Goal: Information Seeking & Learning: Learn about a topic

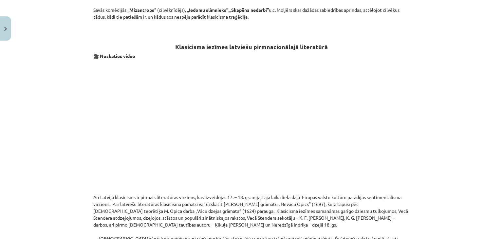
scroll to position [939, 0]
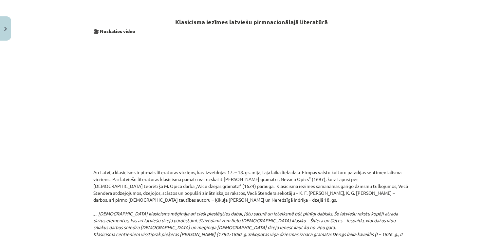
click at [397, 104] on p at bounding box center [251, 102] width 317 height 127
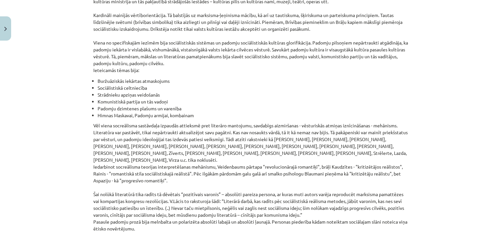
scroll to position [1504, 0]
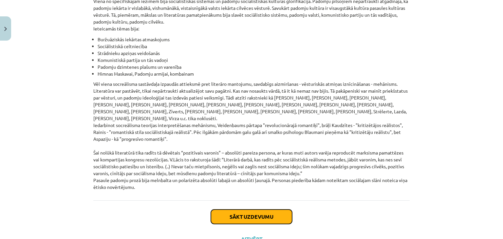
drag, startPoint x: 254, startPoint y: 189, endPoint x: 239, endPoint y: 189, distance: 15.4
click at [239, 210] on button "Sākt uzdevumu" at bounding box center [251, 217] width 81 height 14
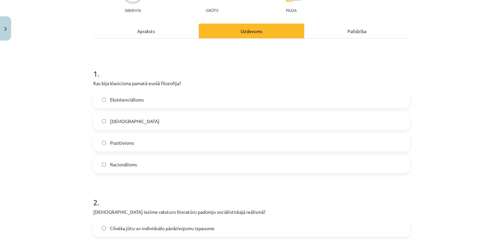
scroll to position [74, 0]
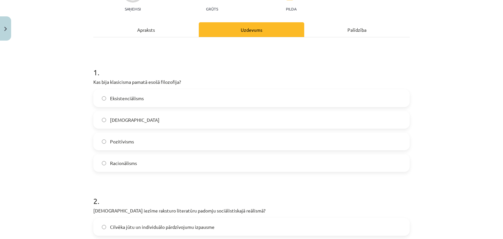
click at [218, 157] on label "Racionālisms" at bounding box center [251, 163] width 315 height 16
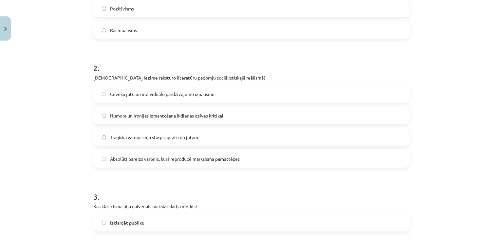
scroll to position [207, 0]
click at [218, 157] on span "Absolūti pareizs varonis, kurš reproducē marksisma pamattēzes" at bounding box center [175, 159] width 130 height 7
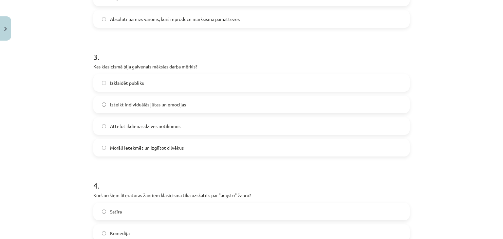
scroll to position [347, 0]
click at [203, 147] on label "Morāli ietekmēt un izglītot cilvēkus" at bounding box center [251, 147] width 315 height 16
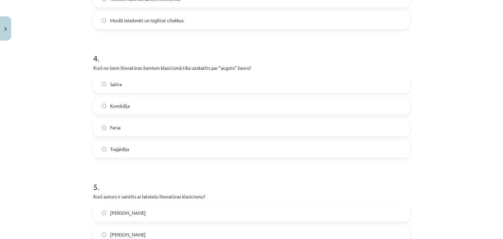
scroll to position [475, 0]
click at [157, 153] on label "Traģēdija" at bounding box center [251, 149] width 315 height 16
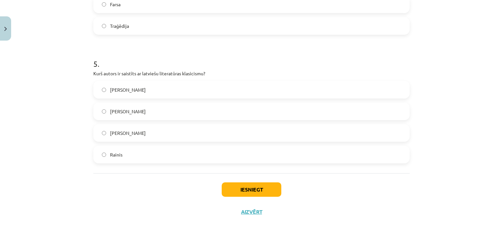
click at [161, 88] on label "Kristofers Fīrekers" at bounding box center [251, 90] width 315 height 16
click at [249, 192] on button "Iesniegt" at bounding box center [252, 190] width 60 height 14
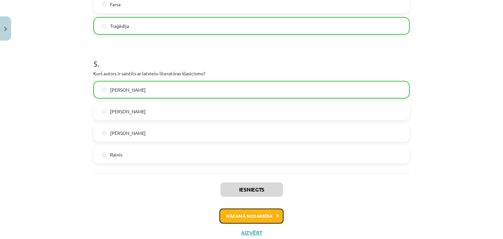
click at [264, 215] on button "Nākamā nodarbība" at bounding box center [252, 216] width 64 height 15
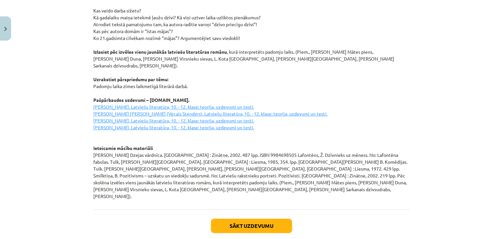
scroll to position [897, 0]
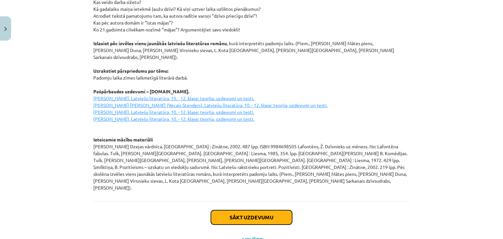
click at [273, 210] on button "Sākt uzdevumu" at bounding box center [251, 217] width 81 height 14
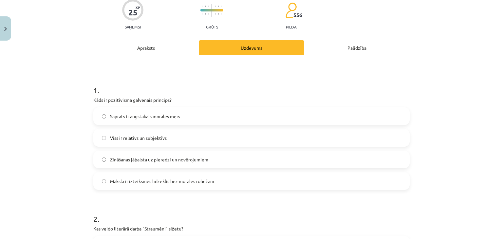
scroll to position [82, 0]
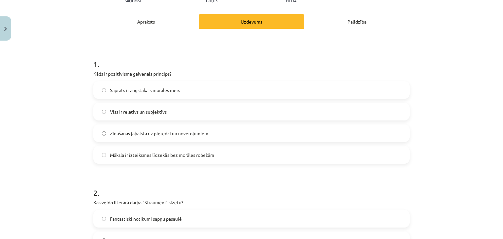
click at [223, 134] on label "Zināšanas jābalsta uz pieredzi un novērojumiem" at bounding box center [251, 133] width 315 height 16
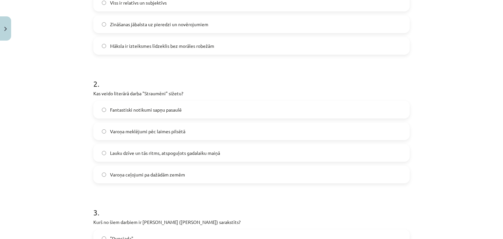
scroll to position [192, 0]
click at [223, 151] on label "Lauku dzīve un tās ritms, atspoguļots gadalaiku maiņā" at bounding box center [251, 153] width 315 height 16
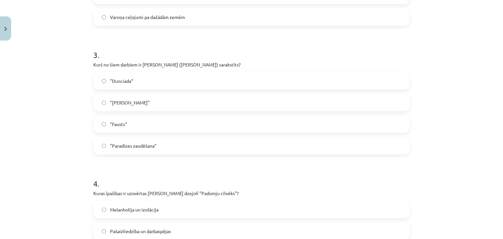
scroll to position [351, 0]
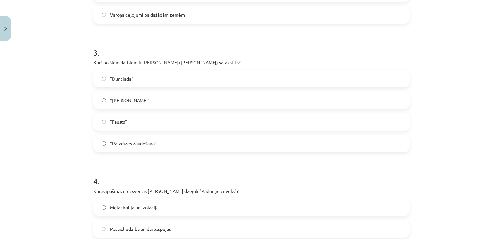
click at [181, 78] on label ""Dunciada"" at bounding box center [251, 78] width 315 height 16
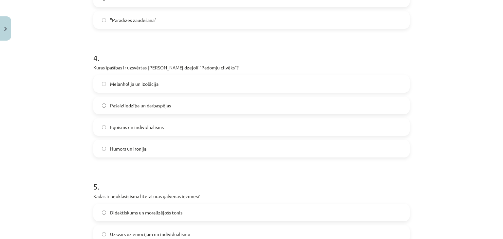
scroll to position [476, 0]
click at [181, 105] on label "Pašaizliedzība un darbaspējas" at bounding box center [251, 104] width 315 height 16
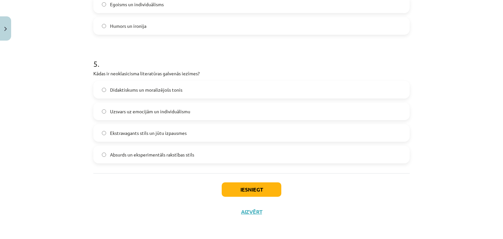
scroll to position [598, 0]
click at [180, 89] on span "Didaktiskums un moralizējošs tonis" at bounding box center [146, 90] width 72 height 7
click at [244, 192] on button "Iesniegt" at bounding box center [252, 190] width 60 height 14
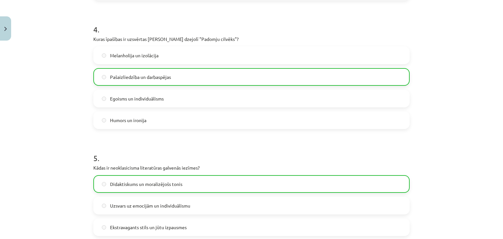
scroll to position [619, 0]
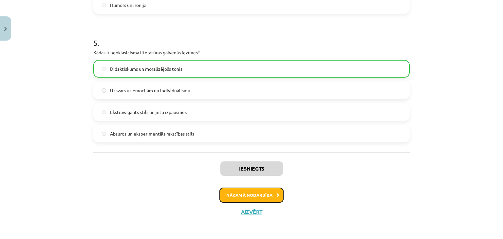
click at [261, 197] on button "Nākamā nodarbība" at bounding box center [252, 195] width 64 height 15
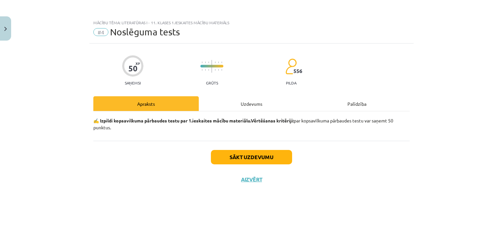
scroll to position [0, 0]
click at [264, 157] on button "Sākt uzdevumu" at bounding box center [251, 157] width 81 height 14
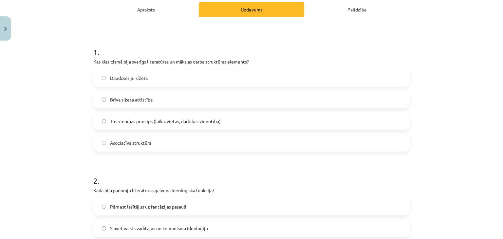
scroll to position [95, 0]
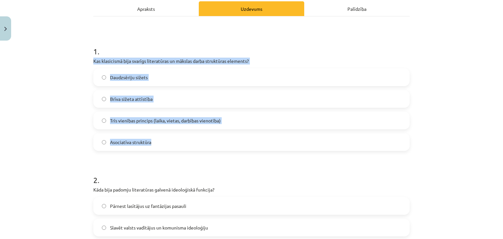
drag, startPoint x: 89, startPoint y: 60, endPoint x: 242, endPoint y: 139, distance: 171.8
copy div "Kas klasicismā bija svarīgs literatūras un mākslas darba struktūras elements? D…"
click at [443, 109] on div "Mācību tēma: Literatūras i - 11. klases 1.ieskaites mācību materiāls #4 Noslēgu…" at bounding box center [251, 119] width 503 height 239
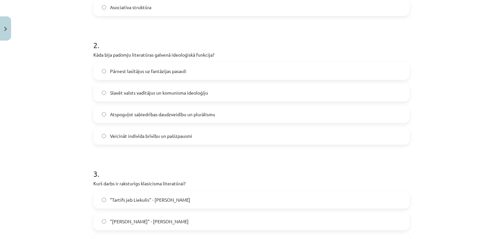
scroll to position [232, 0]
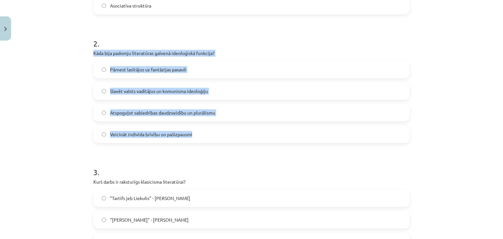
drag, startPoint x: 90, startPoint y: 51, endPoint x: 208, endPoint y: 130, distance: 142.6
copy div "Kāda bija padomju literatūras galvenā ideoloģiskā funkcija? Pārnest lasītājus u…"
click at [126, 90] on span "Slavēt valsts vadītājus un komunisma ideoloģiju" at bounding box center [159, 91] width 98 height 7
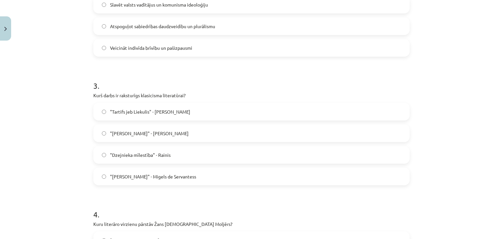
scroll to position [324, 0]
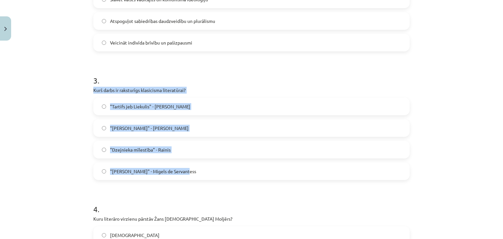
drag, startPoint x: 89, startPoint y: 89, endPoint x: 195, endPoint y: 168, distance: 132.2
copy div "Kurš darbs ir raksturīgs klasicisma literatūrai? "Tartifs jeb Liekulis" - Žans …"
click at [124, 104] on span ""Tartifs jeb Liekulis" - Žans Batists Moljērs" at bounding box center [150, 106] width 80 height 7
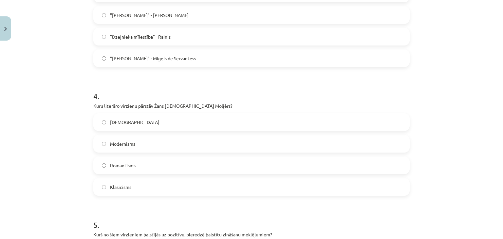
scroll to position [437, 0]
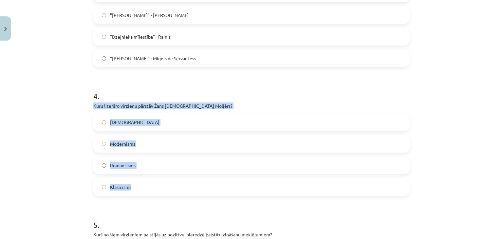
drag, startPoint x: 89, startPoint y: 104, endPoint x: 138, endPoint y: 185, distance: 94.5
copy div "Kuru literāro virzienu pārstāv Žans Baptists Moljērs? Naturālisms Modernisms Ro…"
click at [117, 189] on span "Klasicisms" at bounding box center [120, 187] width 21 height 7
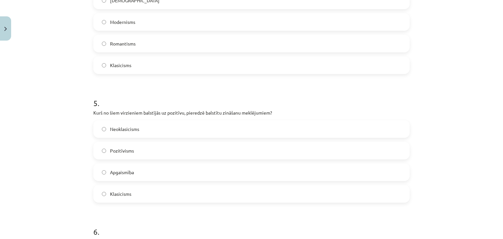
scroll to position [599, 0]
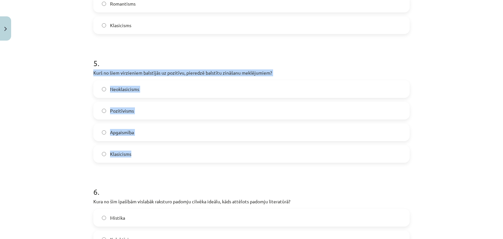
drag, startPoint x: 89, startPoint y: 71, endPoint x: 163, endPoint y: 152, distance: 109.7
click at [163, 152] on div "50 XP Saņemsi Grūts 556 pilda Apraksts Uzdevums Palīdzība 1 . Kas klasicismā bi…" at bounding box center [251, 156] width 325 height 1422
copy div "Kurš no šiem virzieniem balstījās uz pozitīvu, pieredzē balstītu zināšanu meklē…"
click at [119, 108] on span "Pozitīvisms" at bounding box center [122, 111] width 24 height 7
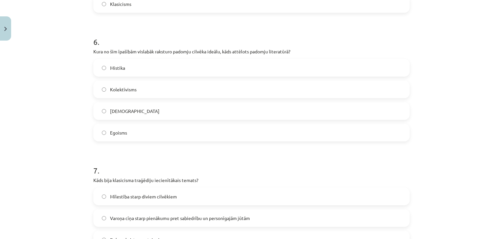
scroll to position [755, 0]
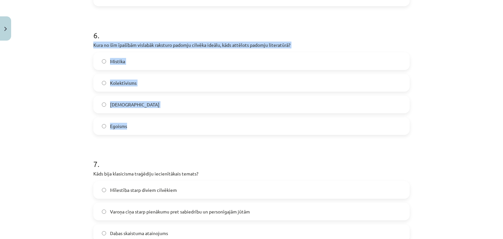
drag, startPoint x: 90, startPoint y: 44, endPoint x: 141, endPoint y: 125, distance: 96.1
click at [141, 125] on div "6 . Kura no šīm īpašībām vislabāk raksturo padomju cilvēka ideālu, kāds attēlot…" at bounding box center [251, 77] width 317 height 116
copy div "Kura no šīm īpašībām vislabāk raksturo padomju cilvēka ideālu, kāds attēlots pa…"
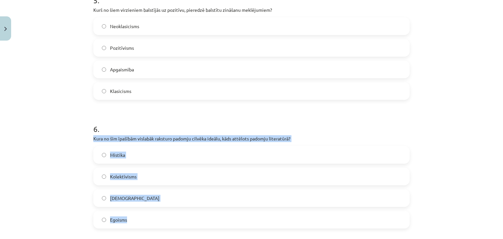
scroll to position [662, 0]
click at [119, 176] on span "Kolektīvisms" at bounding box center [123, 176] width 27 height 7
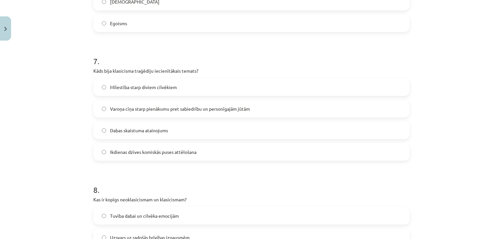
scroll to position [858, 0]
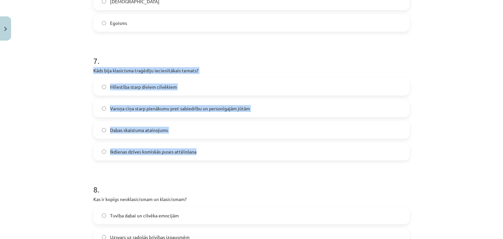
drag, startPoint x: 89, startPoint y: 68, endPoint x: 203, endPoint y: 148, distance: 139.8
copy div "Kāds bija klasicisma traģēdiju iecienītākais temats? Mīlestība starp diviem cil…"
click at [151, 106] on span "Varoņa cīņa starp pienākumu pret sabiedrību un personīgajām jūtām" at bounding box center [180, 108] width 140 height 7
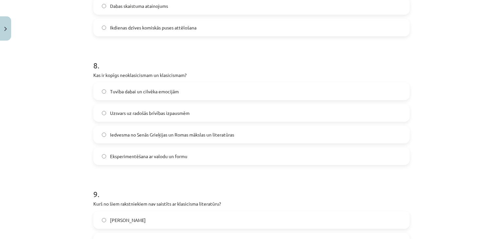
scroll to position [984, 0]
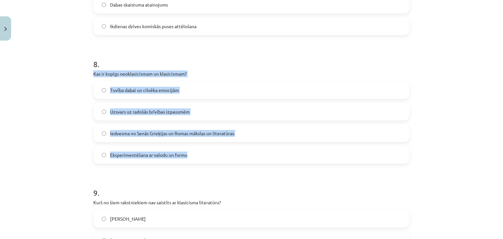
drag, startPoint x: 89, startPoint y: 72, endPoint x: 203, endPoint y: 162, distance: 145.0
copy div "Kas ir kopīgs neoklasicismam un klasicismam? Tuvība dabai un cilvēka emocijām U…"
click at [163, 131] on span "Iedvesma no Senās Grieķijas un Romas mākslas un literatūras" at bounding box center [172, 133] width 124 height 7
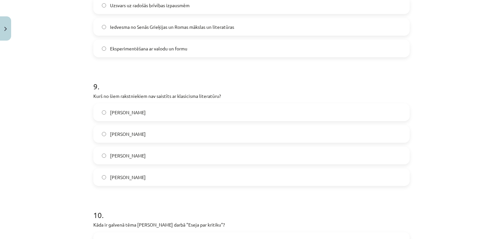
scroll to position [1097, 0]
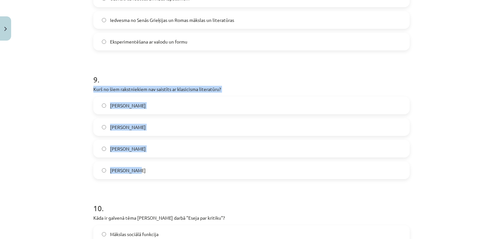
drag, startPoint x: 89, startPoint y: 87, endPoint x: 140, endPoint y: 168, distance: 95.9
copy div "Kurš no šiem rakstniekiem nav saistīts ar klasicisma literatūru? Žans Batists M…"
click at [115, 171] on span "Vilis Lācis" at bounding box center [128, 170] width 36 height 7
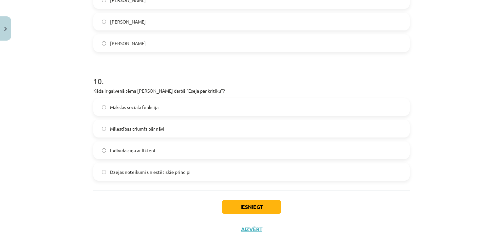
scroll to position [1227, 0]
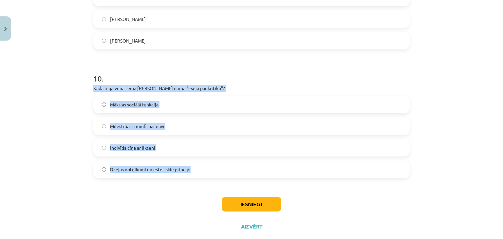
drag, startPoint x: 89, startPoint y: 87, endPoint x: 199, endPoint y: 174, distance: 140.5
copy div "Kāda ir galvenā tēma Aleksandra Pāvesta darbā "Eseja par kritiku"? Mākslas soci…"
click at [151, 168] on span "Dzejas noteikumi un estētiskie principi" at bounding box center [150, 169] width 81 height 7
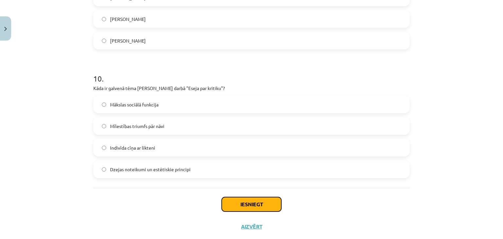
click at [234, 205] on button "Iesniegt" at bounding box center [252, 204] width 60 height 14
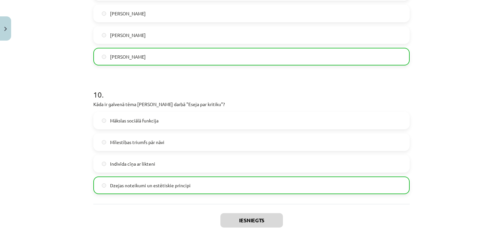
scroll to position [1263, 0]
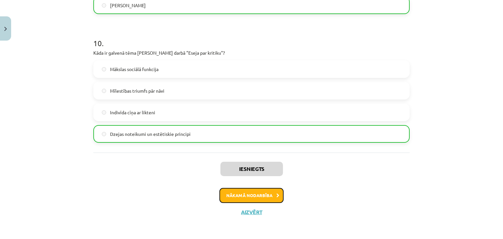
click at [242, 198] on button "Nākamā nodarbība" at bounding box center [252, 195] width 64 height 15
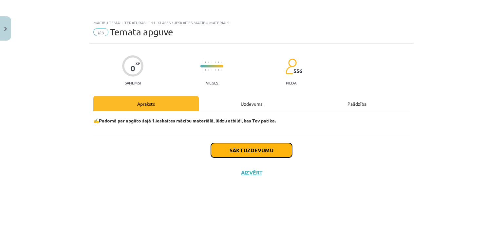
click at [249, 153] on button "Sākt uzdevumu" at bounding box center [251, 150] width 81 height 14
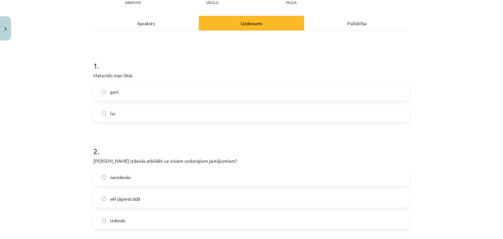
scroll to position [88, 0]
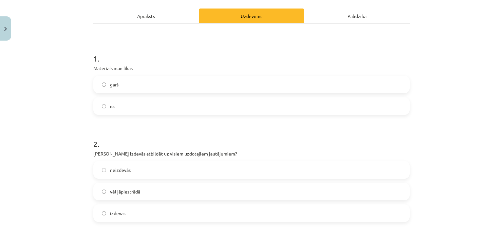
click at [214, 88] on label "garš" at bounding box center [251, 84] width 315 height 16
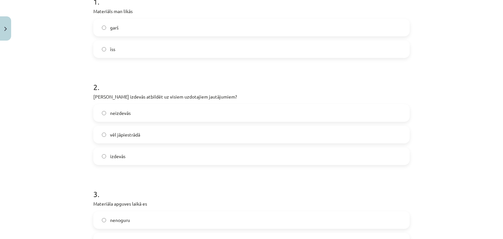
scroll to position [145, 0]
click at [163, 161] on label "izdevās" at bounding box center [251, 156] width 315 height 16
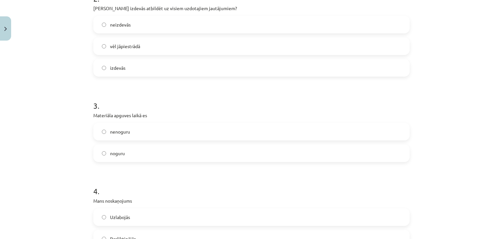
scroll to position [233, 0]
click at [159, 158] on label "noguru" at bounding box center [251, 154] width 315 height 16
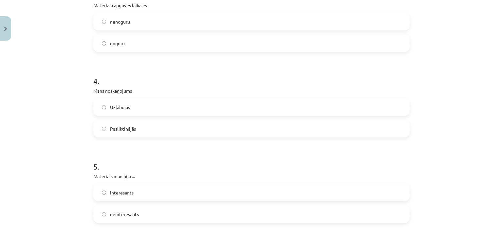
scroll to position [345, 0]
click at [158, 103] on label "Uzlabojās" at bounding box center [251, 106] width 315 height 16
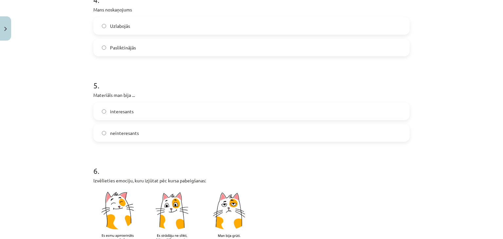
scroll to position [427, 0]
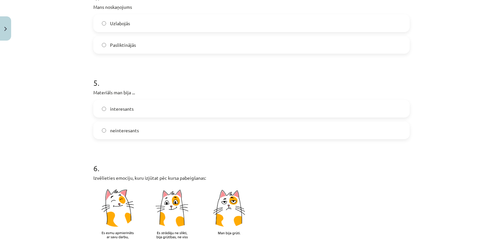
click at [140, 110] on label "interesants" at bounding box center [251, 109] width 315 height 16
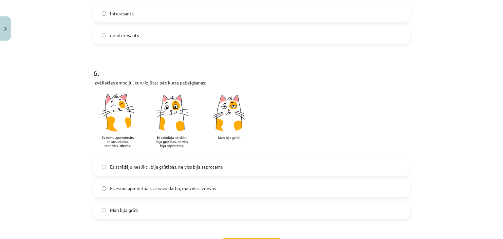
scroll to position [526, 0]
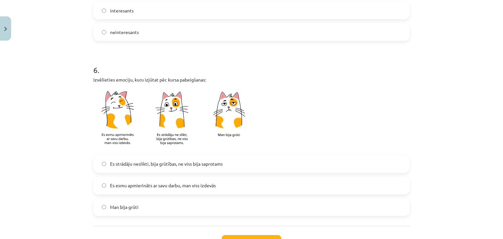
click at [142, 189] on label "Es esmu apmierināts ar savu darbu, man viss izdevās" at bounding box center [251, 186] width 315 height 16
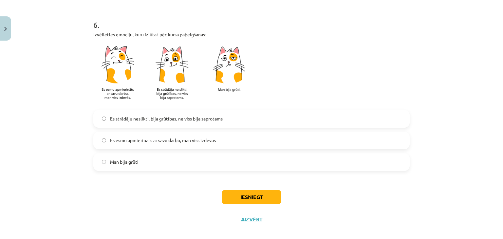
scroll to position [572, 0]
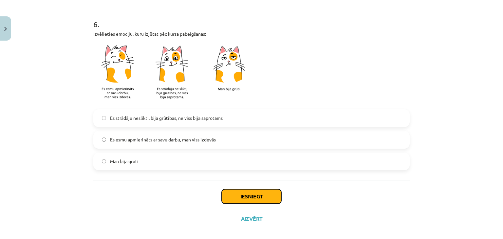
click at [236, 195] on button "Iesniegt" at bounding box center [252, 196] width 60 height 14
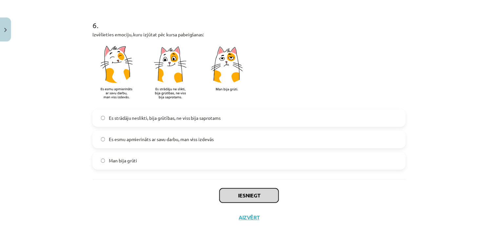
scroll to position [579, 0]
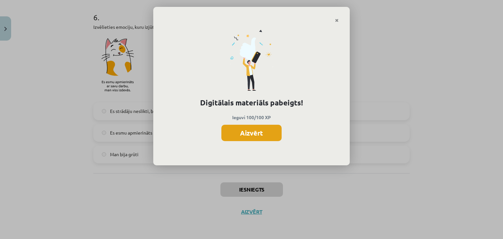
click at [257, 136] on button "Aizvērt" at bounding box center [252, 133] width 60 height 16
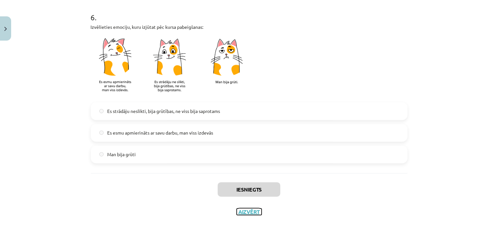
click at [242, 212] on button "Aizvērt" at bounding box center [249, 212] width 25 height 7
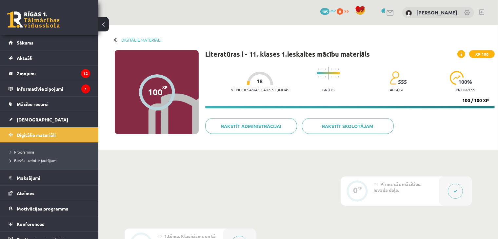
scroll to position [0, 0]
click at [49, 135] on span "Digitālie materiāli" at bounding box center [36, 135] width 39 height 6
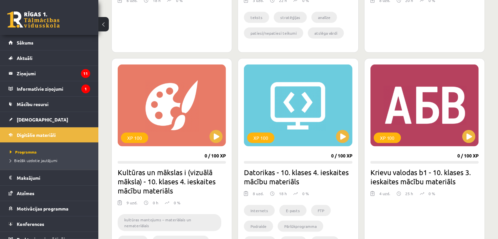
scroll to position [323, 0]
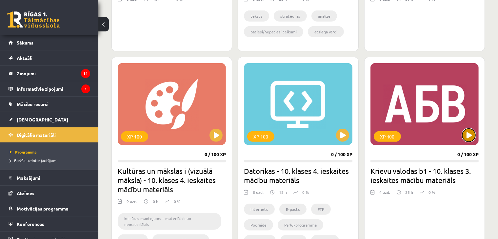
click at [468, 135] on button at bounding box center [468, 135] width 13 height 13
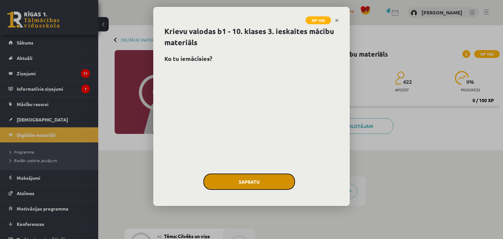
click at [246, 182] on button "Sapratu" at bounding box center [250, 182] width 92 height 16
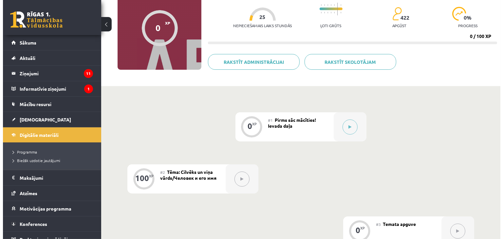
scroll to position [65, 0]
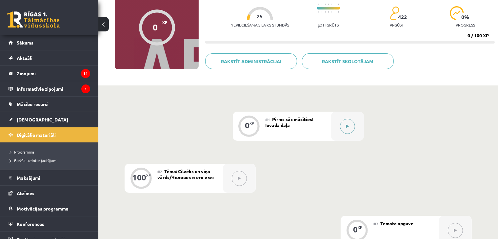
click at [351, 126] on button at bounding box center [347, 126] width 15 height 15
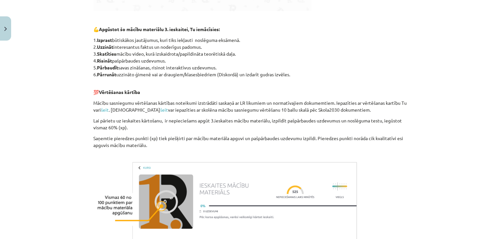
scroll to position [357, 0]
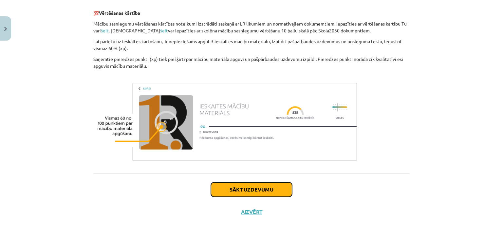
click at [226, 188] on button "Sākt uzdevumu" at bounding box center [251, 190] width 81 height 14
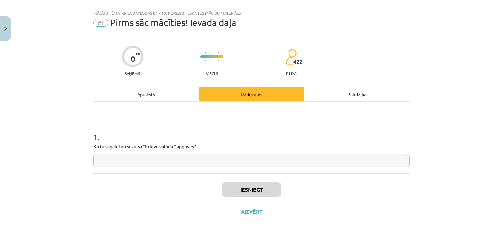
click at [202, 158] on input "text" at bounding box center [251, 160] width 317 height 13
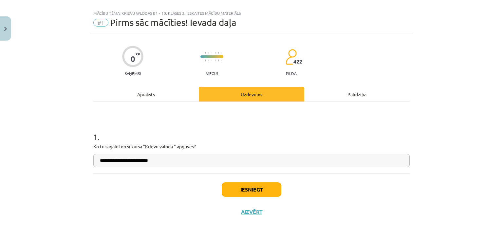
type input "**********"
click at [230, 187] on button "Iesniegt" at bounding box center [252, 190] width 60 height 14
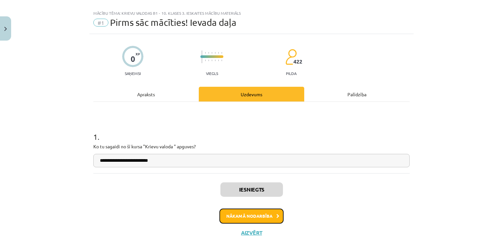
click at [261, 214] on button "Nākamā nodarbība" at bounding box center [252, 216] width 64 height 15
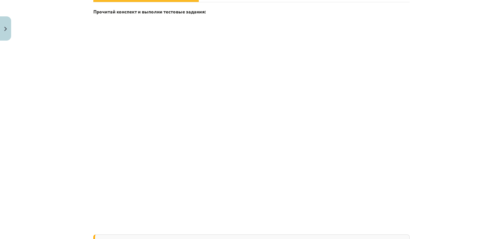
scroll to position [201, 0]
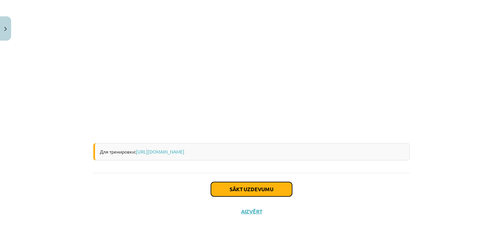
click at [250, 190] on button "Sākt uzdevumu" at bounding box center [251, 189] width 81 height 14
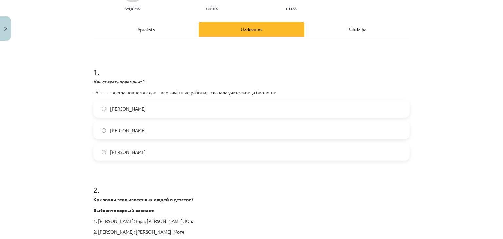
scroll to position [75, 0]
click at [224, 107] on label "Марии" at bounding box center [251, 108] width 315 height 16
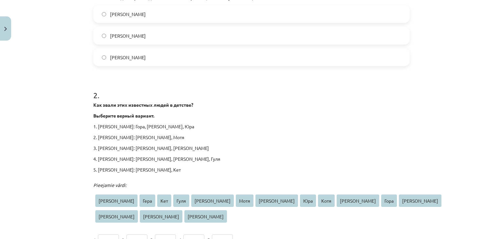
scroll to position [186, 0]
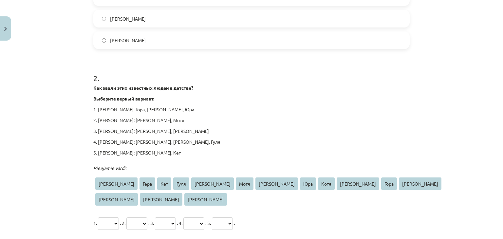
click at [114, 218] on select "**** **** *** **** **** **** **** *** **** **** **** *** **** **** ****" at bounding box center [108, 224] width 21 height 12
click at [185, 114] on div "Как звали этих известных людей в детстве? Выберите верный вариант. 1. Юрий Гага…" at bounding box center [251, 121] width 317 height 72
click at [114, 218] on select "**** **** *** **** **** **** **** *** **** **** **** *** **** **** ****" at bounding box center [108, 224] width 21 height 12
select select "***"
click at [98, 218] on select "**** **** *** **** **** **** **** *** **** **** **** *** **** **** ****" at bounding box center [108, 224] width 21 height 12
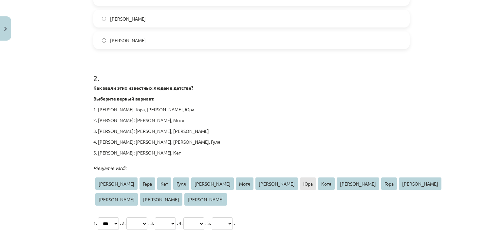
click at [148, 218] on select "**** **** *** **** **** **** **** *** **** **** **** *** **** **** ****" at bounding box center [137, 224] width 21 height 12
select select "****"
click at [132, 218] on select "**** **** *** **** **** **** **** *** **** **** **** *** **** **** ****" at bounding box center [137, 224] width 21 height 12
click at [176, 218] on select "**** **** *** **** **** **** **** *** **** **** **** *** **** **** ****" at bounding box center [165, 224] width 21 height 12
select select "****"
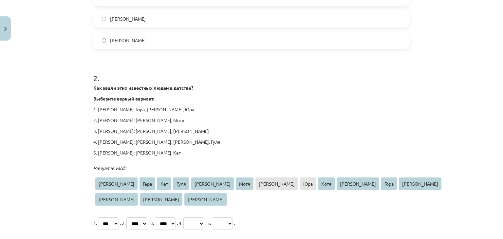
click at [169, 218] on select "**** **** *** **** **** **** **** *** **** **** **** *** **** **** ****" at bounding box center [165, 224] width 21 height 12
click at [205, 218] on select "**** **** *** **** **** **** **** *** **** **** **** *** **** **** ****" at bounding box center [194, 224] width 21 height 12
select select "****"
click at [205, 218] on select "**** **** *** **** **** **** **** *** **** **** **** *** **** **** ****" at bounding box center [194, 224] width 21 height 12
click at [233, 218] on select "**** **** *** **** **** **** **** *** **** **** **** *** **** **** ****" at bounding box center [222, 224] width 21 height 12
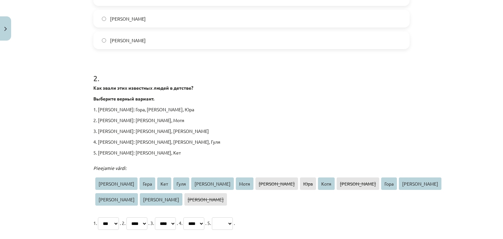
select select "****"
click at [233, 218] on select "**** **** *** **** **** **** **** *** **** **** **** *** **** **** ****" at bounding box center [222, 224] width 21 height 12
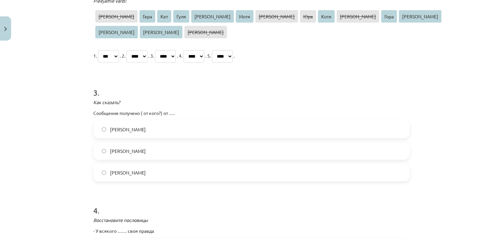
scroll to position [354, 0]
click at [207, 164] on label "Инны" at bounding box center [251, 172] width 315 height 16
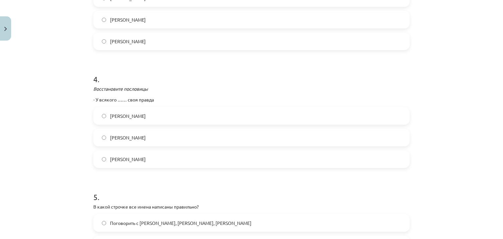
scroll to position [485, 0]
click at [139, 108] on label "Павла" at bounding box center [251, 116] width 315 height 16
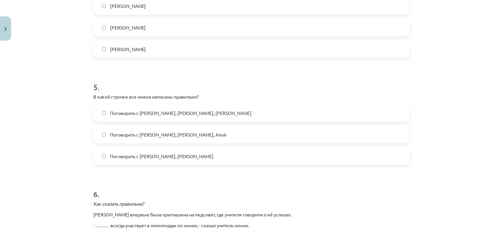
scroll to position [596, 0]
click at [189, 126] on label "Поговорить с Янисом, Яной, Алой" at bounding box center [251, 134] width 315 height 16
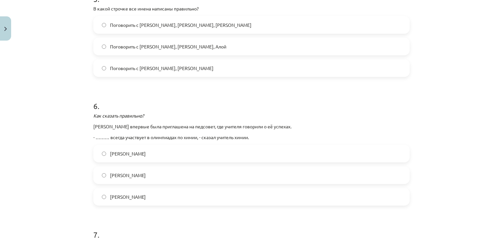
scroll to position [687, 0]
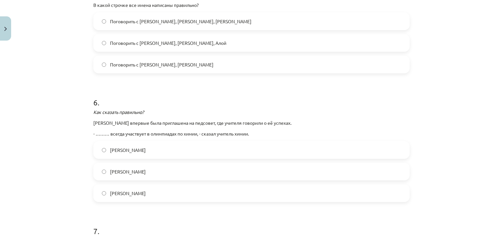
click at [115, 190] on span "Мария" at bounding box center [128, 193] width 36 height 7
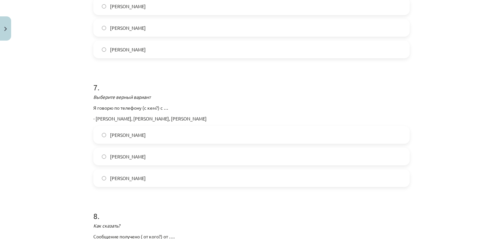
scroll to position [832, 0]
click at [117, 131] on span "Георгием" at bounding box center [128, 134] width 36 height 7
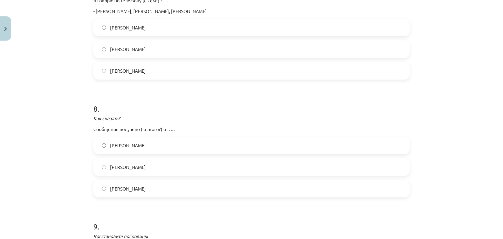
scroll to position [939, 0]
click at [121, 159] on label "Марии" at bounding box center [251, 167] width 315 height 16
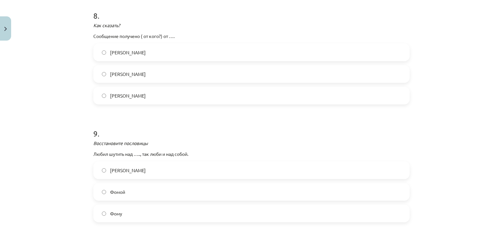
scroll to position [1040, 0]
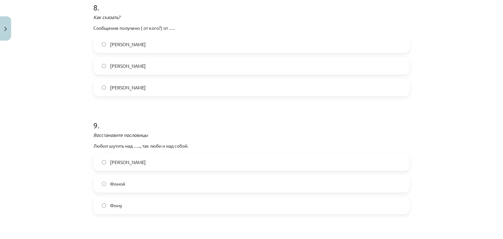
click at [124, 176] on label "Фомой" at bounding box center [251, 184] width 315 height 16
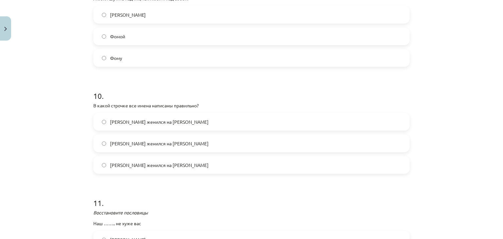
scroll to position [1187, 0]
click at [127, 119] on span "Андрей женился на Кате" at bounding box center [159, 122] width 99 height 7
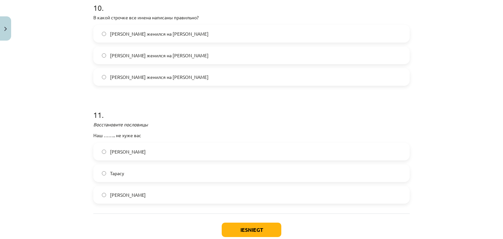
scroll to position [1276, 0]
click at [132, 187] on label "Тарас" at bounding box center [251, 195] width 315 height 16
click at [257, 223] on button "Iesniegt" at bounding box center [252, 230] width 60 height 14
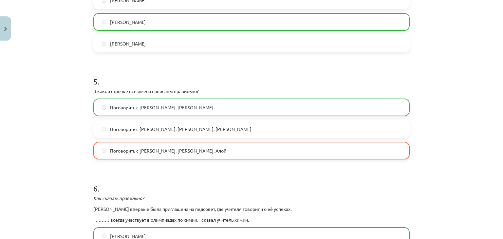
scroll to position [584, 0]
click at [196, 105] on span "Поговорить с Бирутой, Людмилой, Лайне" at bounding box center [162, 108] width 104 height 7
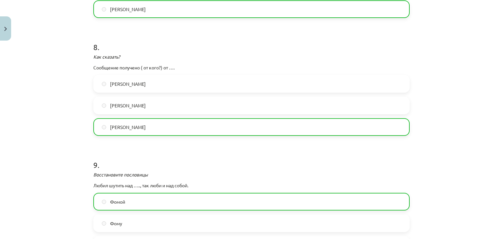
scroll to position [1305, 0]
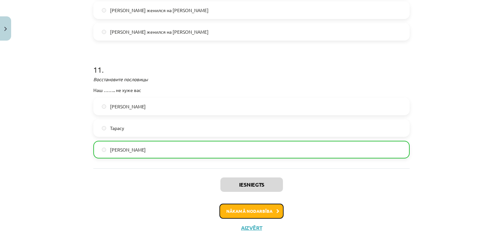
click at [243, 204] on button "Nākamā nodarbība" at bounding box center [252, 211] width 64 height 15
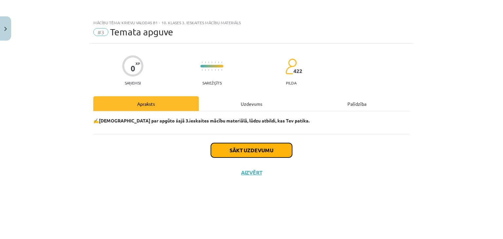
click at [239, 149] on button "Sākt uzdevumu" at bounding box center [251, 150] width 81 height 14
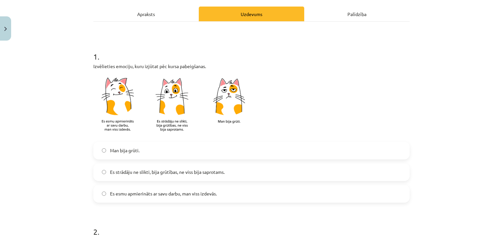
scroll to position [104, 0]
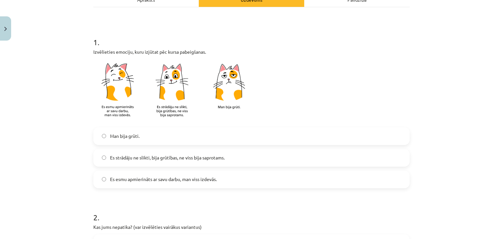
click at [221, 159] on span "Es strādāju ne slikti, bija grūtības, ne viss bija saprotams." at bounding box center [167, 157] width 115 height 7
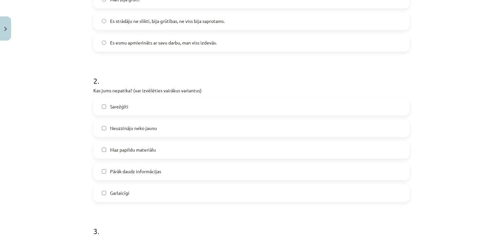
scroll to position [241, 0]
click at [176, 129] on label "Neuzzināju neko jaunu" at bounding box center [251, 128] width 315 height 16
drag, startPoint x: 174, startPoint y: 149, endPoint x: 176, endPoint y: 129, distance: 19.7
click at [176, 129] on div "Sarežģīti Neuzzināju neko jaunu Maz papildu materiālu Pārāk daudz informācijas …" at bounding box center [251, 150] width 317 height 104
click at [176, 129] on label "Neuzzināju neko jaunu" at bounding box center [251, 128] width 315 height 16
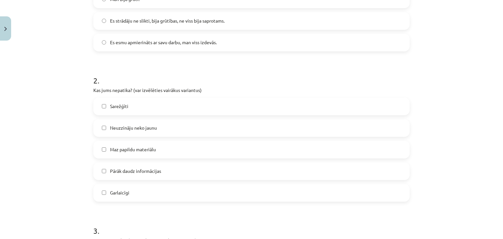
click at [169, 151] on label "Maz papildu materiālu" at bounding box center [251, 150] width 315 height 16
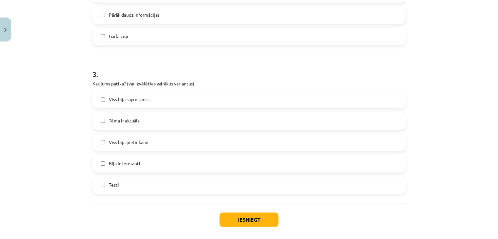
scroll to position [399, 0]
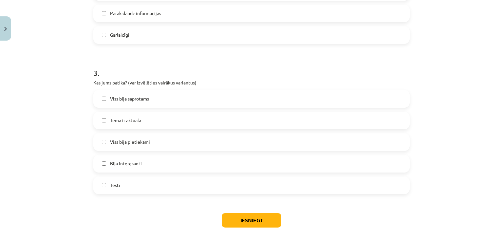
click at [161, 99] on label "Viss bija saprotams" at bounding box center [251, 99] width 315 height 16
click at [226, 222] on button "Iesniegt" at bounding box center [252, 220] width 60 height 14
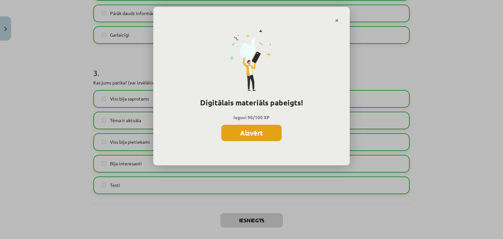
click at [251, 135] on button "Aizvērt" at bounding box center [252, 133] width 60 height 16
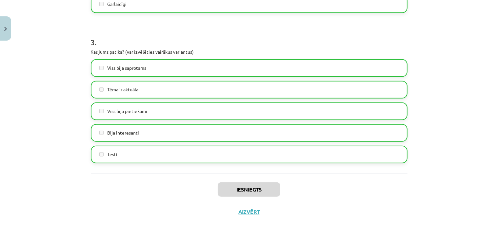
scroll to position [429, 0]
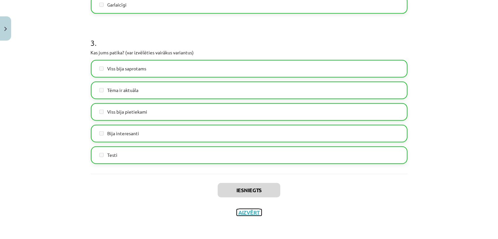
click at [252, 210] on button "Aizvērt" at bounding box center [249, 212] width 25 height 7
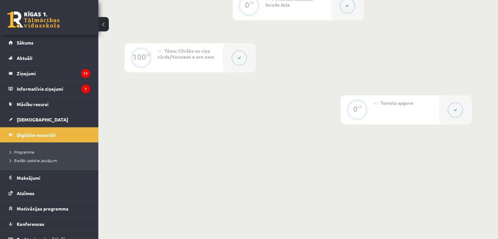
scroll to position [0, 0]
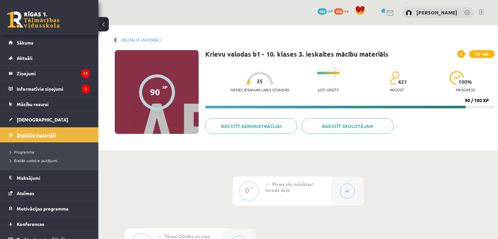
click at [59, 133] on link "Digitālie materiāli" at bounding box center [50, 135] width 82 height 15
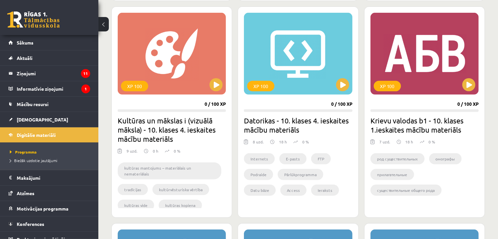
scroll to position [375, 0]
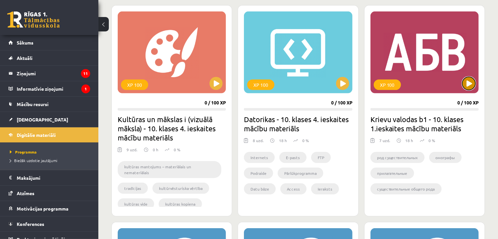
click at [469, 84] on button at bounding box center [468, 83] width 13 height 13
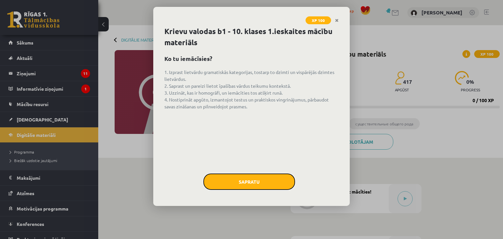
click at [239, 180] on button "Sapratu" at bounding box center [250, 182] width 92 height 16
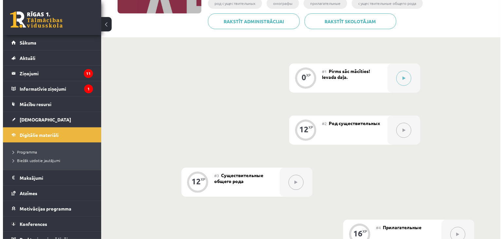
scroll to position [121, 0]
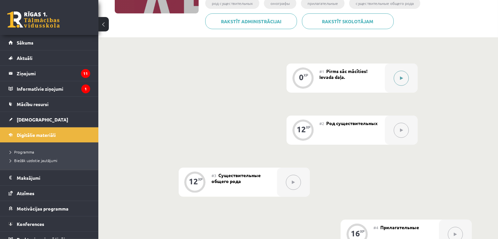
click at [397, 83] on button at bounding box center [401, 78] width 15 height 15
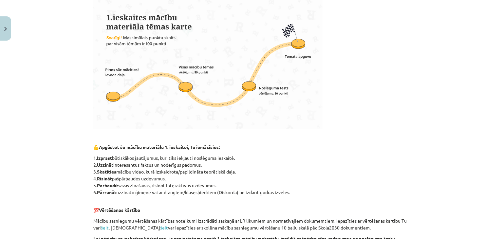
scroll to position [372, 0]
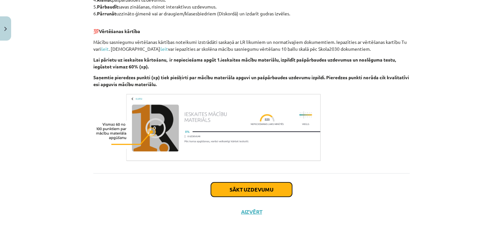
click at [265, 190] on button "Sākt uzdevumu" at bounding box center [251, 190] width 81 height 14
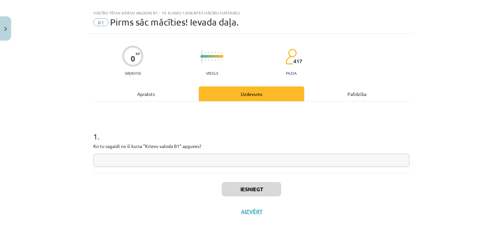
scroll to position [10, 0]
click at [249, 163] on input "text" at bounding box center [251, 160] width 317 height 13
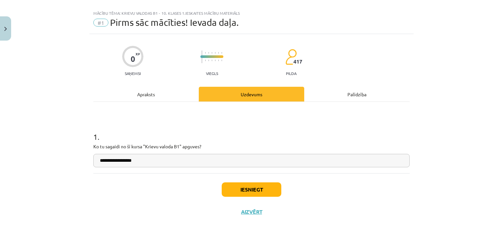
type input "**********"
click at [253, 184] on button "Iesniegt" at bounding box center [252, 190] width 60 height 14
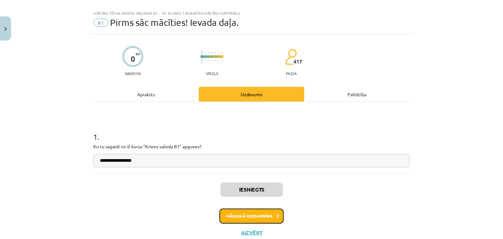
click at [254, 215] on button "Nākamā nodarbība" at bounding box center [252, 216] width 64 height 15
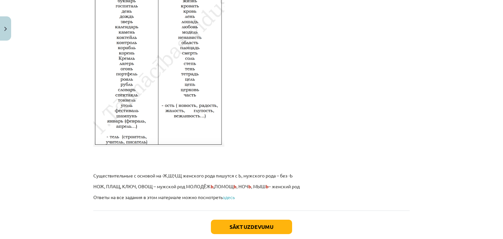
scroll to position [1118, 0]
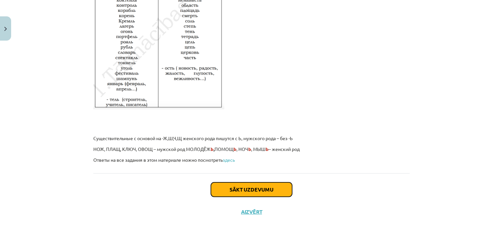
click at [250, 188] on button "Sākt uzdevumu" at bounding box center [251, 190] width 81 height 14
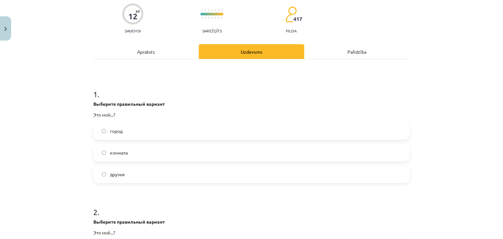
scroll to position [55, 0]
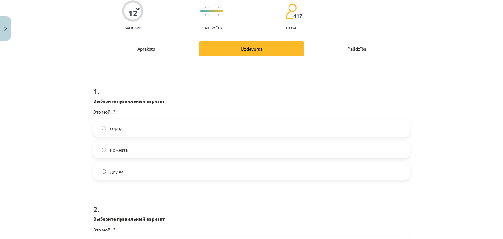
click at [150, 128] on label "город" at bounding box center [251, 128] width 315 height 16
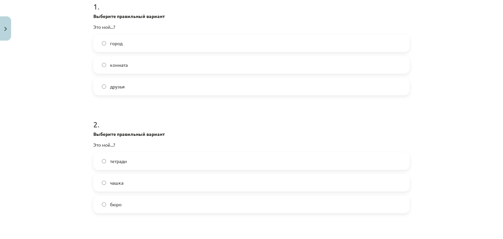
scroll to position [141, 0]
click at [136, 202] on label "бюро" at bounding box center [251, 204] width 315 height 16
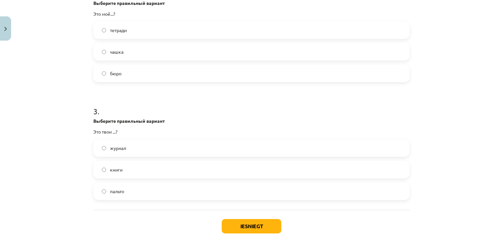
scroll to position [273, 0]
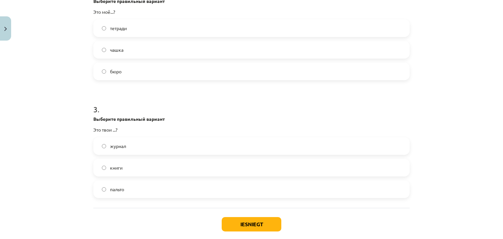
click at [134, 167] on label "книги" at bounding box center [251, 168] width 315 height 16
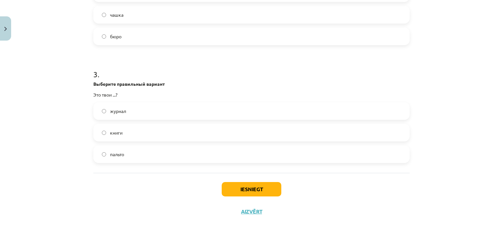
scroll to position [308, 0]
click at [241, 188] on button "Iesniegt" at bounding box center [252, 190] width 60 height 14
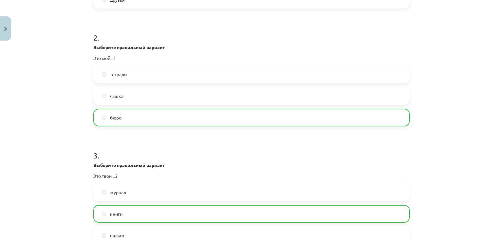
scroll to position [329, 0]
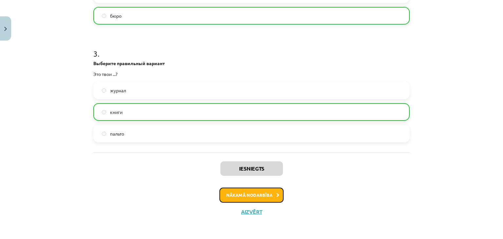
click at [262, 197] on button "Nākamā nodarbība" at bounding box center [252, 195] width 64 height 15
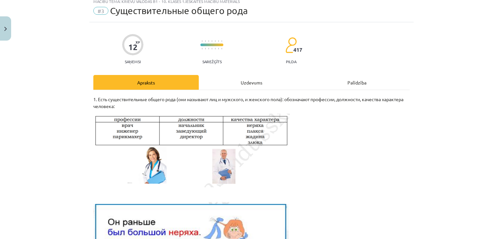
scroll to position [16, 0]
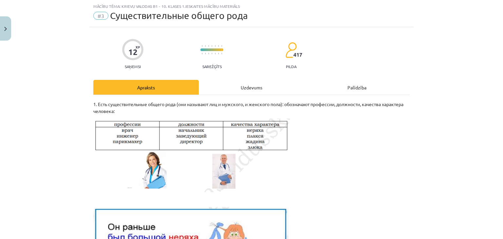
scroll to position [209, 0]
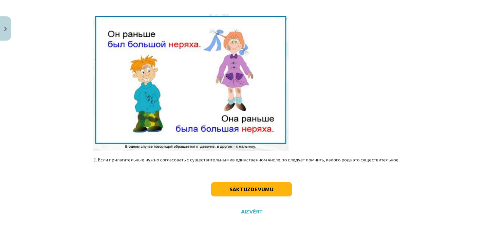
click at [259, 191] on button "Sākt uzdevumu" at bounding box center [251, 189] width 81 height 14
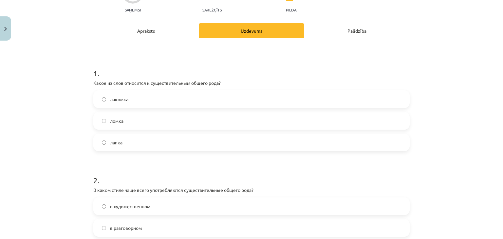
scroll to position [73, 0]
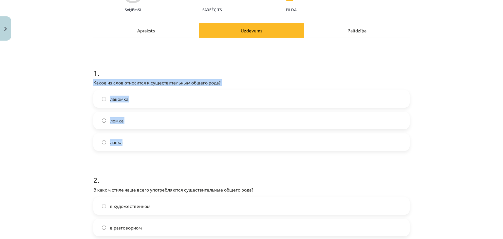
drag, startPoint x: 89, startPoint y: 81, endPoint x: 139, endPoint y: 137, distance: 74.5
click at [139, 137] on div "12 XP Saņemsi Sarežģīts 417 pilda Apraksts Uzdevums Palīdzība 1 . Какое из слов…" at bounding box center [251, 197] width 325 height 455
copy div "Какое из слов относится к существительным общего рода? лакомка ломка лапка"
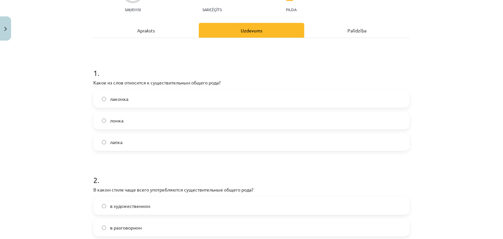
click at [50, 168] on div "Mācību tēma: Krievu valodas b1 - 10. klases 1.ieskaites mācību materiāls #3 Cущ…" at bounding box center [251, 119] width 503 height 239
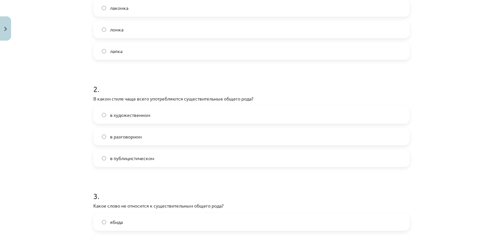
scroll to position [165, 0]
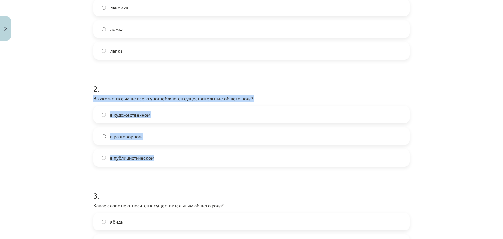
drag, startPoint x: 88, startPoint y: 96, endPoint x: 159, endPoint y: 153, distance: 91.3
click at [159, 153] on div "12 XP Saņemsi Sarežģīts 417 pilda Apraksts Uzdevums Palīdzība 1 . Какое из слов…" at bounding box center [251, 106] width 325 height 455
copy div "В каком стиле чаще всего употребляются существительные общего рода? в художеств…"
click at [133, 138] on span "в разговорном" at bounding box center [126, 136] width 32 height 7
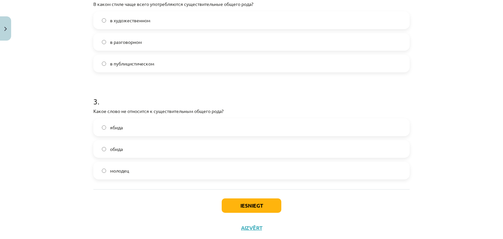
scroll to position [260, 0]
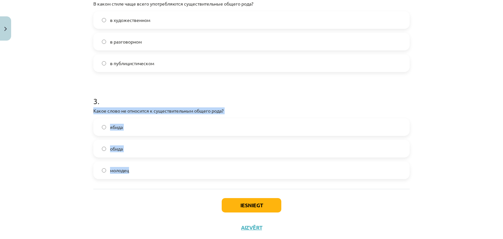
drag, startPoint x: 88, startPoint y: 109, endPoint x: 150, endPoint y: 167, distance: 85.1
click at [150, 167] on div "12 XP Saņemsi Sarežģīts 417 pilda Apraksts Uzdevums Palīdzība 1 . Какое из слов…" at bounding box center [251, 11] width 325 height 455
copy div "Какое слово не относится к существительным общего рода? ябида обида молодец"
click at [120, 147] on span "обида" at bounding box center [116, 149] width 13 height 7
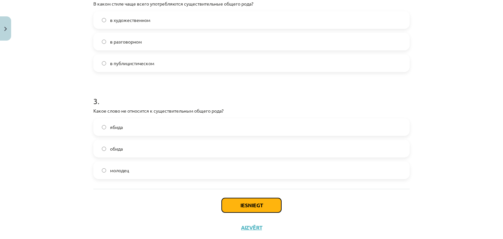
click at [233, 204] on button "Iesniegt" at bounding box center [252, 205] width 60 height 14
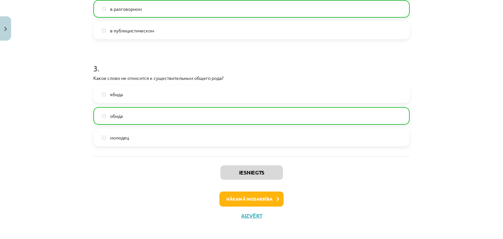
scroll to position [296, 0]
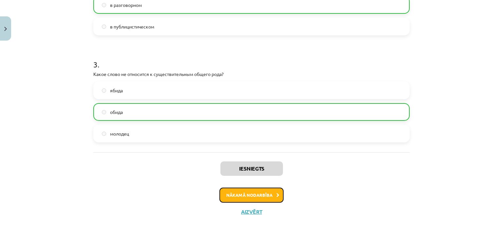
click at [252, 192] on button "Nākamā nodarbība" at bounding box center [252, 195] width 64 height 15
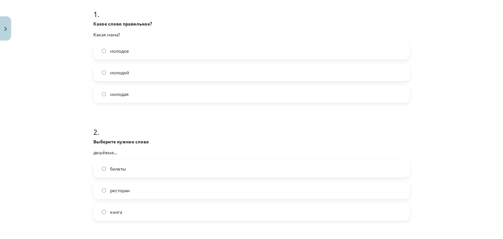
scroll to position [133, 0]
click at [136, 92] on label "молодая" at bounding box center [251, 93] width 315 height 16
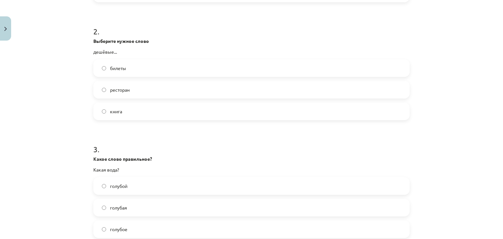
scroll to position [233, 0]
click at [141, 68] on label "билеты" at bounding box center [251, 68] width 315 height 16
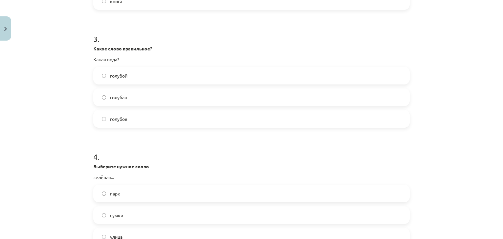
scroll to position [346, 0]
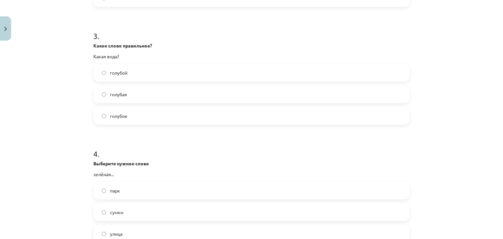
click at [146, 90] on label "голубая" at bounding box center [251, 94] width 315 height 16
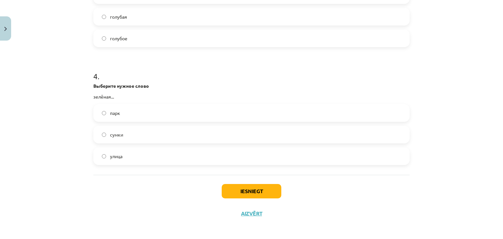
scroll to position [425, 0]
click at [150, 156] on label "улица" at bounding box center [251, 155] width 315 height 16
click at [238, 193] on button "Iesniegt" at bounding box center [252, 190] width 60 height 14
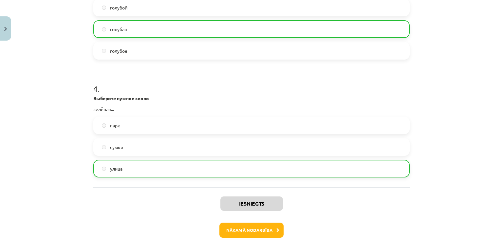
scroll to position [447, 0]
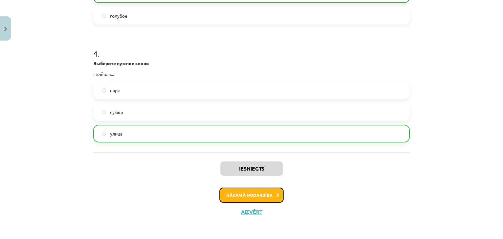
click at [252, 197] on button "Nākamā nodarbība" at bounding box center [252, 195] width 64 height 15
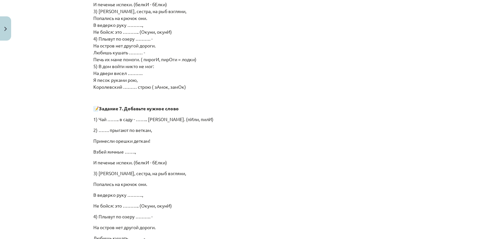
scroll to position [462, 0]
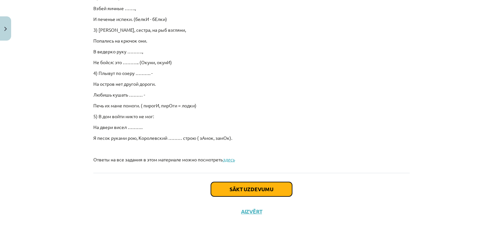
click at [249, 187] on button "Sākt uzdevumu" at bounding box center [251, 189] width 81 height 14
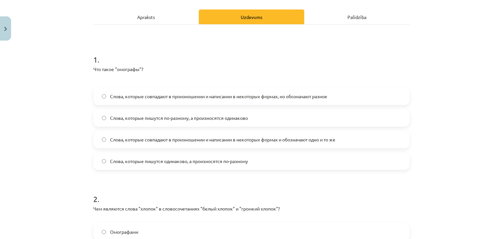
scroll to position [87, 0]
drag, startPoint x: 89, startPoint y: 69, endPoint x: 254, endPoint y: 161, distance: 190.0
click at [254, 161] on div "10 XP Saņemsi Viegls 417 pilda Apraksts Uzdevums Palīdzība 1 . Что такое "омогр…" at bounding box center [251, 149] width 325 height 387
copy div "Что такое "омографы"? Слова, которые совпадают в произношении и написании в нек…"
click at [165, 163] on span "Слова, которые пишутся одинаково, а произносятся по-разному" at bounding box center [179, 161] width 138 height 7
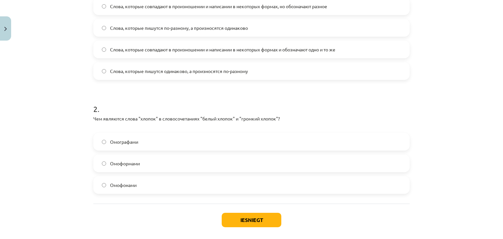
scroll to position [177, 0]
click at [157, 141] on label "Омографами" at bounding box center [251, 141] width 315 height 16
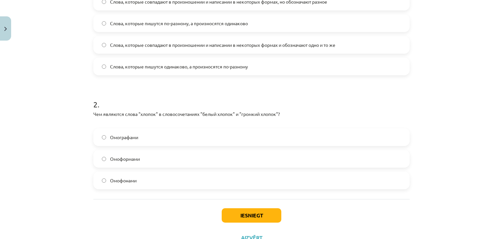
scroll to position [190, 0]
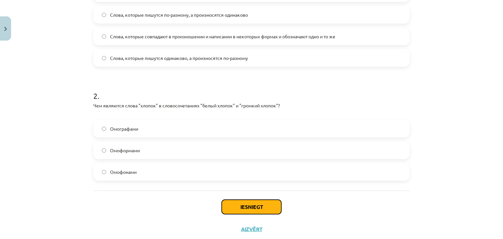
click at [251, 204] on button "Iesniegt" at bounding box center [252, 207] width 60 height 14
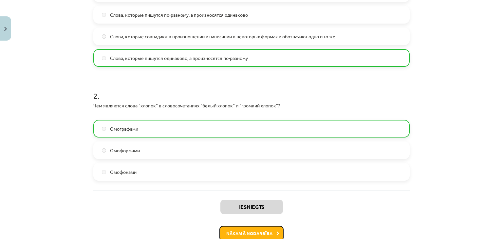
click at [252, 234] on button "Nākamā nodarbība" at bounding box center [252, 233] width 64 height 15
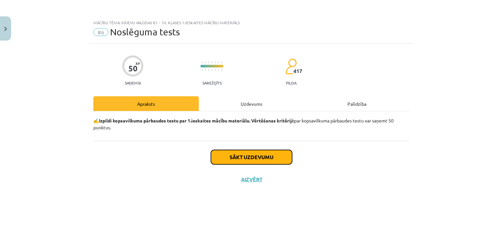
click at [249, 155] on button "Sākt uzdevumu" at bounding box center [251, 157] width 81 height 14
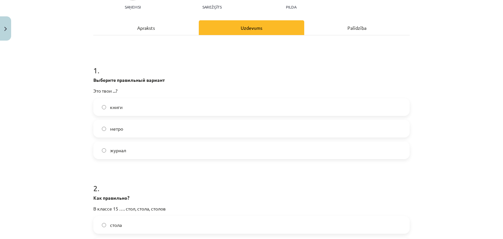
scroll to position [77, 0]
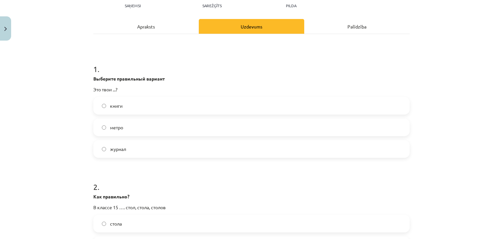
click at [182, 101] on label "книги" at bounding box center [251, 106] width 315 height 16
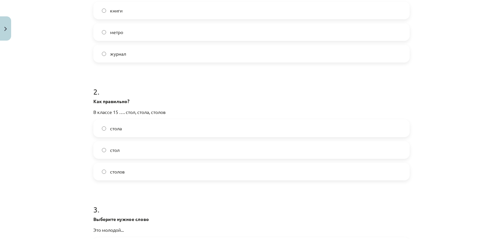
scroll to position [173, 0]
click at [169, 170] on label "столов" at bounding box center [251, 171] width 315 height 16
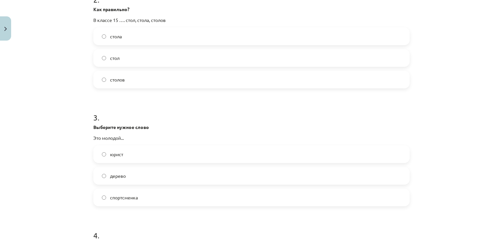
scroll to position [267, 0]
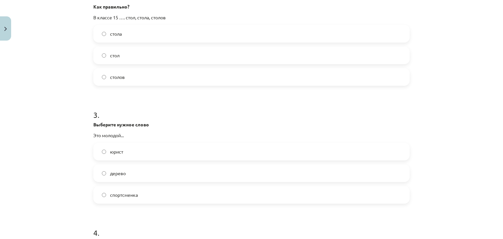
click at [172, 153] on label "юрист" at bounding box center [251, 152] width 315 height 16
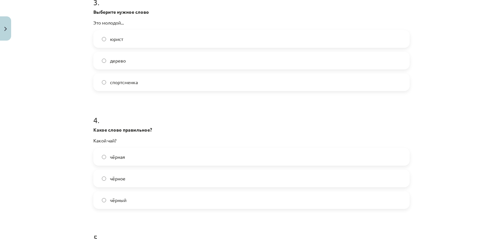
scroll to position [381, 0]
click at [167, 199] on label "чёрный" at bounding box center [251, 199] width 315 height 16
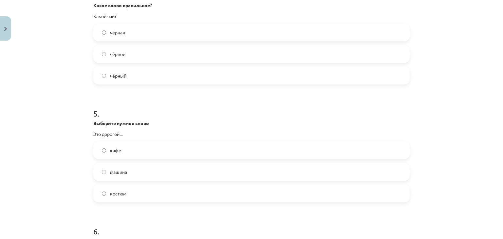
scroll to position [505, 0]
click at [164, 191] on label "костюм" at bounding box center [251, 194] width 315 height 16
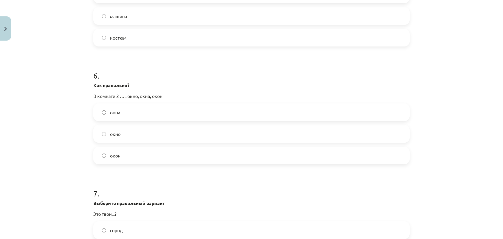
scroll to position [663, 0]
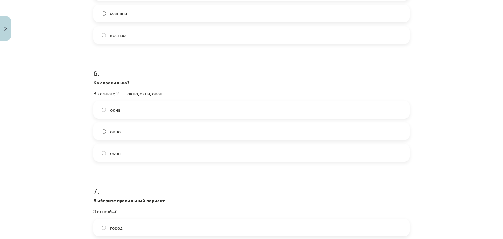
click at [142, 110] on label "окна" at bounding box center [251, 110] width 315 height 16
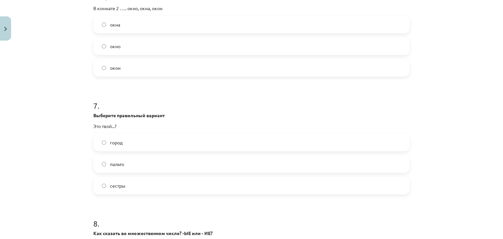
scroll to position [749, 0]
click at [136, 141] on label "город" at bounding box center [251, 142] width 315 height 16
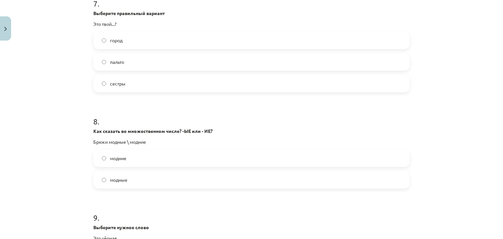
scroll to position [861, 0]
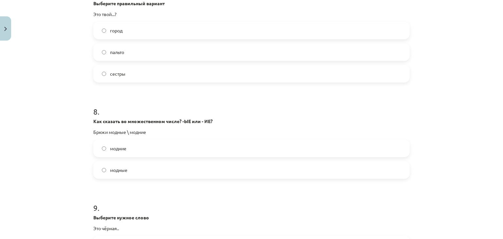
click at [134, 172] on label "модные" at bounding box center [251, 170] width 315 height 16
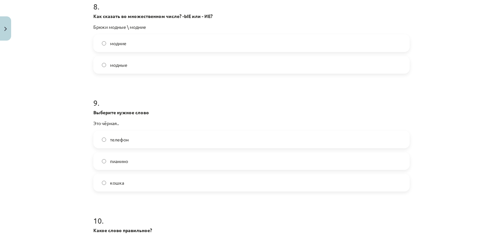
scroll to position [966, 0]
click at [133, 186] on label "кошка" at bounding box center [251, 183] width 315 height 16
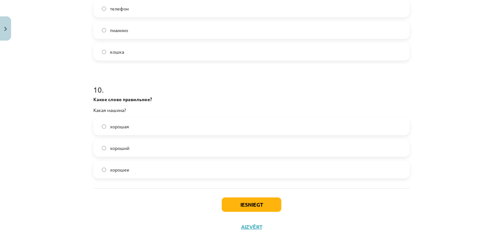
scroll to position [1100, 0]
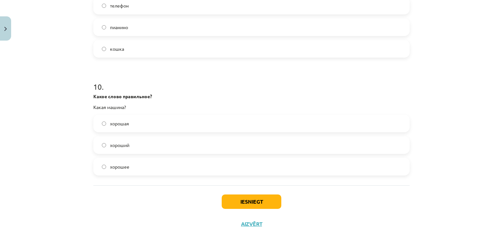
click at [142, 121] on label "хорошая" at bounding box center [251, 123] width 315 height 16
click at [258, 202] on button "Iesniegt" at bounding box center [252, 202] width 60 height 14
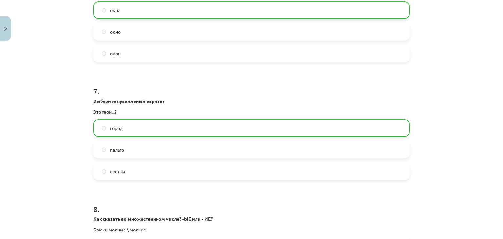
scroll to position [1133, 0]
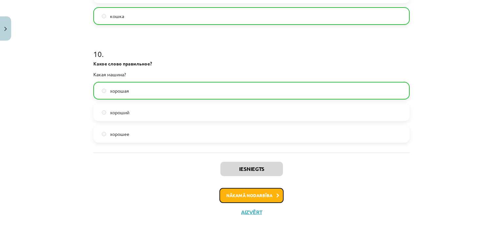
click at [262, 193] on button "Nākamā nodarbība" at bounding box center [252, 195] width 64 height 15
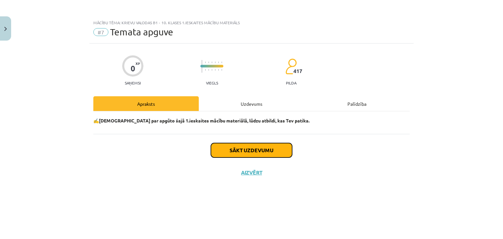
click at [267, 148] on button "Sākt uzdevumu" at bounding box center [251, 150] width 81 height 14
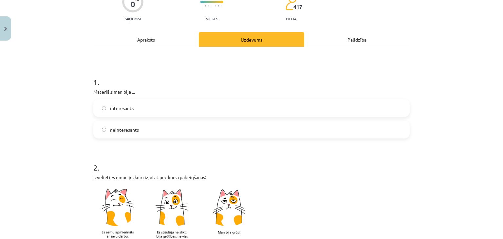
scroll to position [69, 0]
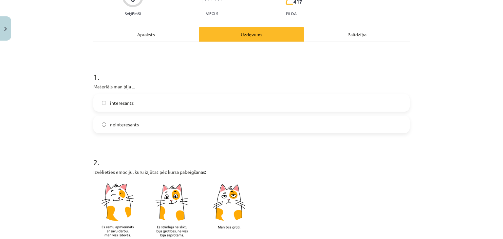
click at [240, 98] on label "interesants" at bounding box center [251, 103] width 315 height 16
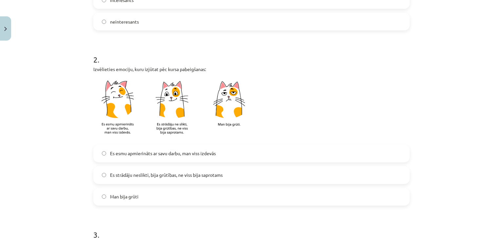
scroll to position [173, 0]
click at [184, 155] on span "Es esmu apmierināts ar savu darbu, man viss izdevās" at bounding box center [163, 153] width 106 height 7
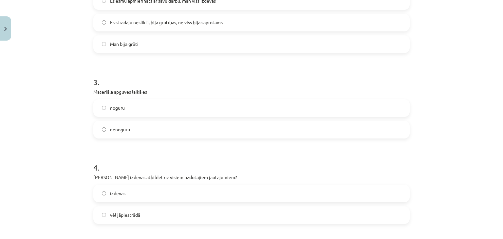
scroll to position [325, 0]
click at [176, 126] on label "nenoguru" at bounding box center [251, 130] width 315 height 16
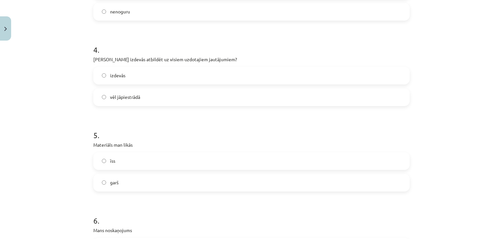
scroll to position [443, 0]
click at [165, 75] on label "izdevās" at bounding box center [251, 76] width 315 height 16
click at [165, 182] on label "garš" at bounding box center [251, 183] width 315 height 16
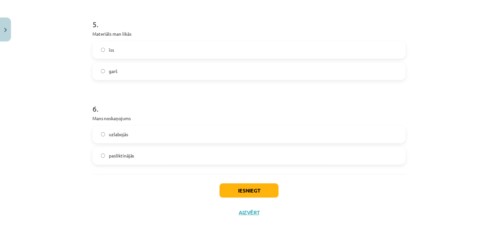
scroll to position [557, 0]
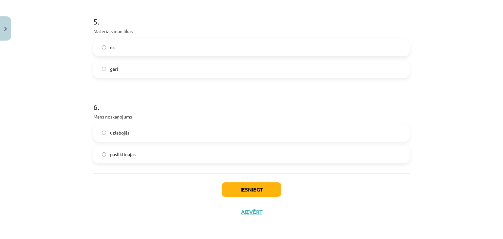
click at [162, 133] on label "uzlabojās" at bounding box center [251, 133] width 315 height 16
click at [232, 192] on button "Iesniegt" at bounding box center [252, 190] width 60 height 14
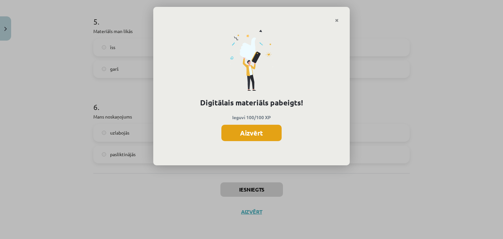
click at [256, 134] on button "Aizvērt" at bounding box center [252, 133] width 60 height 16
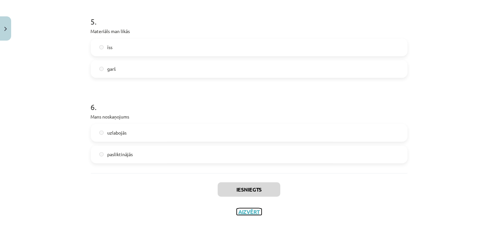
click at [237, 211] on button "Aizvērt" at bounding box center [249, 212] width 25 height 7
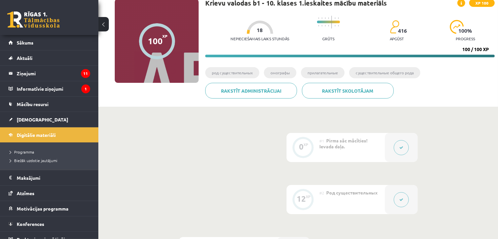
scroll to position [0, 0]
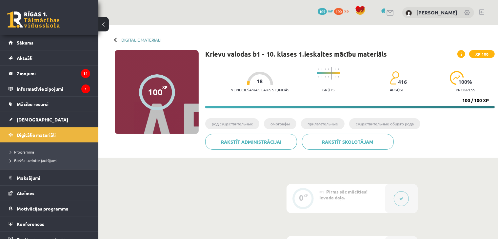
click at [154, 40] on link "Digitālie materiāli" at bounding box center [141, 39] width 40 height 5
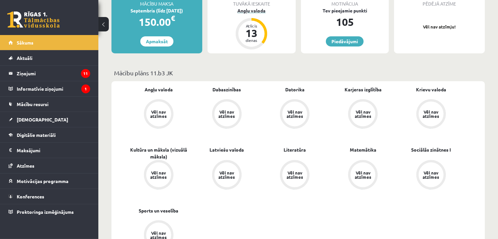
scroll to position [168, 0]
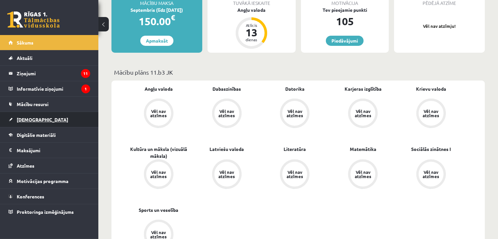
click at [47, 120] on link "[DEMOGRAPHIC_DATA]" at bounding box center [50, 119] width 82 height 15
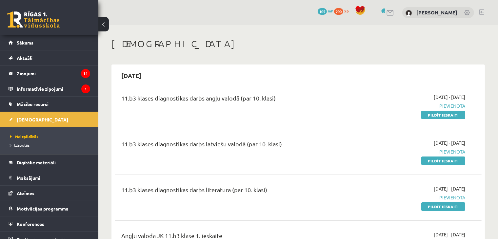
drag, startPoint x: 234, startPoint y: 108, endPoint x: 190, endPoint y: 33, distance: 86.2
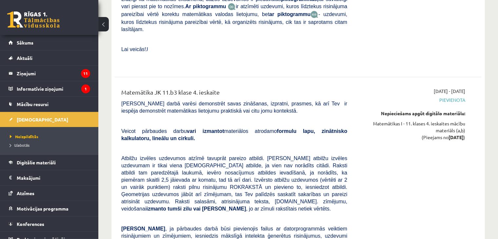
scroll to position [5385, 0]
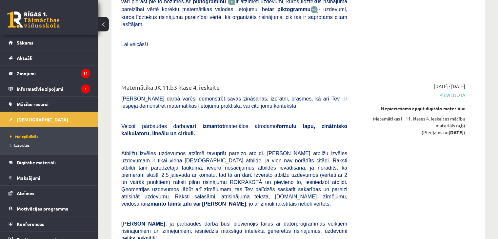
click at [45, 23] on link at bounding box center [33, 19] width 52 height 16
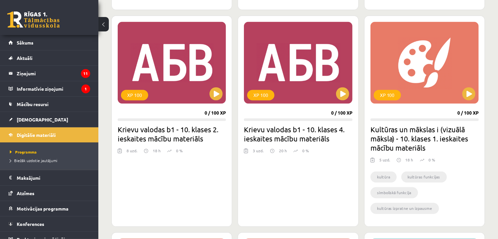
scroll to position [1175, 0]
click at [214, 95] on button at bounding box center [215, 94] width 13 height 13
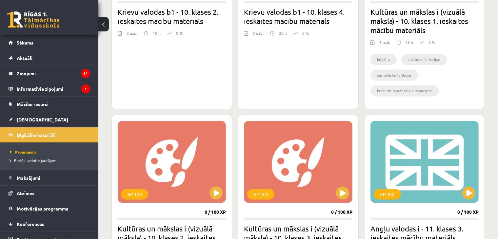
scroll to position [1293, 0]
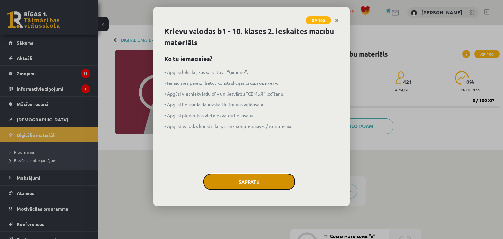
click at [255, 180] on button "Sapratu" at bounding box center [250, 182] width 92 height 16
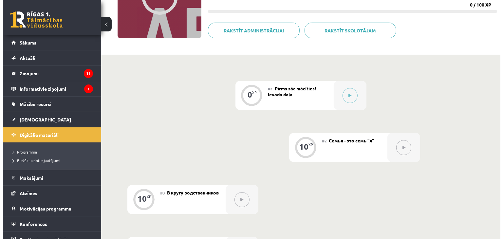
scroll to position [106, 0]
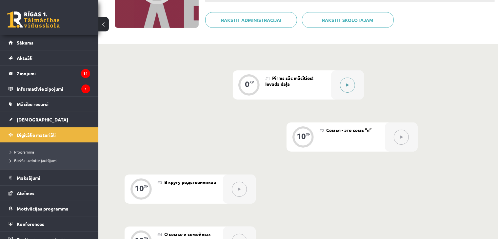
click at [355, 87] on div at bounding box center [347, 84] width 33 height 29
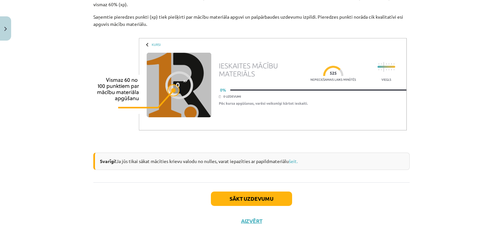
scroll to position [536, 0]
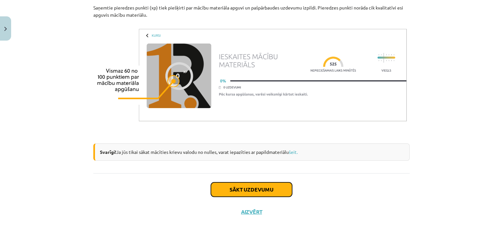
click at [274, 186] on button "Sākt uzdevumu" at bounding box center [251, 190] width 81 height 14
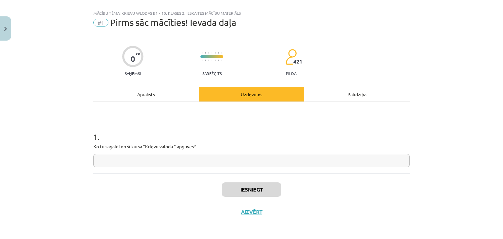
click at [270, 160] on input "text" at bounding box center [251, 160] width 317 height 13
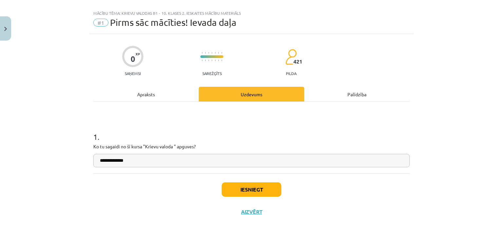
type input "**********"
click at [270, 187] on button "Iesniegt" at bounding box center [252, 190] width 60 height 14
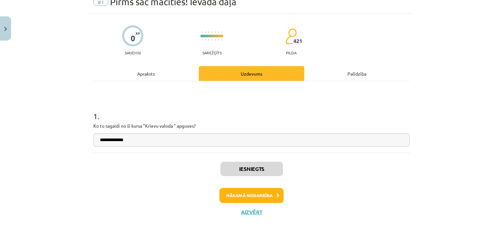
scroll to position [30, 0]
click at [264, 197] on button "Nākamā nodarbība" at bounding box center [252, 195] width 64 height 15
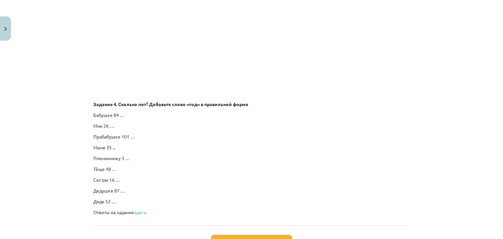
scroll to position [1148, 0]
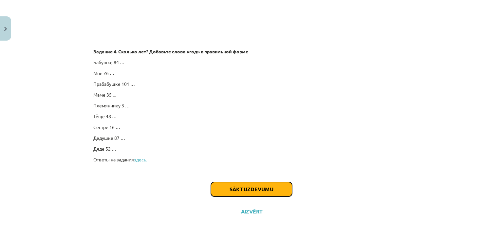
click at [264, 187] on button "Sākt uzdevumu" at bounding box center [251, 189] width 81 height 14
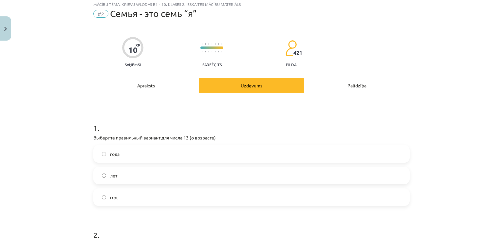
scroll to position [16, 0]
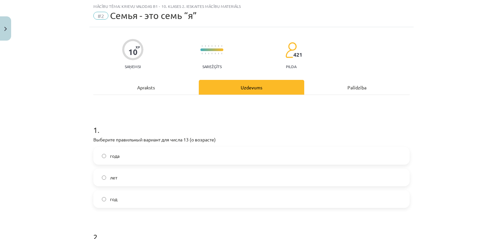
click at [195, 175] on label "лет" at bounding box center [251, 177] width 315 height 16
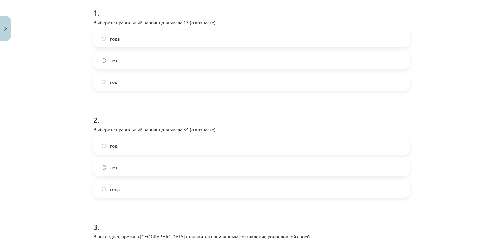
scroll to position [140, 0]
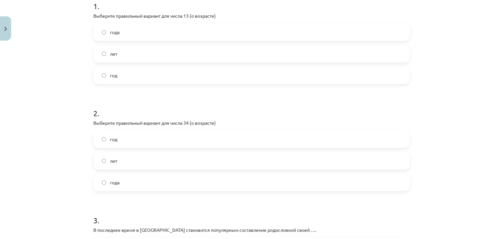
click at [191, 179] on label "года" at bounding box center [251, 182] width 315 height 16
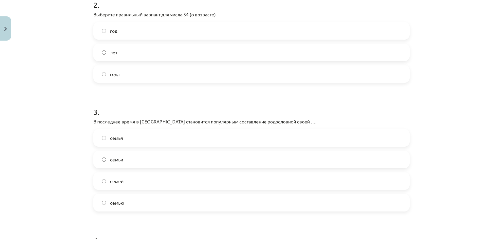
scroll to position [249, 0]
click at [181, 159] on label "семьи" at bounding box center [251, 159] width 315 height 16
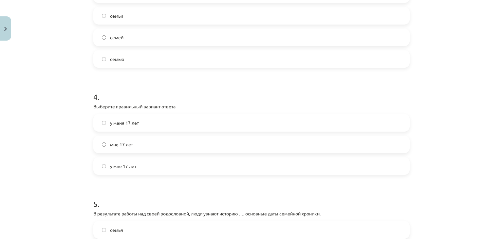
scroll to position [394, 0]
click at [167, 142] on label "мне 17 лет" at bounding box center [251, 143] width 315 height 16
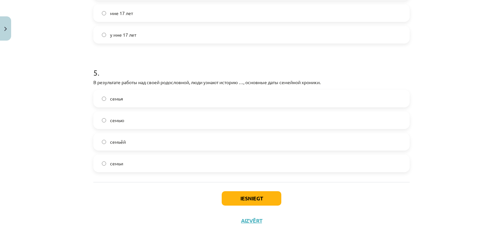
scroll to position [525, 0]
click at [162, 162] on label "семьи" at bounding box center [251, 163] width 315 height 16
click at [246, 194] on button "Iesniegt" at bounding box center [252, 198] width 60 height 14
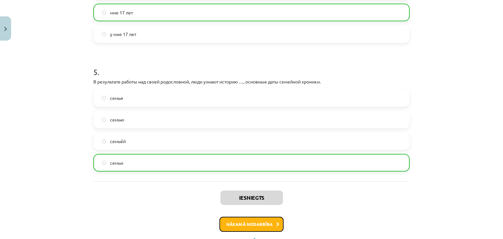
click at [246, 222] on button "Nākamā nodarbība" at bounding box center [252, 224] width 64 height 15
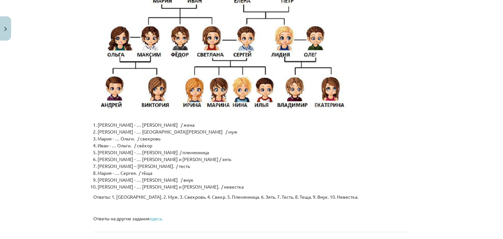
scroll to position [1589, 0]
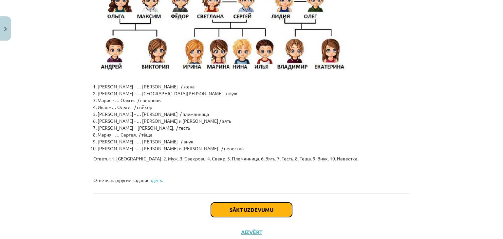
click at [249, 203] on button "Sākt uzdevumu" at bounding box center [251, 210] width 81 height 14
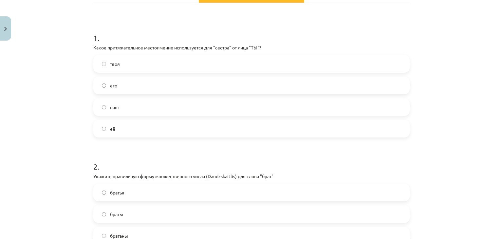
scroll to position [110, 0]
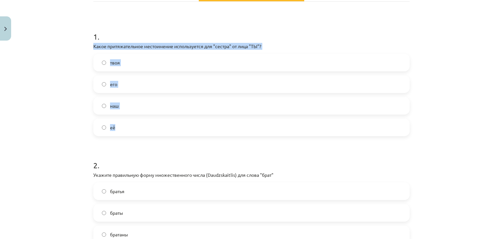
drag, startPoint x: 90, startPoint y: 46, endPoint x: 131, endPoint y: 129, distance: 92.1
click at [131, 129] on div "1 . Какое притяжательное местоимение используется для "сестра" от лица "ТЫ"? тв…" at bounding box center [251, 79] width 317 height 116
copy div "Какое притяжательное местоимение используется для "сестра" от лица "ТЫ"? твоя е…"
click at [124, 63] on label "твоя" at bounding box center [251, 62] width 315 height 16
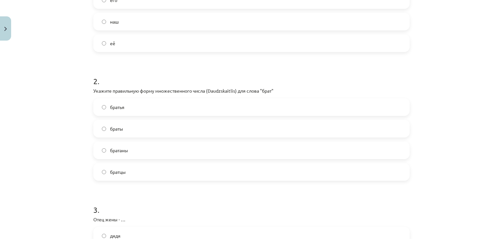
scroll to position [194, 0]
click at [119, 107] on span "братья" at bounding box center [117, 107] width 14 height 7
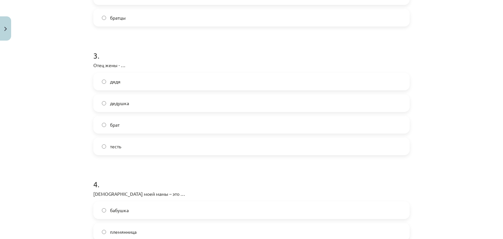
scroll to position [348, 0]
click at [102, 149] on label "тесть" at bounding box center [251, 147] width 315 height 16
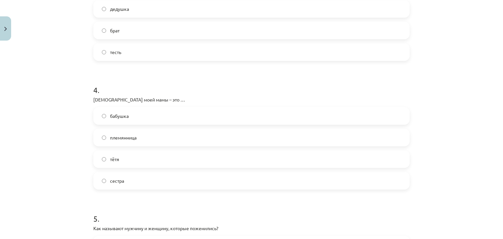
scroll to position [443, 0]
click at [122, 115] on span "бабушка" at bounding box center [119, 115] width 19 height 7
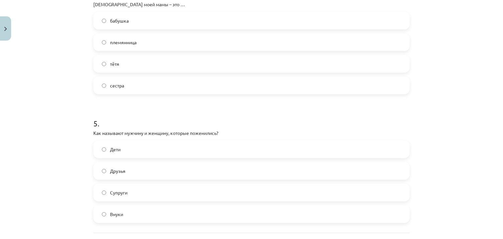
scroll to position [598, 0]
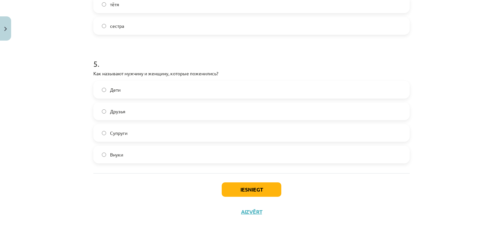
click at [125, 137] on label "Супруги" at bounding box center [251, 133] width 315 height 16
click at [265, 187] on button "Iesniegt" at bounding box center [252, 190] width 60 height 14
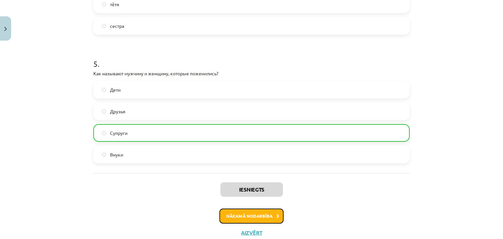
click at [265, 215] on button "Nākamā nodarbība" at bounding box center [252, 216] width 64 height 15
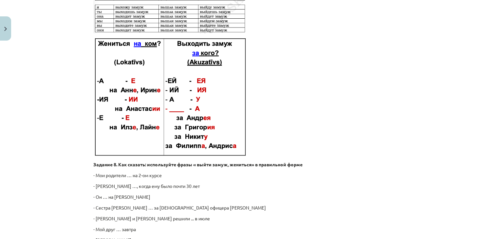
scroll to position [1013, 0]
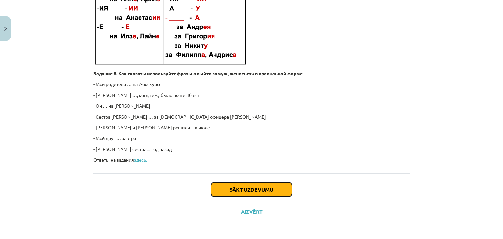
click at [263, 190] on button "Sākt uzdevumu" at bounding box center [251, 190] width 81 height 14
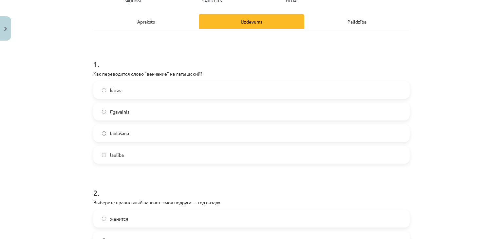
scroll to position [83, 0]
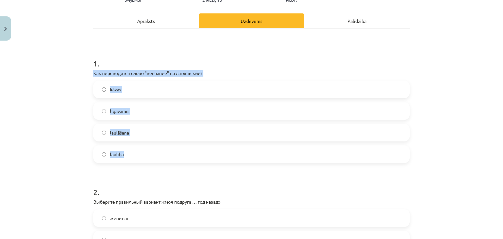
drag, startPoint x: 91, startPoint y: 72, endPoint x: 142, endPoint y: 156, distance: 98.8
click at [142, 156] on div "1 . Как переводится слово "венчание" на латышский? kāzas līgavainis laulāšana l…" at bounding box center [251, 106] width 317 height 116
copy div "Как переводится слово "венчание" на латышский? kāzas līgavainis laulāšana laulī…"
click at [124, 91] on label "kāzas" at bounding box center [251, 89] width 315 height 16
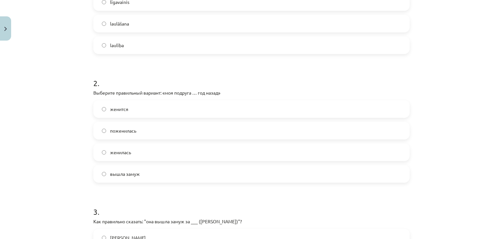
scroll to position [193, 0]
click at [133, 172] on span "вышла замуж" at bounding box center [125, 173] width 30 height 7
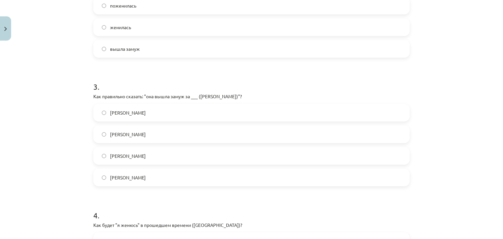
scroll to position [318, 0]
click at [137, 177] on label "Андрея" at bounding box center [251, 177] width 315 height 16
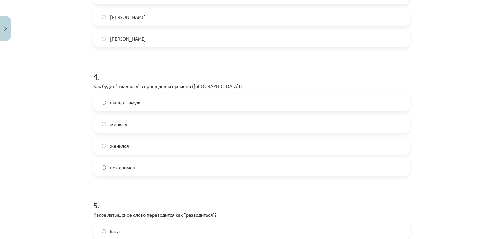
scroll to position [457, 0]
click at [137, 147] on label "женился" at bounding box center [251, 145] width 315 height 16
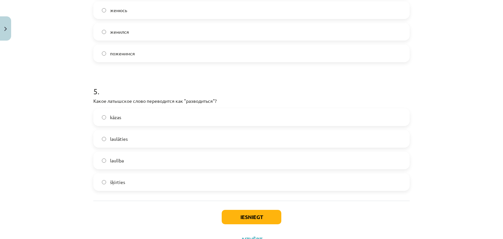
scroll to position [571, 0]
click at [128, 187] on label "šķirties" at bounding box center [251, 182] width 315 height 16
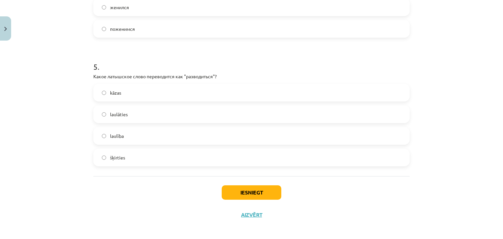
scroll to position [598, 0]
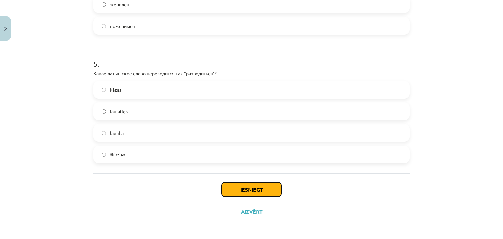
click at [234, 190] on button "Iesniegt" at bounding box center [252, 190] width 60 height 14
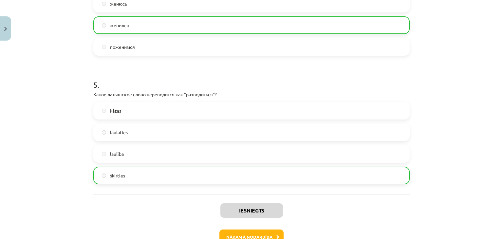
scroll to position [619, 0]
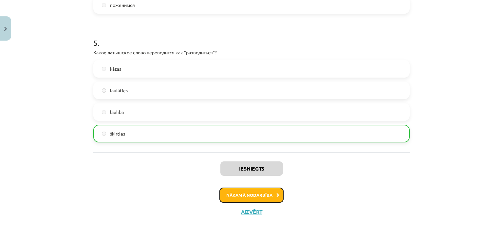
click at [243, 196] on button "Nākamā nodarbība" at bounding box center [252, 195] width 64 height 15
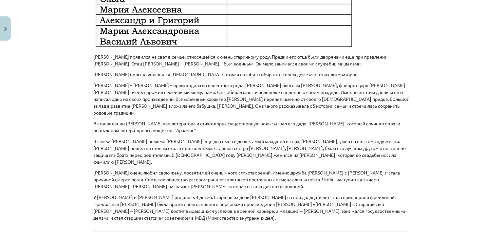
scroll to position [486, 0]
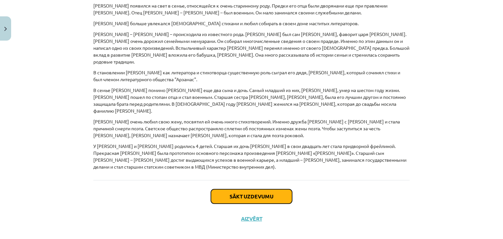
click at [244, 189] on button "Sākt uzdevumu" at bounding box center [251, 196] width 81 height 14
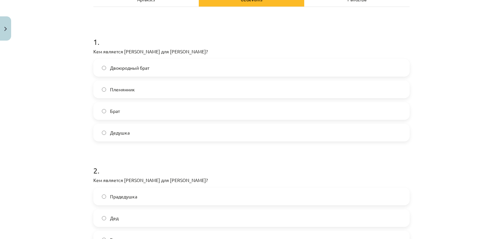
scroll to position [105, 0]
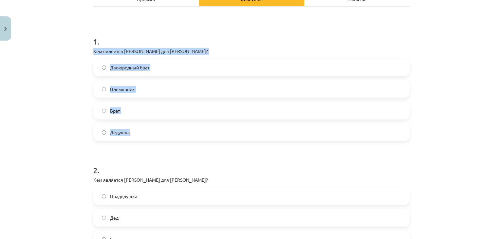
drag, startPoint x: 90, startPoint y: 49, endPoint x: 136, endPoint y: 131, distance: 93.6
click at [136, 131] on div "1 . Кем является Лев Сергеевич для А.С. Пушкина? Двоюродный брат Племянник Брат…" at bounding box center [251, 84] width 317 height 116
copy div "Кем является Лев Сергеевич для А.С. Пушкина? Двоюродный брат Племянник Брат Дед…"
click at [117, 113] on span "Брат" at bounding box center [115, 111] width 10 height 7
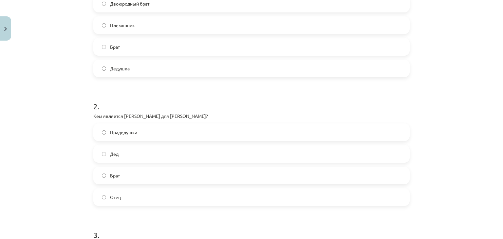
scroll to position [180, 0]
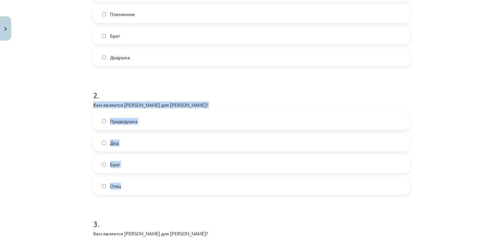
drag, startPoint x: 90, startPoint y: 103, endPoint x: 137, endPoint y: 187, distance: 95.5
copy div "Кем является Абрам Петрович Ганнибал для А.С. Пушкина? Прадедушка Дед Брат Отец"
click at [129, 122] on span "Прадедушка" at bounding box center [123, 121] width 27 height 7
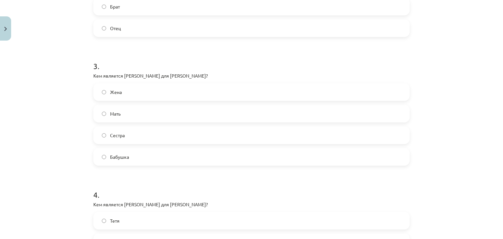
scroll to position [338, 0]
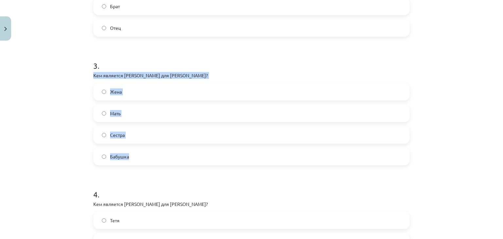
drag, startPoint x: 89, startPoint y: 74, endPoint x: 138, endPoint y: 154, distance: 93.7
click at [138, 154] on div "10 XP Saņemsi Sarežģīts 421 pilda Apraksts Uzdevums Palīdzība 1 . Кем является …" at bounding box center [251, 94] width 325 height 778
copy div "Кем является Надежда Осиповна для А.С. Пушкина? Жена Мать Сестра Бабушка"
click at [110, 110] on span "Мать" at bounding box center [115, 113] width 10 height 7
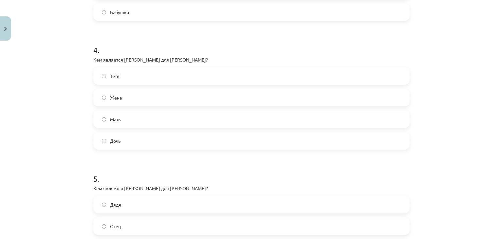
scroll to position [484, 0]
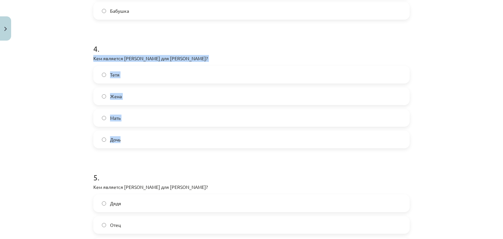
drag, startPoint x: 89, startPoint y: 57, endPoint x: 154, endPoint y: 129, distance: 97.3
copy div "Кем является Мария Александровна для А.С. Пушкина? Тетя Жена Мать Дочь"
click at [118, 138] on label "Дочь" at bounding box center [251, 139] width 315 height 16
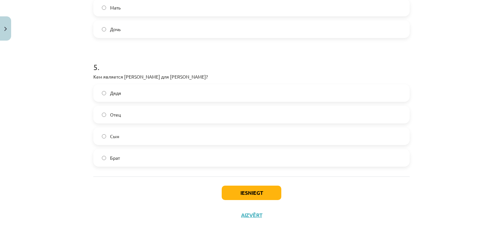
scroll to position [595, 0]
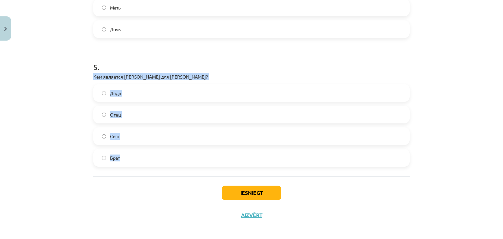
drag, startPoint x: 89, startPoint y: 75, endPoint x: 139, endPoint y: 158, distance: 96.9
copy div "Кем является Сергей Львович для А.С. Пушкина? Дядя Отец Сын Брат"
click at [111, 114] on span "Отец" at bounding box center [115, 114] width 11 height 7
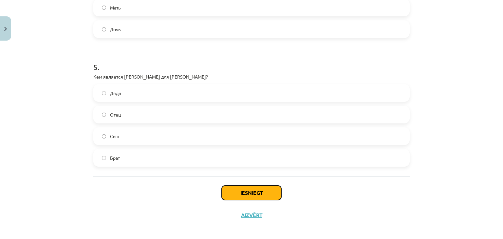
click at [230, 193] on button "Iesniegt" at bounding box center [252, 193] width 60 height 14
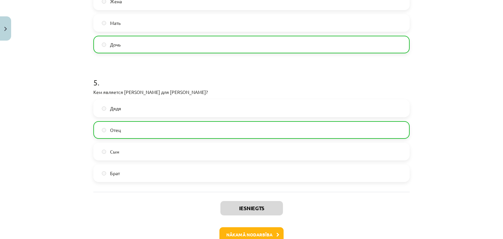
scroll to position [619, 0]
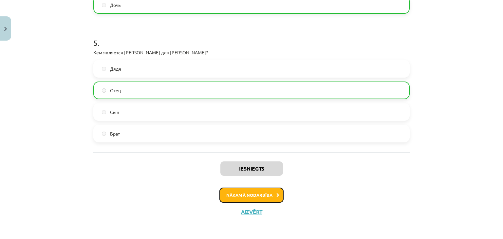
click at [252, 199] on button "Nākamā nodarbība" at bounding box center [252, 195] width 64 height 15
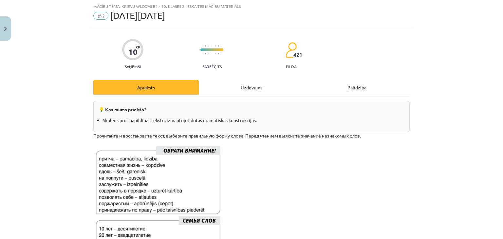
scroll to position [191, 0]
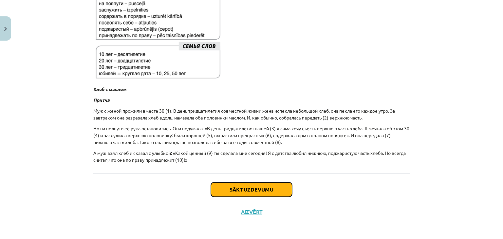
click at [254, 190] on button "Sākt uzdevumu" at bounding box center [251, 190] width 81 height 14
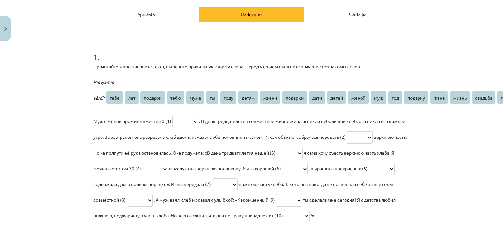
scroll to position [115, 0]
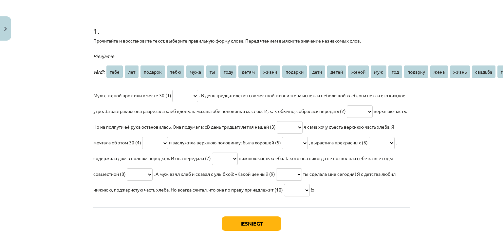
click at [189, 95] on select "**** *** ******* **** **** ** **** ***** ***** ******* **** ***** ***** *** ***…" at bounding box center [185, 96] width 26 height 12
select select "***"
click at [172, 90] on select "**** *** ******* **** **** ** **** ***** ***** ******* **** ***** ***** *** ***…" at bounding box center [185, 96] width 26 height 12
click at [373, 109] on select "**** *** ******* **** **** ** **** ***** ***** ******* **** ***** ***** *** ***…" at bounding box center [360, 112] width 26 height 12
select select "****"
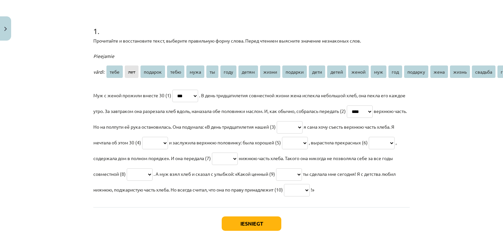
click at [369, 106] on select "**** *** ******* **** **** ** **** ***** ***** ******* **** ***** ***** *** ***…" at bounding box center [360, 112] width 26 height 12
click at [303, 127] on select "**** *** ******* **** **** ** **** ***** ***** ******* **** ***** ***** *** ***…" at bounding box center [290, 127] width 26 height 12
select select "*******"
click at [303, 121] on select "**** *** ******* **** **** ** **** ***** ***** ******* **** ***** ***** *** ***…" at bounding box center [290, 127] width 26 height 12
click at [168, 141] on select "**** *** ******* **** **** ** **** ***** ***** ******* **** ***** ***** *** ***…" at bounding box center [155, 143] width 26 height 12
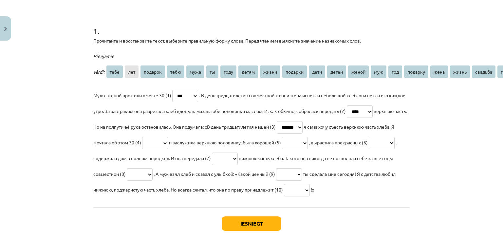
select select "***"
click at [168, 137] on select "**** *** ******* **** **** ** **** ***** ***** ******* **** ***** ***** *** ***…" at bounding box center [155, 143] width 26 height 12
click at [308, 141] on select "**** *** ******* **** **** ** **** ***** ***** ******* **** ***** ***** *** ***…" at bounding box center [295, 143] width 26 height 12
select select "*****"
click at [308, 137] on select "**** *** ******* **** **** ** **** ***** ***** ******* **** ***** ***** *** ***…" at bounding box center [295, 143] width 26 height 12
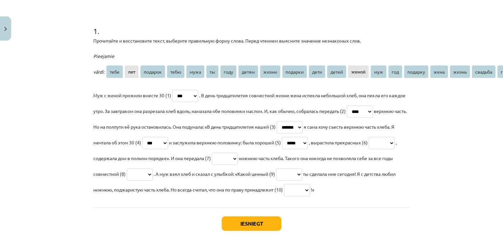
click at [369, 149] on select "**** *** ******* **** **** ** **** ***** ***** ******* **** ***** ***** *** ***…" at bounding box center [382, 143] width 26 height 12
select select "*****"
click at [369, 149] on select "**** *** ******* **** **** ** **** ***** ***** ******* **** ***** ***** *** ***…" at bounding box center [382, 143] width 26 height 12
click at [238, 159] on select "**** *** ******* **** **** ** **** ***** ***** ******* **** ***** ***** *** ***…" at bounding box center [225, 159] width 26 height 12
select select "****"
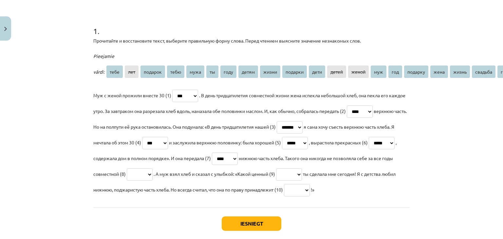
click at [238, 153] on select "**** *** ******* **** **** ** **** ***** ***** ******* **** ***** ***** *** ***…" at bounding box center [225, 159] width 26 height 12
click at [153, 175] on select "**** *** ******* **** **** ** **** ***** ***** ******* **** ***** ***** *** ***…" at bounding box center [140, 174] width 26 height 12
select select "*****"
click at [153, 168] on select "**** *** ******* **** **** ** **** ***** ***** ******* **** ***** ***** *** ***…" at bounding box center [140, 174] width 26 height 12
click at [302, 173] on select "**** *** ******* **** **** ** **** ***** ***** ******* **** ***** ***** *** ***…" at bounding box center [289, 174] width 26 height 12
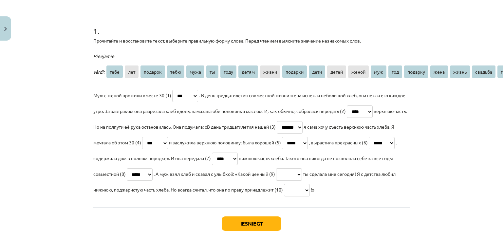
select select "*******"
click at [302, 168] on select "**** *** ******* **** **** ** **** ***** ***** ******* **** ***** ***** *** ***…" at bounding box center [289, 174] width 26 height 12
click at [284, 197] on select "**** *** ******* **** **** ** **** ***** ***** ******* **** ***** ***** *** ***…" at bounding box center [297, 190] width 26 height 12
select select "****"
click at [284, 197] on select "**** *** ******* **** **** ** **** ***** ***** ******* **** ***** ***** *** ***…" at bounding box center [297, 190] width 26 height 12
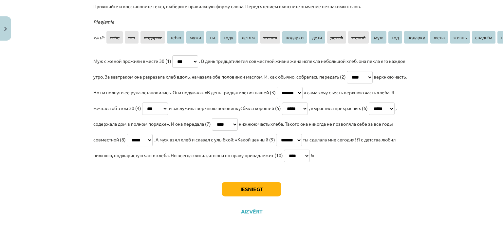
scroll to position [171, 0]
click at [246, 185] on button "Iesniegt" at bounding box center [252, 189] width 60 height 14
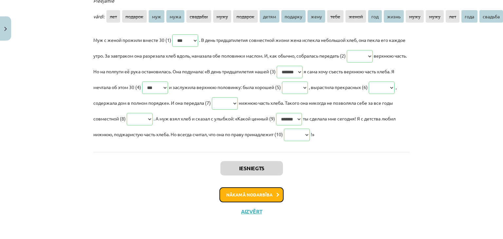
click at [248, 203] on button "Nākamā nodarbība" at bounding box center [252, 194] width 64 height 15
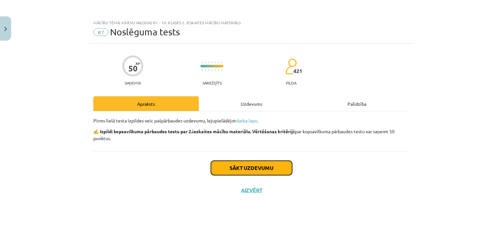
click at [251, 168] on button "Sākt uzdevumu" at bounding box center [251, 168] width 81 height 14
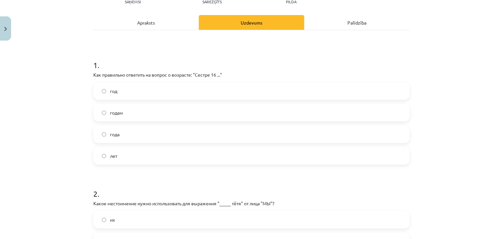
scroll to position [83, 0]
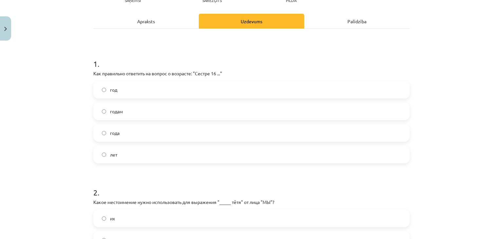
click at [169, 152] on label "лет" at bounding box center [251, 155] width 315 height 16
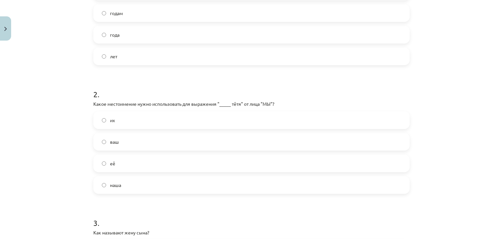
scroll to position [182, 0]
click at [159, 180] on label "наша" at bounding box center [251, 184] width 315 height 16
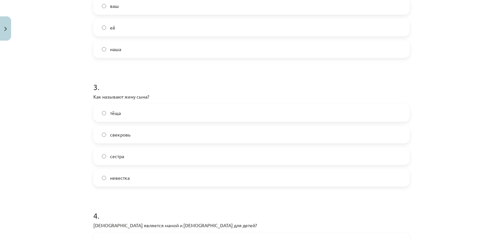
scroll to position [317, 0]
click at [159, 180] on label "невестка" at bounding box center [251, 178] width 315 height 16
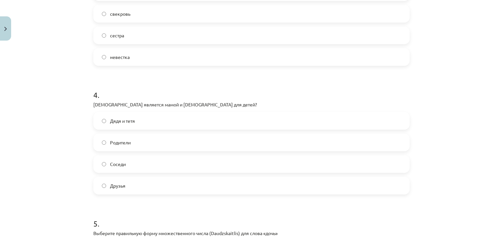
scroll to position [438, 0]
click at [162, 142] on label "Родители" at bounding box center [251, 142] width 315 height 16
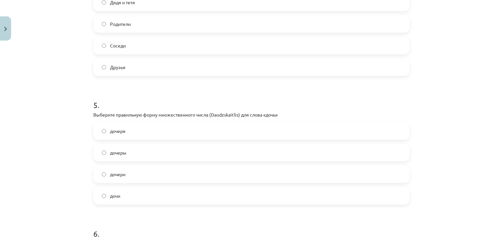
scroll to position [557, 0]
click at [148, 173] on label "дочери" at bounding box center [251, 174] width 315 height 16
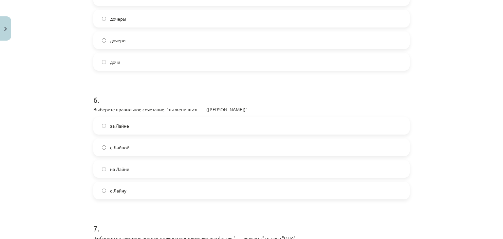
scroll to position [694, 0]
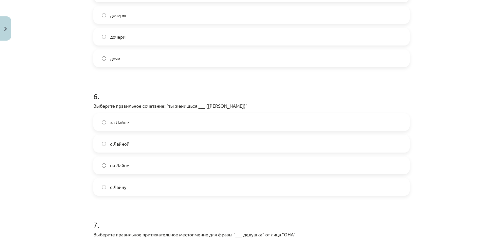
click at [149, 160] on label "на Лайне" at bounding box center [251, 165] width 315 height 16
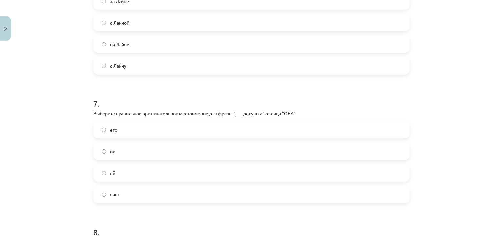
scroll to position [817, 0]
click at [150, 172] on label "её" at bounding box center [251, 172] width 315 height 16
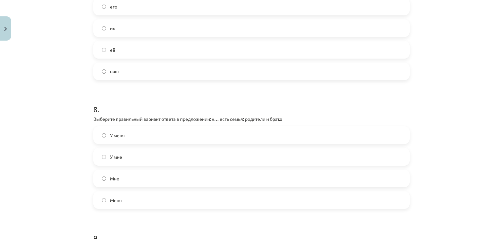
scroll to position [940, 0]
click at [155, 137] on label "У меня" at bounding box center [251, 134] width 315 height 16
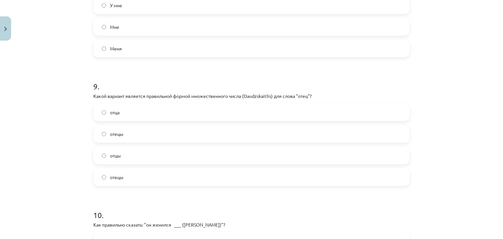
scroll to position [1091, 0]
click at [149, 155] on label "отцы" at bounding box center [251, 155] width 315 height 16
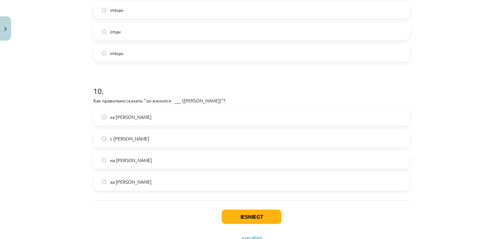
scroll to position [1220, 0]
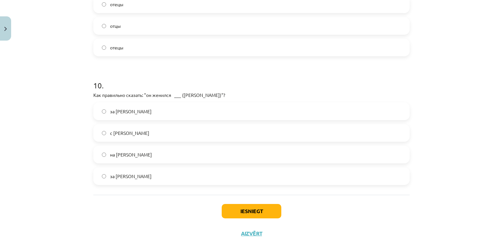
click at [144, 155] on label "на Ольге" at bounding box center [251, 155] width 315 height 16
click at [243, 212] on button "Iesniegt" at bounding box center [252, 211] width 60 height 14
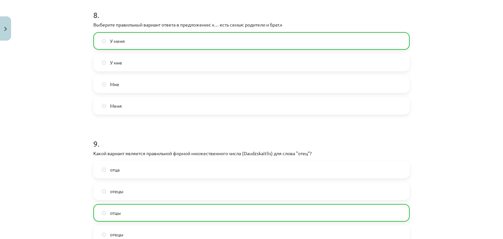
scroll to position [1263, 0]
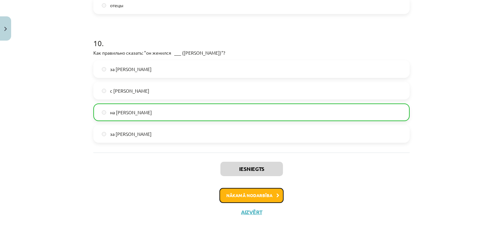
click at [250, 194] on button "Nākamā nodarbība" at bounding box center [252, 195] width 64 height 15
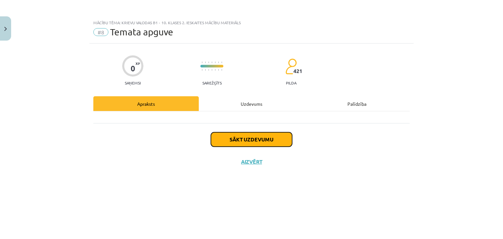
click at [252, 142] on button "Sākt uzdevumu" at bounding box center [251, 139] width 81 height 14
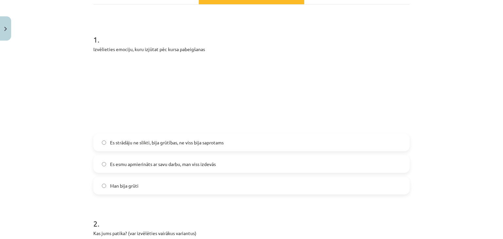
scroll to position [108, 0]
click at [224, 163] on label "Es esmu apmierināts ar savu darbu, man viss izdevās" at bounding box center [251, 163] width 315 height 16
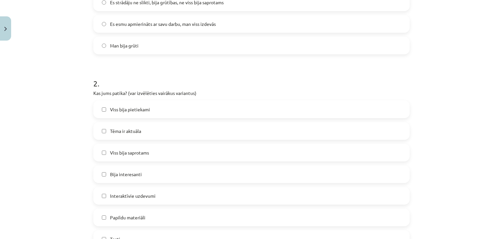
click at [212, 108] on label "Viss bija pietiekami" at bounding box center [251, 109] width 315 height 16
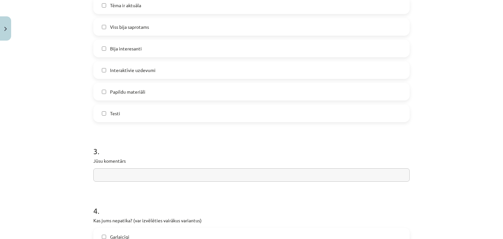
scroll to position [451, 0]
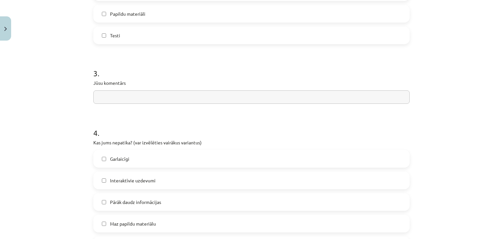
click at [214, 96] on input "text" at bounding box center [251, 96] width 317 height 13
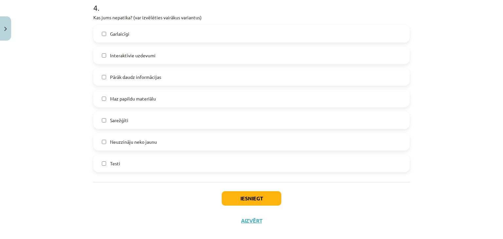
type input "**********"
click at [181, 98] on label "Maz papildu materiālu" at bounding box center [251, 98] width 315 height 16
click at [256, 196] on button "Iesniegt" at bounding box center [252, 198] width 60 height 14
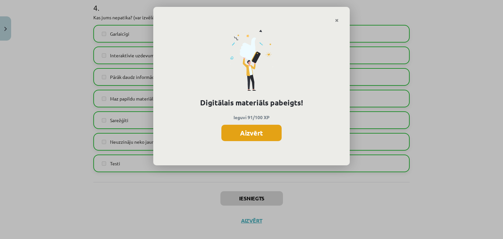
click at [255, 135] on button "Aizvērt" at bounding box center [252, 133] width 60 height 16
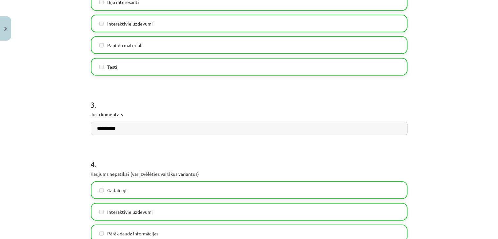
scroll to position [585, 0]
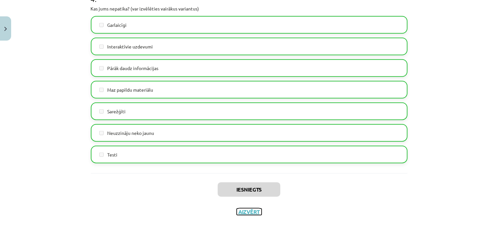
click at [250, 214] on button "Aizvērt" at bounding box center [249, 212] width 25 height 7
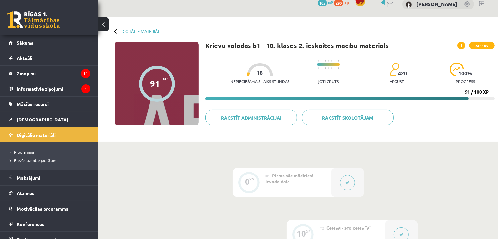
scroll to position [0, 0]
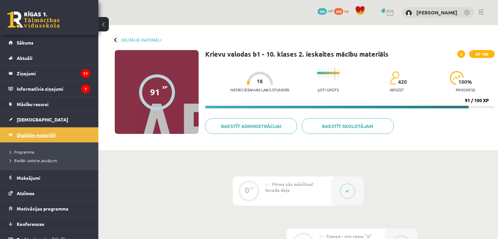
click at [47, 134] on span "Digitālie materiāli" at bounding box center [36, 135] width 39 height 6
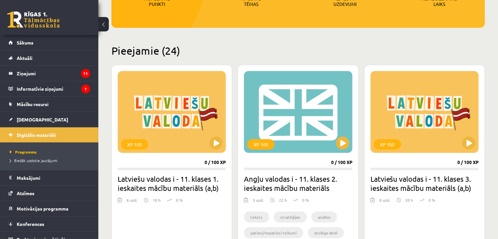
scroll to position [178, 0]
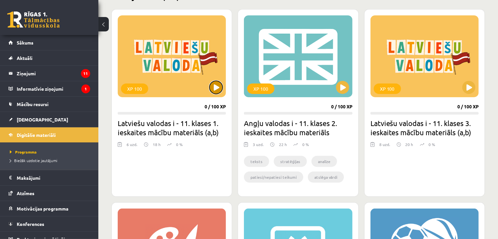
click at [216, 91] on button at bounding box center [215, 87] width 13 height 13
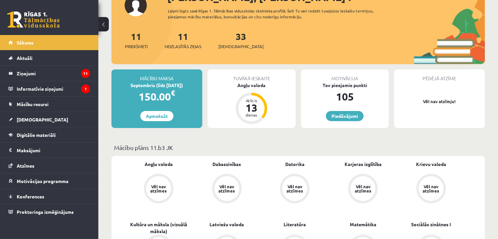
scroll to position [149, 0]
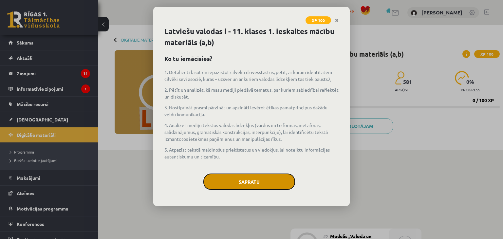
click at [258, 182] on button "Sapratu" at bounding box center [250, 182] width 92 height 16
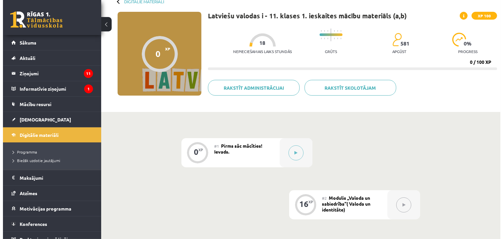
scroll to position [38, 0]
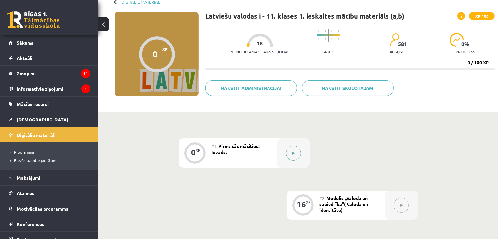
click at [289, 156] on button at bounding box center [293, 153] width 15 height 15
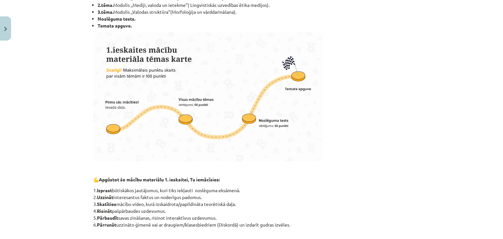
scroll to position [290, 0]
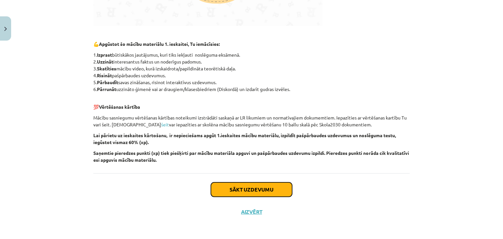
click at [278, 192] on button "Sākt uzdevumu" at bounding box center [251, 190] width 81 height 14
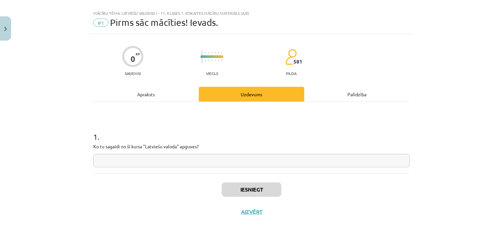
click at [271, 159] on input "text" at bounding box center [251, 160] width 317 height 13
type input "*"
click at [269, 186] on button "Iesniegt" at bounding box center [252, 190] width 60 height 14
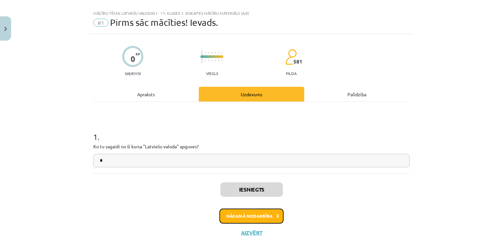
click at [257, 214] on button "Nākamā nodarbība" at bounding box center [252, 216] width 64 height 15
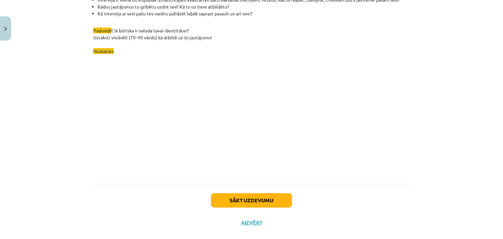
scroll to position [1869, 0]
click at [259, 200] on button "Sākt uzdevumu" at bounding box center [251, 200] width 81 height 14
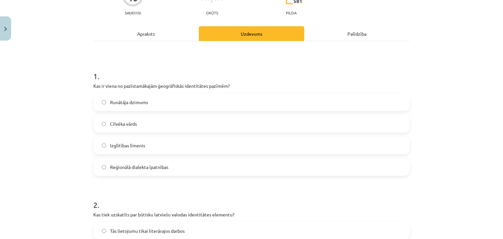
scroll to position [72, 0]
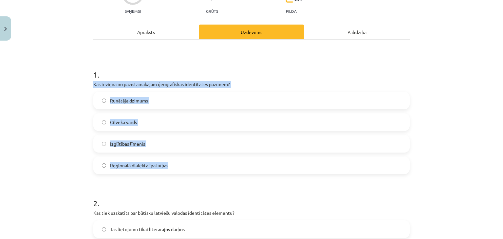
drag, startPoint x: 90, startPoint y: 83, endPoint x: 173, endPoint y: 162, distance: 114.5
click at [173, 162] on div "1 . Kas ir viena no pazīstamākajām ģeogrāfiskās identitātes pazīmēm? Runātāja d…" at bounding box center [251, 117] width 317 height 116
copy div "Kas ir viena no pazīstamākajām ģeogrāfiskās identitātes pazīmēm? Runātāja dzimu…"
click at [131, 167] on span "Reģionālā dialekta īpatnības" at bounding box center [139, 165] width 58 height 7
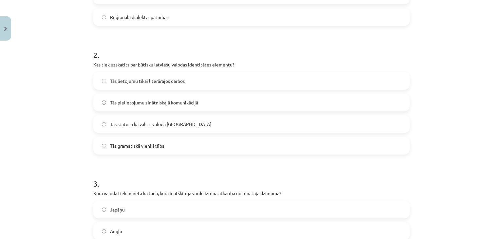
scroll to position [221, 0]
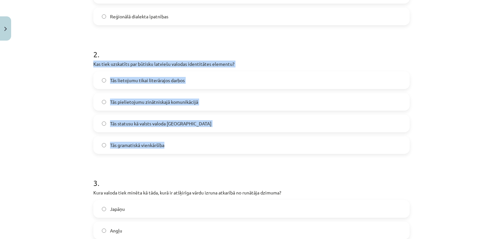
drag, startPoint x: 89, startPoint y: 62, endPoint x: 194, endPoint y: 145, distance: 133.5
click at [194, 145] on div "16 XP Saņemsi Grūts 581 pilda Apraksts Uzdevums Palīdzība 1 . Kas ir viena no p…" at bounding box center [251, 212] width 325 height 778
copy div "Kas tiek uzskatīts par būtisku latviešu valodas identitātes elementu? Tās lieto…"
click at [139, 126] on span "Tās statusu kā valsts valoda [GEOGRAPHIC_DATA]" at bounding box center [161, 123] width 102 height 7
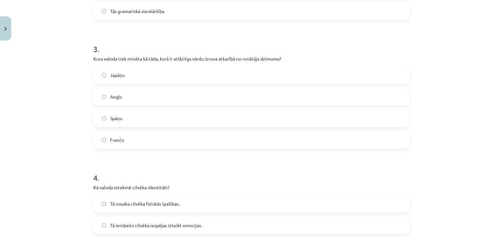
scroll to position [355, 0]
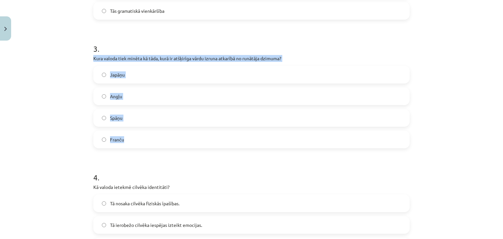
drag, startPoint x: 90, startPoint y: 57, endPoint x: 152, endPoint y: 131, distance: 96.4
click at [152, 131] on div "3 . Kura valoda tiek minēta kā tāda, kurā ir atšķirīga vārdu izruna atkarībā no…" at bounding box center [251, 91] width 317 height 116
copy div "Kura valoda tiek minēta kā tāda, kurā ir atšķirīga vārdu izruna atkarībā no run…"
click at [119, 70] on label "Japāņu" at bounding box center [251, 75] width 315 height 16
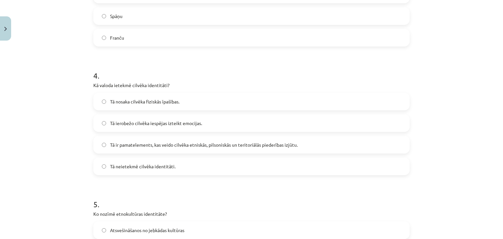
scroll to position [458, 0]
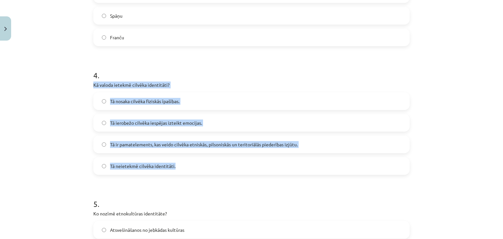
drag, startPoint x: 89, startPoint y: 84, endPoint x: 180, endPoint y: 167, distance: 123.2
copy div "Kā valoda ietekmē cilvēka identitāti? Tā nosaka cilvēka fiziskās īpašības. Tā i…"
click at [185, 140] on label "Tā ir pamatelements, kas veido cilvēka etniskās, pilsoniskās un teritoriālās pi…" at bounding box center [251, 144] width 315 height 16
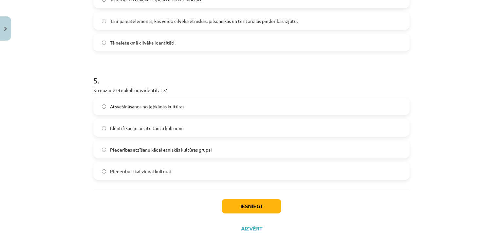
scroll to position [598, 0]
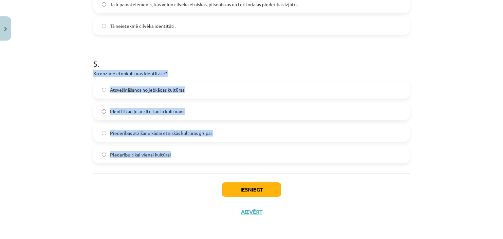
drag, startPoint x: 87, startPoint y: 70, endPoint x: 180, endPoint y: 150, distance: 122.1
copy div "Ko nozīmē etnokultūras identitāte? Atsvešināšanos no jebkādas kultūras Identifi…"
click at [134, 130] on span "Piederības atzīšanu kādai etniskās kultūras grupai" at bounding box center [161, 133] width 102 height 7
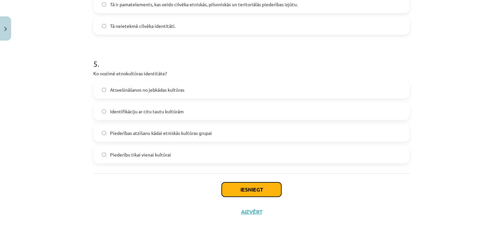
click at [239, 185] on button "Iesniegt" at bounding box center [252, 190] width 60 height 14
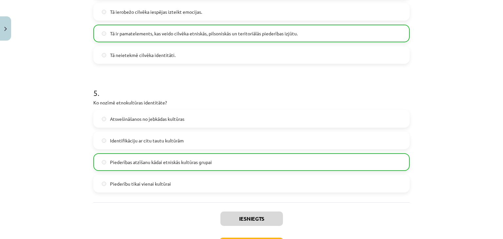
scroll to position [619, 0]
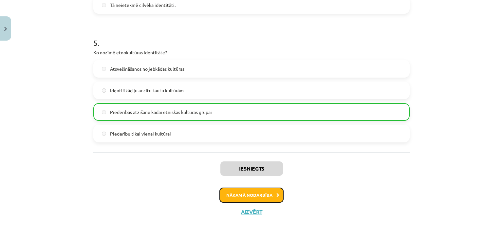
click at [245, 193] on button "Nākamā nodarbība" at bounding box center [252, 195] width 64 height 15
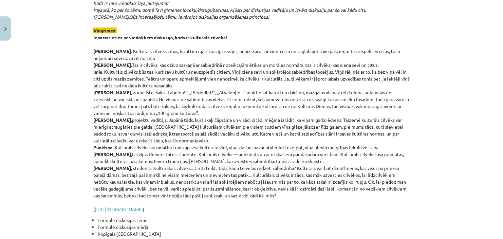
scroll to position [1575, 0]
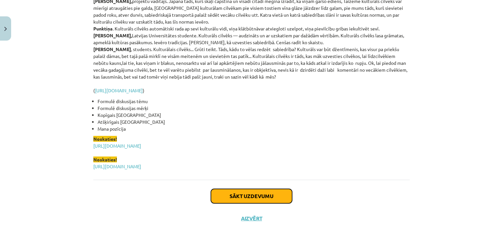
click at [256, 190] on button "Sākt uzdevumu" at bounding box center [251, 196] width 81 height 14
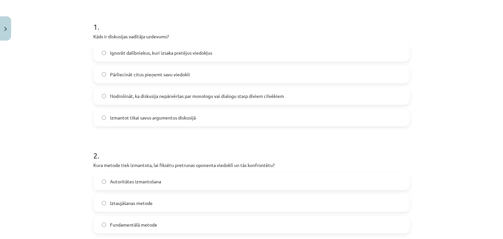
scroll to position [130, 0]
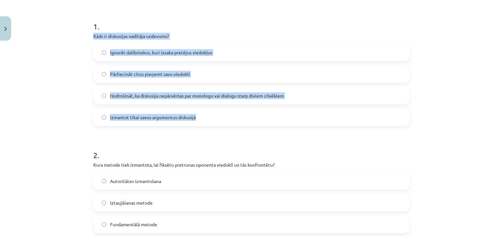
drag, startPoint x: 89, startPoint y: 33, endPoint x: 216, endPoint y: 122, distance: 154.2
copy div "Kāds ir diskusijas vadītāja uzdevums? Ignorēt dalībniekus, kuri izsaka pretējus…"
click at [147, 98] on span "Nodrošināt, ka diskusija nepārvēršas par monologu vai dialogu starp diviem cilv…" at bounding box center [197, 95] width 174 height 7
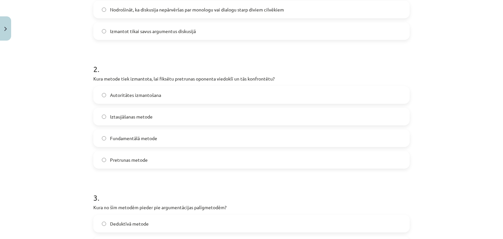
scroll to position [217, 0]
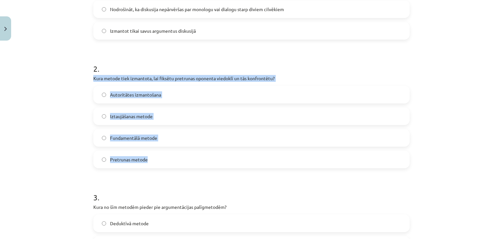
drag, startPoint x: 89, startPoint y: 76, endPoint x: 165, endPoint y: 152, distance: 107.3
click at [165, 152] on div "17 XP Saņemsi Grūts 581 pilda Apraksts Uzdevums Palīdzība 1 . Kāds ir diskusija…" at bounding box center [251, 226] width 325 height 778
copy div "Kura metode tiek izmantota, lai fiksētu pretrunas oponenta viedoklī un tās konf…"
click at [128, 159] on span "Pretrunas metode" at bounding box center [129, 159] width 38 height 7
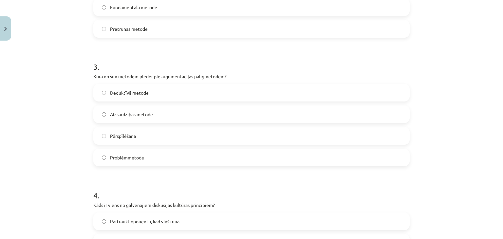
scroll to position [358, 0]
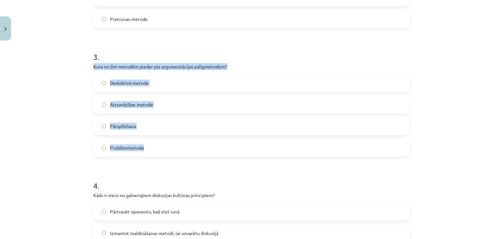
drag, startPoint x: 88, startPoint y: 64, endPoint x: 160, endPoint y: 146, distance: 109.2
click at [160, 146] on div "17 XP Saņemsi Grūts 581 pilda Apraksts Uzdevums Palīdzība 1 . Kāds ir diskusija…" at bounding box center [251, 85] width 325 height 778
copy div "Kura no šīm metodēm pieder pie argumentācijas palīgmetodēm? Deduktīvā metode Ai…"
click at [130, 102] on span "Aizsardzības metode" at bounding box center [131, 104] width 43 height 7
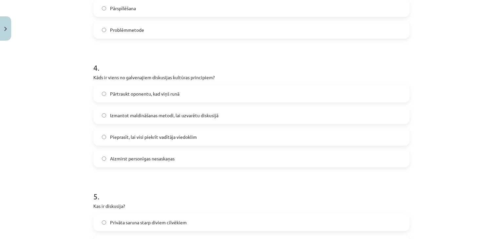
scroll to position [495, 0]
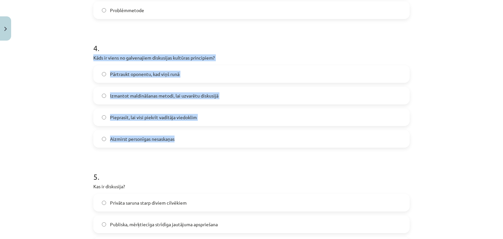
drag, startPoint x: 90, startPoint y: 57, endPoint x: 199, endPoint y: 135, distance: 134.8
copy div "Kāds ir viens no galvenajiem diskusijas kultūras principiem? Pārtraukt oponentu…"
click at [150, 138] on span "Aizmirst personīgas nesaskaņas" at bounding box center [142, 139] width 65 height 7
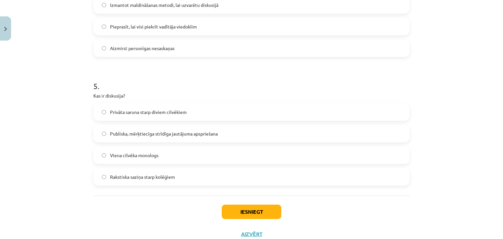
scroll to position [608, 0]
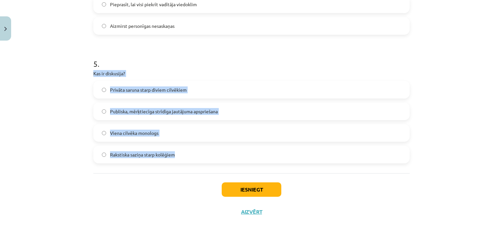
drag, startPoint x: 90, startPoint y: 72, endPoint x: 187, endPoint y: 154, distance: 126.8
copy div "Kas ir diskusija? Privāta saruna starp diviem cilvēkiem Publiska, mērķtiecīga s…"
click at [137, 112] on span "Publiska, mērķtiecīga strīdīga jautājuma apspriešana" at bounding box center [164, 111] width 108 height 7
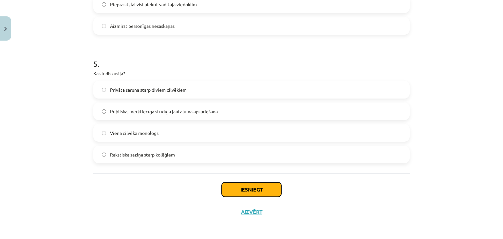
click at [229, 185] on button "Iesniegt" at bounding box center [252, 190] width 60 height 14
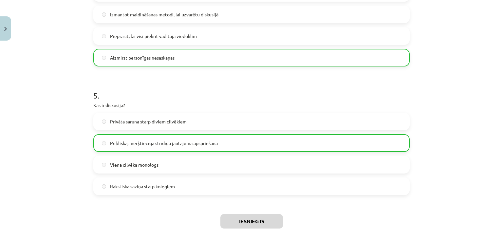
scroll to position [629, 0]
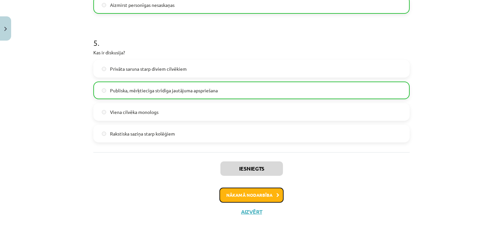
click at [258, 191] on button "Nākamā nodarbība" at bounding box center [252, 195] width 64 height 15
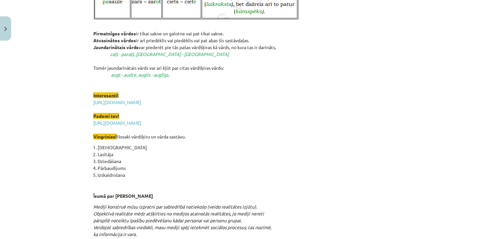
scroll to position [888, 0]
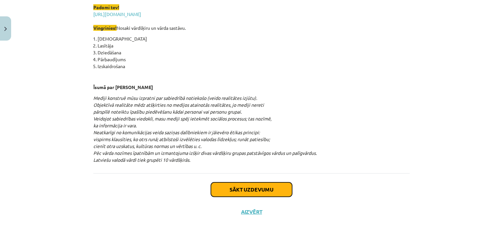
click at [254, 191] on button "Sākt uzdevumu" at bounding box center [251, 190] width 81 height 14
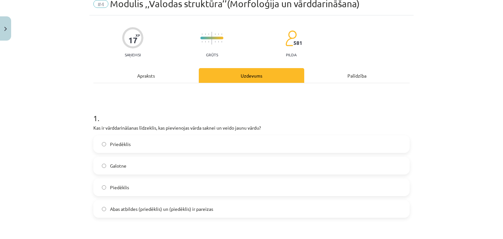
scroll to position [28, 0]
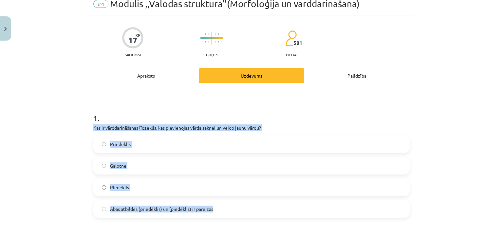
drag, startPoint x: 90, startPoint y: 128, endPoint x: 238, endPoint y: 209, distance: 168.4
click at [238, 209] on div "1 . Kas ir vārddarināšanas līdzeklis, kas pievienojas vārda saknei un veido jau…" at bounding box center [251, 160] width 317 height 116
click at [137, 187] on label "Piedēklis" at bounding box center [251, 187] width 315 height 16
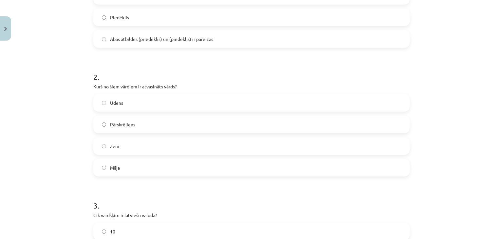
scroll to position [205, 0]
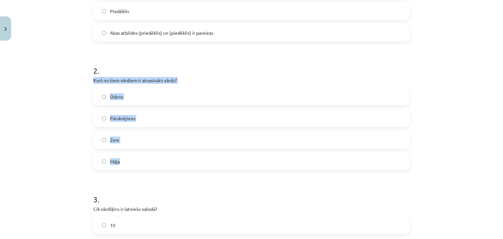
drag, startPoint x: 89, startPoint y: 81, endPoint x: 161, endPoint y: 165, distance: 111.3
click at [161, 165] on div "17 XP Saņemsi Grūts 581 pilda Apraksts Uzdevums Palīdzība 1 . Kas ir vārddarinā…" at bounding box center [251, 228] width 325 height 778
click at [121, 116] on span "Pārskrējiens" at bounding box center [122, 118] width 25 height 7
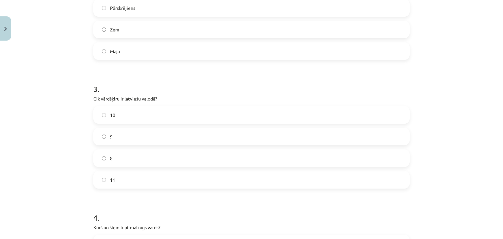
scroll to position [316, 0]
drag, startPoint x: 90, startPoint y: 98, endPoint x: 136, endPoint y: 177, distance: 90.9
click at [136, 177] on div "3 . Cik vārdšķiru ir latviešu valodā? 10 9 8 11" at bounding box center [251, 130] width 317 height 116
click at [112, 113] on label "10" at bounding box center [251, 114] width 315 height 16
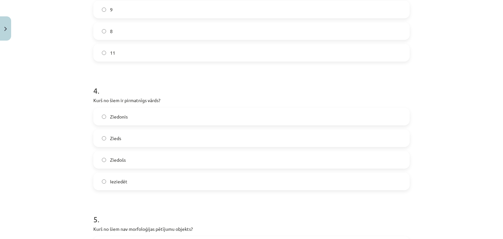
scroll to position [444, 0]
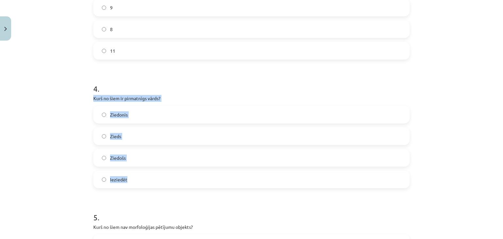
drag, startPoint x: 91, startPoint y: 98, endPoint x: 142, endPoint y: 177, distance: 93.6
click at [142, 177] on div "4 . Kurš no šiem ir pirmatnīgs vārds? Ziedonis Zieds Ziedošs Ieziedēt" at bounding box center [251, 131] width 317 height 116
click at [115, 135] on span "Zieds" at bounding box center [115, 136] width 11 height 7
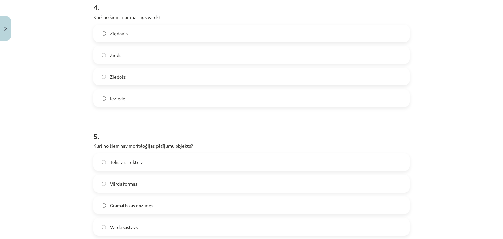
scroll to position [567, 0]
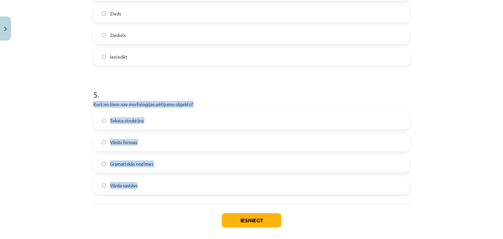
drag, startPoint x: 89, startPoint y: 105, endPoint x: 165, endPoint y: 177, distance: 105.5
click at [133, 123] on span "Teksta struktūra" at bounding box center [126, 120] width 33 height 7
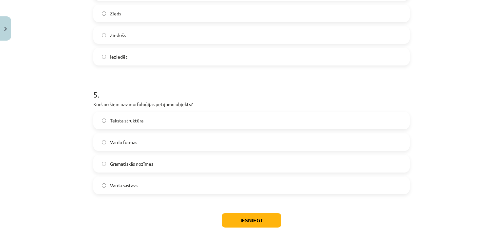
scroll to position [598, 0]
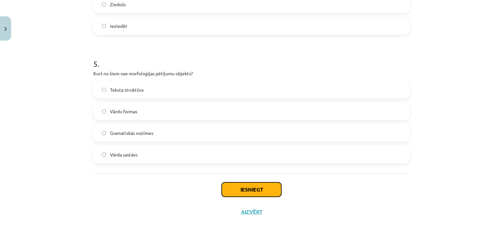
click at [243, 190] on button "Iesniegt" at bounding box center [252, 190] width 60 height 14
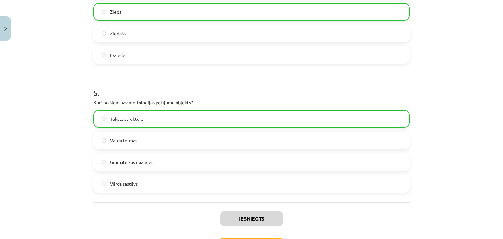
scroll to position [619, 0]
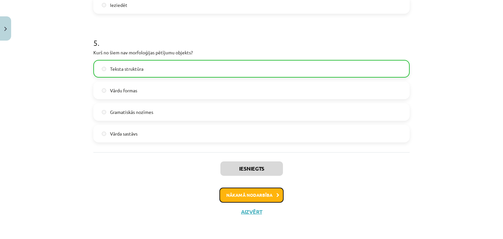
click at [249, 194] on button "Nākamā nodarbība" at bounding box center [252, 195] width 64 height 15
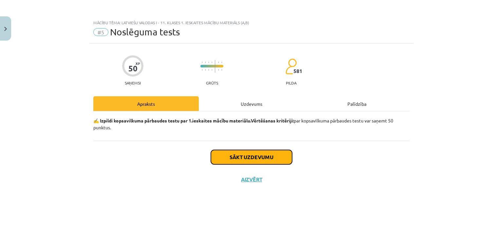
click at [250, 158] on button "Sākt uzdevumu" at bounding box center [251, 157] width 81 height 14
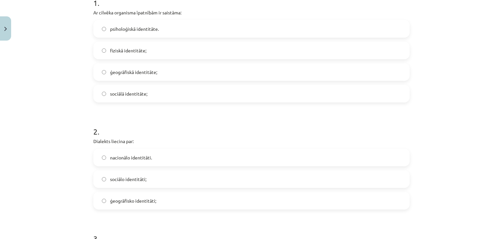
scroll to position [147, 0]
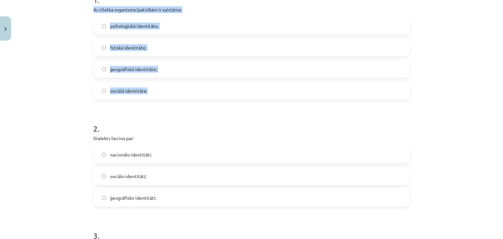
drag, startPoint x: 89, startPoint y: 10, endPoint x: 167, endPoint y: 91, distance: 112.0
click at [119, 47] on span "fiziskā identitāte;" at bounding box center [128, 47] width 36 height 7
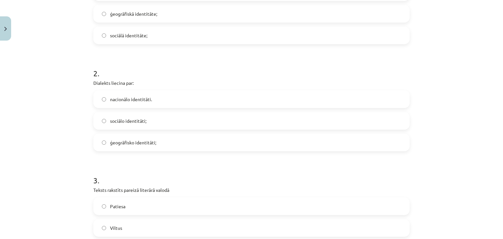
scroll to position [219, 0]
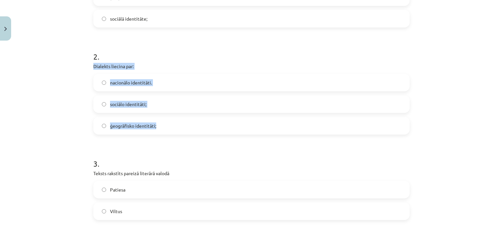
drag, startPoint x: 90, startPoint y: 65, endPoint x: 164, endPoint y: 125, distance: 95.6
click at [128, 124] on span "ģeogrāfisko identitāti;" at bounding box center [133, 126] width 46 height 7
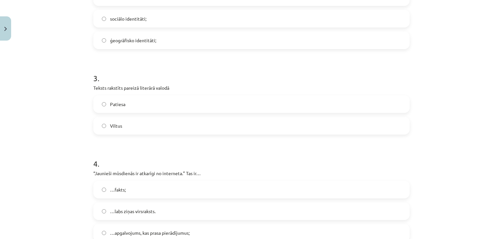
scroll to position [304, 0]
drag, startPoint x: 89, startPoint y: 87, endPoint x: 161, endPoint y: 118, distance: 78.5
click at [148, 101] on label "Patiesa" at bounding box center [251, 104] width 315 height 16
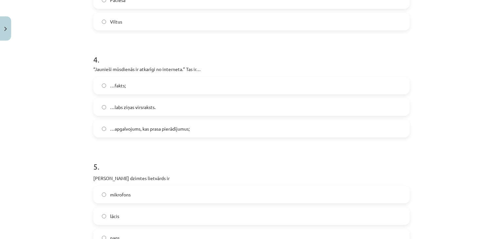
scroll to position [409, 0]
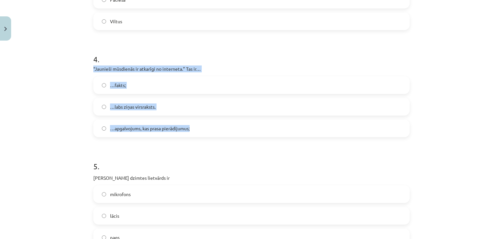
drag, startPoint x: 90, startPoint y: 68, endPoint x: 197, endPoint y: 120, distance: 118.6
click at [197, 120] on div "4 . “Jaunieši mūsdienās ir atkarīgi no interneta.” Tas ir… …fakts; …labs ziņas …" at bounding box center [251, 90] width 317 height 94
click at [171, 129] on span "…apgalvojums, kas prasa pierādījumus;" at bounding box center [150, 128] width 80 height 7
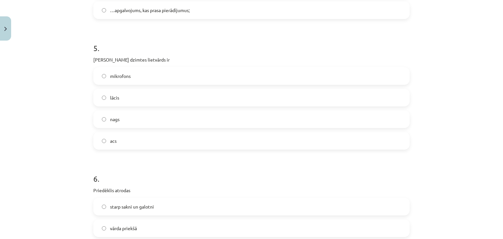
scroll to position [528, 0]
drag, startPoint x: 89, startPoint y: 58, endPoint x: 149, endPoint y: 134, distance: 96.6
click at [149, 134] on div "50 XP Saņemsi Grūts 581 pilda Apraksts Uzdevums Palīdzība 1 . Ar cilvēka organi…" at bounding box center [251, 175] width 325 height 1319
click at [115, 147] on label "acs" at bounding box center [251, 140] width 315 height 16
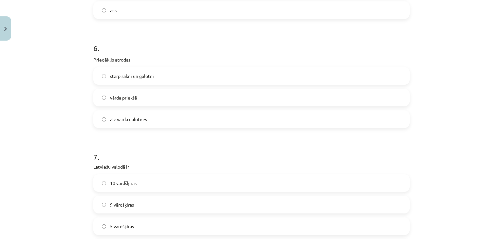
scroll to position [659, 0]
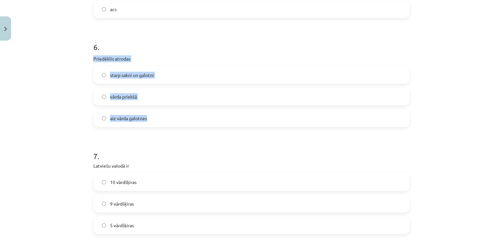
drag, startPoint x: 89, startPoint y: 58, endPoint x: 165, endPoint y: 114, distance: 94.5
click at [165, 114] on div "50 XP Saņemsi Grūts 581 pilda Apraksts Uzdevums Palīdzība 1 . Ar cilvēka organi…" at bounding box center [251, 44] width 325 height 1319
click at [132, 96] on span "vārda priekšā" at bounding box center [123, 96] width 27 height 7
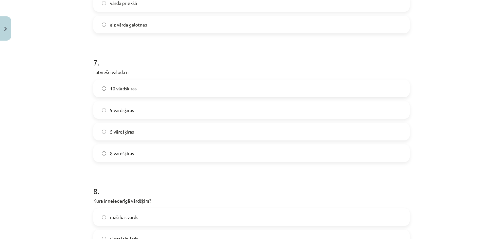
scroll to position [757, 0]
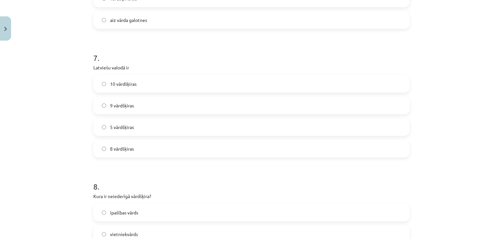
click at [115, 84] on span "10 vārdšķiras" at bounding box center [123, 84] width 27 height 7
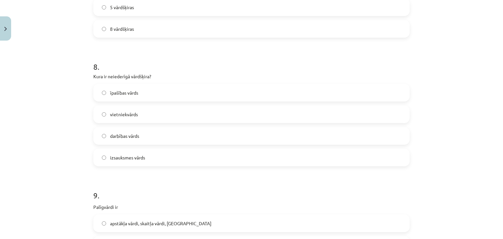
scroll to position [877, 0]
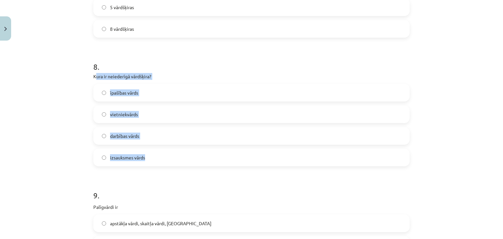
drag, startPoint x: 92, startPoint y: 76, endPoint x: 158, endPoint y: 152, distance: 101.0
click at [158, 152] on div "8 . Kura ir neiederīgā vārdšķira? īpašības vārds vietniekvārds darbības vārds i…" at bounding box center [251, 109] width 317 height 116
click at [137, 154] on span "izsauksmes vārds" at bounding box center [127, 157] width 35 height 7
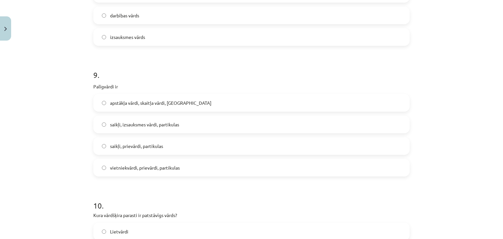
scroll to position [998, 0]
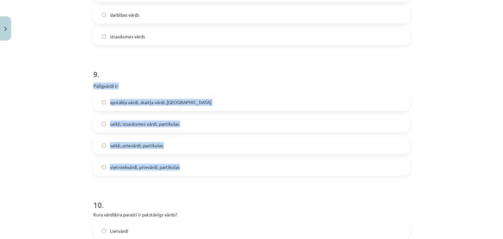
drag, startPoint x: 89, startPoint y: 84, endPoint x: 187, endPoint y: 160, distance: 123.7
click at [150, 145] on span "saikļi, prievārdi, partikulas" at bounding box center [136, 145] width 53 height 7
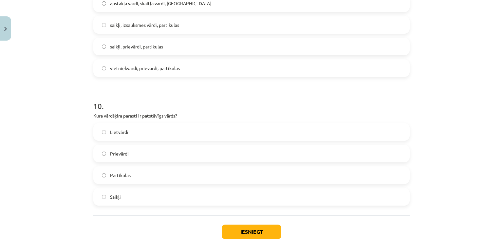
scroll to position [1128, 0]
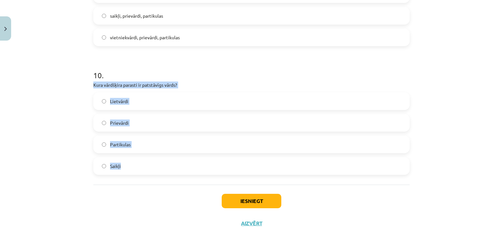
drag, startPoint x: 90, startPoint y: 84, endPoint x: 177, endPoint y: 156, distance: 112.9
click at [125, 100] on span "Lietvārdi" at bounding box center [119, 101] width 18 height 7
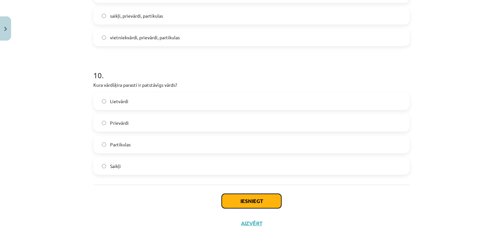
click at [242, 201] on button "Iesniegt" at bounding box center [252, 201] width 60 height 14
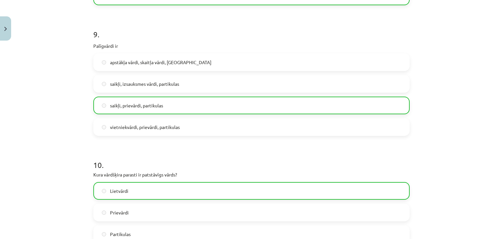
scroll to position [1160, 0]
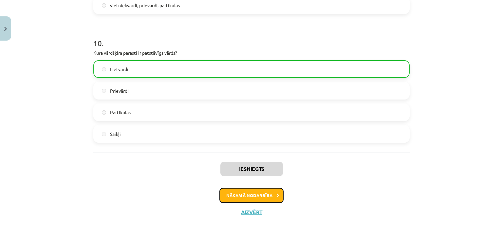
click at [246, 194] on button "Nākamā nodarbība" at bounding box center [252, 195] width 64 height 15
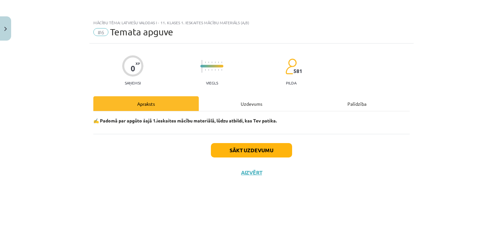
scroll to position [0, 0]
click at [248, 151] on button "Sākt uzdevumu" at bounding box center [251, 150] width 81 height 14
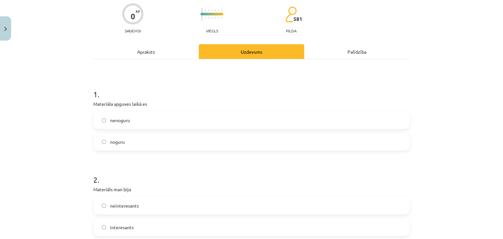
scroll to position [52, 0]
click at [221, 123] on label "nenoguru" at bounding box center [251, 120] width 315 height 16
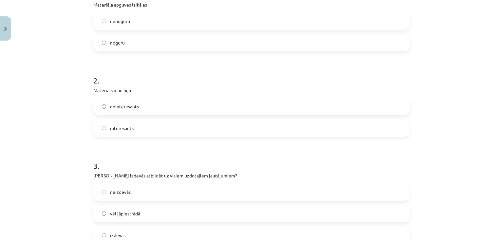
scroll to position [151, 0]
click at [210, 127] on label "interesants" at bounding box center [251, 129] width 315 height 16
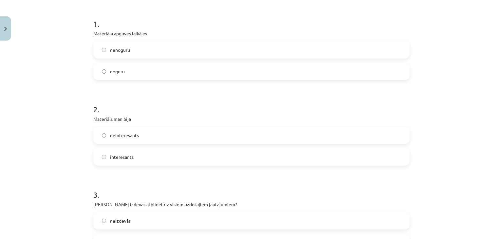
scroll to position [123, 0]
click at [207, 66] on label "noguru" at bounding box center [251, 71] width 315 height 16
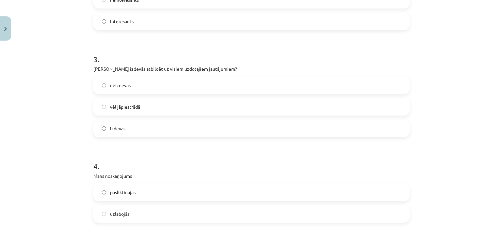
scroll to position [258, 0]
click at [198, 124] on label "izdevās" at bounding box center [251, 129] width 315 height 16
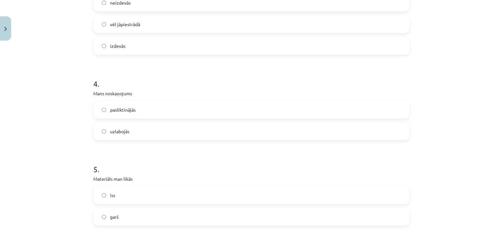
scroll to position [341, 0]
click at [187, 128] on label "uzlabojās" at bounding box center [251, 131] width 315 height 16
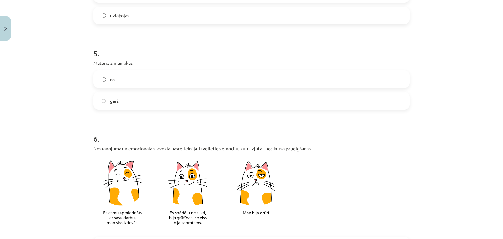
scroll to position [460, 0]
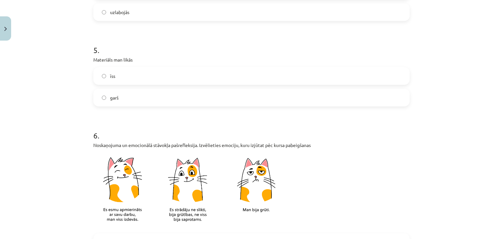
click at [172, 100] on label "garš" at bounding box center [251, 97] width 315 height 16
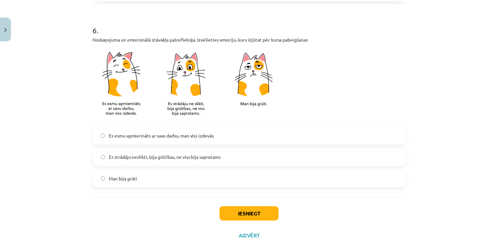
scroll to position [573, 0]
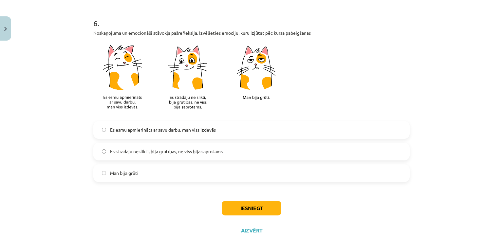
click at [174, 147] on label "Es strādāju neslikti, bija grūtības, ne viss bija saprotams" at bounding box center [251, 152] width 315 height 16
click at [232, 208] on button "Iesniegt" at bounding box center [252, 208] width 60 height 14
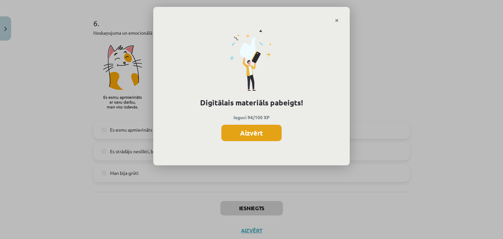
click at [242, 133] on button "Aizvērt" at bounding box center [252, 133] width 60 height 16
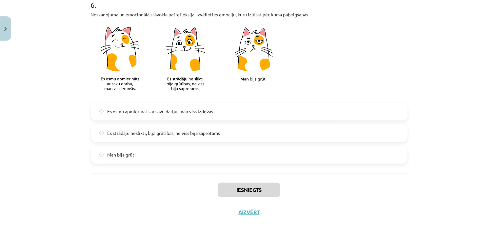
scroll to position [591, 0]
click at [243, 209] on button "Aizvērt" at bounding box center [249, 212] width 25 height 7
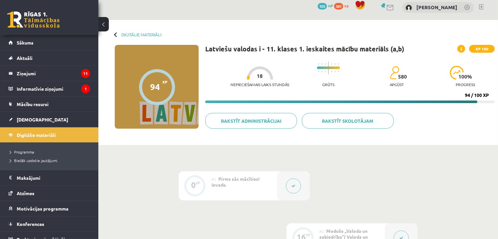
scroll to position [0, 0]
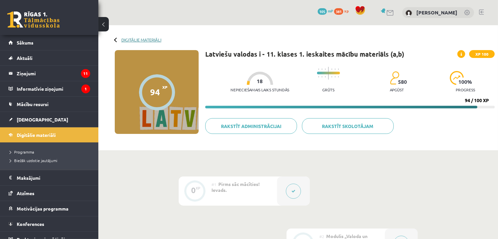
click at [147, 41] on link "Digitālie materiāli" at bounding box center [141, 39] width 40 height 5
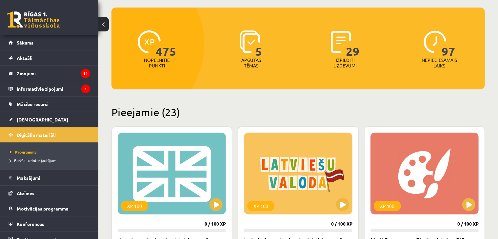
scroll to position [139, 0]
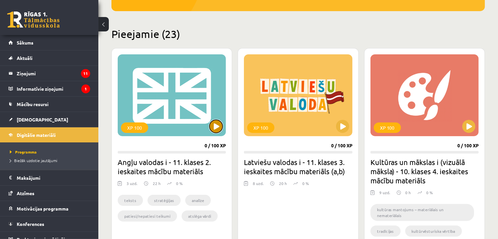
click at [217, 126] on button at bounding box center [215, 126] width 13 height 13
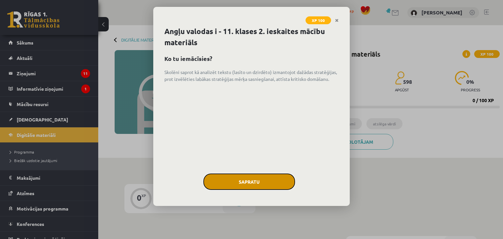
click at [238, 180] on button "Sapratu" at bounding box center [250, 182] width 92 height 16
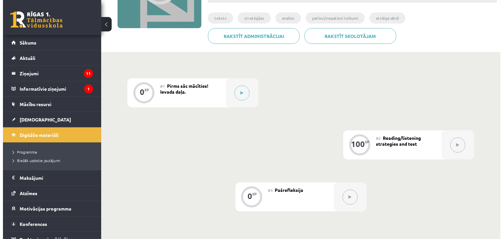
scroll to position [106, 0]
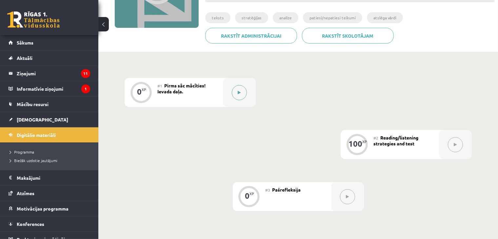
click at [239, 95] on button at bounding box center [239, 92] width 15 height 15
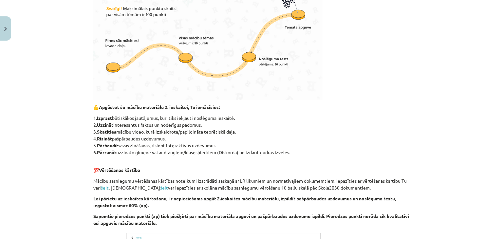
scroll to position [334, 0]
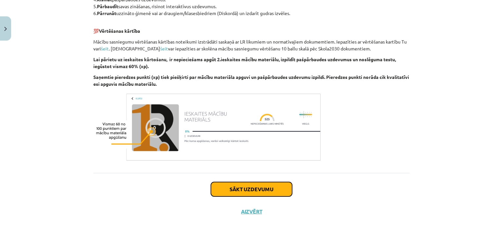
click at [232, 193] on button "Sākt uzdevumu" at bounding box center [251, 189] width 81 height 14
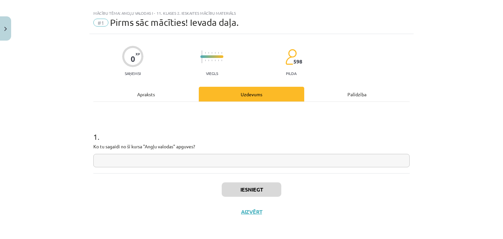
click at [224, 162] on input "text" at bounding box center [251, 160] width 317 height 13
type input "*"
click at [238, 190] on button "Iesniegt" at bounding box center [252, 190] width 60 height 14
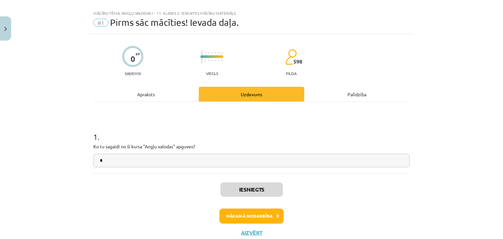
scroll to position [30, 0]
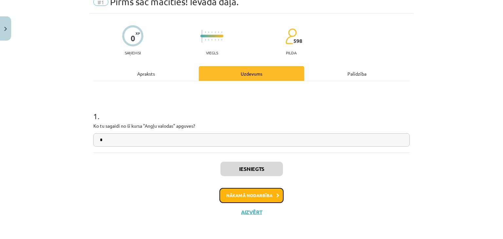
click at [238, 196] on button "Nākamā nodarbība" at bounding box center [252, 195] width 64 height 15
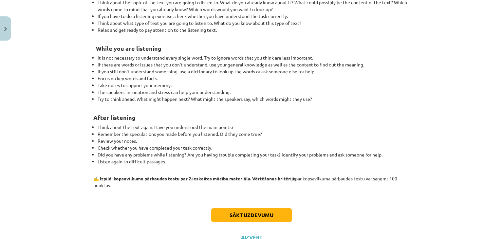
scroll to position [716, 0]
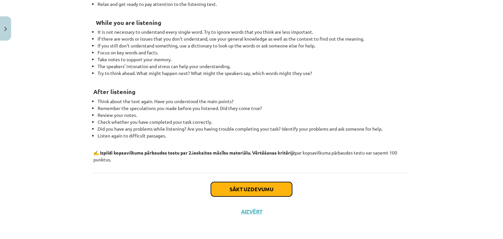
click at [240, 189] on button "Sākt uzdevumu" at bounding box center [251, 189] width 81 height 14
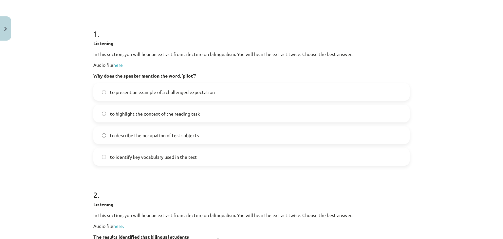
scroll to position [113, 0]
click at [119, 66] on link "here" at bounding box center [118, 64] width 10 height 6
click at [136, 90] on span "to present an example of a challenged expectation" at bounding box center [162, 91] width 105 height 7
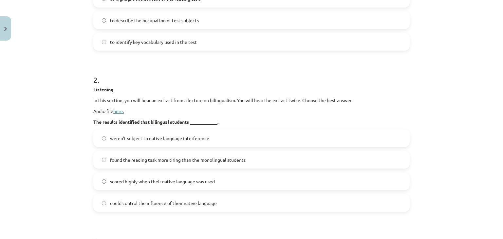
scroll to position [228, 0]
click at [117, 109] on link "here." at bounding box center [118, 111] width 10 height 6
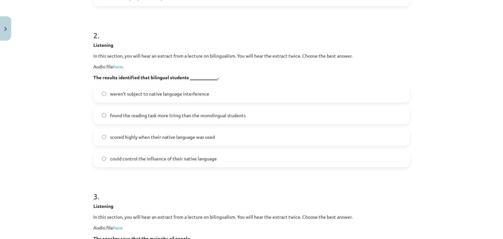
scroll to position [271, 0]
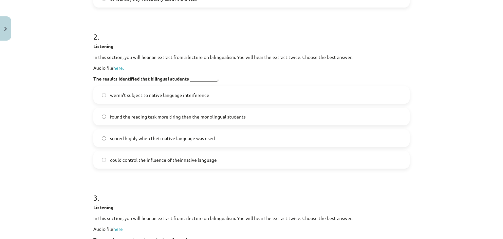
click at [105, 95] on label "weren’t subject to native language interference" at bounding box center [251, 95] width 315 height 16
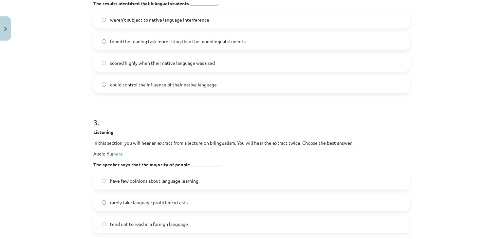
scroll to position [347, 0]
click at [113, 84] on span "could control the influence of their native language" at bounding box center [163, 84] width 107 height 7
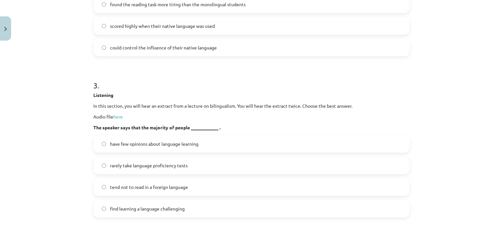
scroll to position [384, 0]
click at [116, 116] on link "here" at bounding box center [118, 116] width 10 height 6
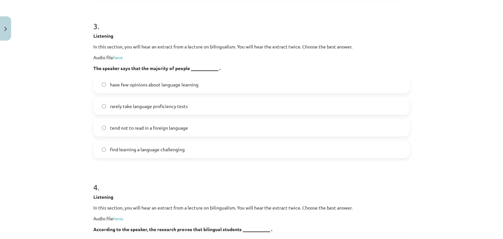
scroll to position [445, 0]
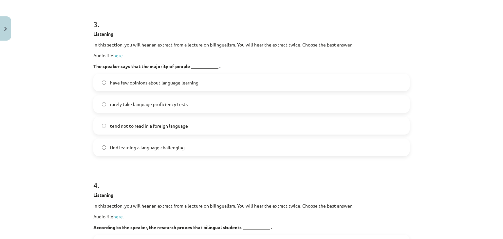
click at [115, 148] on span "find learning a language challenging" at bounding box center [147, 147] width 75 height 7
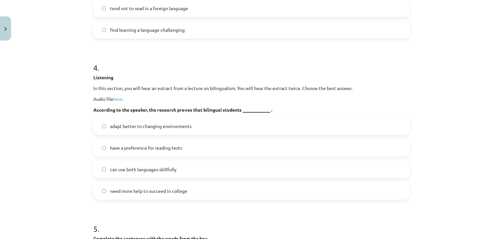
scroll to position [563, 0]
click at [117, 127] on span "adapt better to changing environments" at bounding box center [151, 125] width 82 height 7
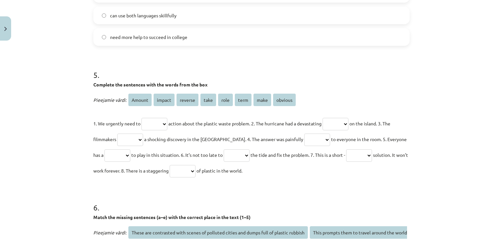
scroll to position [717, 0]
click at [152, 122] on select "****** ****** ******* **** **** **** **** *******" at bounding box center [155, 124] width 26 height 12
select select "****"
click at [142, 118] on select "****** ****** ******* **** **** **** **** *******" at bounding box center [155, 124] width 26 height 12
click at [338, 124] on select "****** ****** ******* **** **** **** **** *******" at bounding box center [336, 124] width 26 height 12
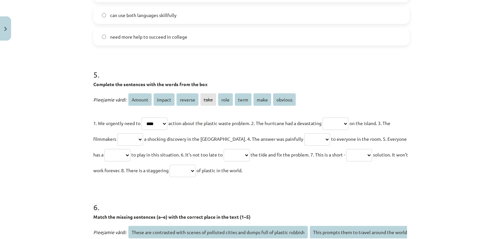
select select "******"
click at [329, 118] on select "****** ****** ******* **** **** **** **** *******" at bounding box center [336, 124] width 26 height 12
click at [136, 142] on select "****** ****** ******* **** **** **** **** *******" at bounding box center [130, 139] width 26 height 12
select select "****"
click at [117, 133] on select "****** ****** ******* **** **** **** **** *******" at bounding box center [130, 139] width 26 height 12
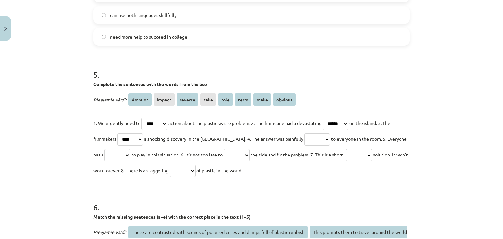
click at [305, 140] on select "****** ****** ******* **** **** **** **** *******" at bounding box center [318, 139] width 26 height 12
select select "*******"
click at [305, 133] on select "****** ****** ******* **** **** **** **** *******" at bounding box center [318, 139] width 26 height 12
click at [117, 156] on select "****** ****** ******* **** **** **** **** *******" at bounding box center [118, 155] width 26 height 12
select select "****"
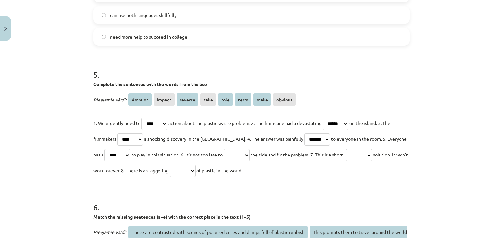
click at [105, 149] on select "****** ****** ******* **** **** **** **** *******" at bounding box center [118, 155] width 26 height 12
click at [234, 156] on select "****** ****** ******* **** **** **** **** *******" at bounding box center [237, 155] width 26 height 12
select select "****"
click at [224, 149] on select "****** ****** ******* **** **** **** **** *******" at bounding box center [237, 155] width 26 height 12
click at [372, 152] on select "****** ****** ******* **** **** **** **** *******" at bounding box center [359, 155] width 26 height 12
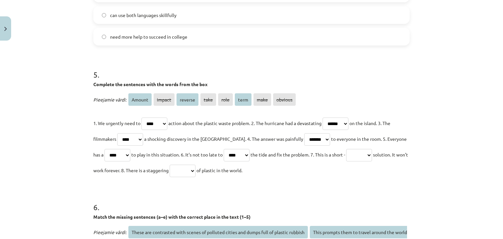
select select "****"
click at [349, 149] on select "****** ****** ******* **** **** **** **** *******" at bounding box center [359, 155] width 26 height 12
click at [195, 171] on select "****** ****** ******* **** **** **** **** *******" at bounding box center [183, 171] width 26 height 12
select select "******"
click at [182, 165] on select "****** ****** ******* **** **** **** **** *******" at bounding box center [183, 171] width 26 height 12
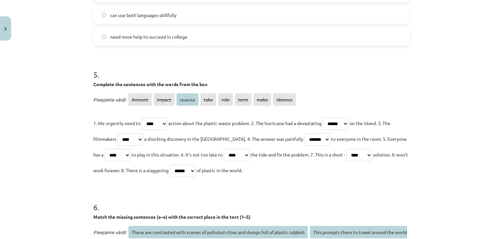
click at [138, 138] on select "****** ****** ******* **** **** **** **** *******" at bounding box center [130, 139] width 26 height 12
select select "*******"
click at [117, 133] on select "****** ****** ******* **** **** **** **** *******" at bounding box center [130, 139] width 26 height 12
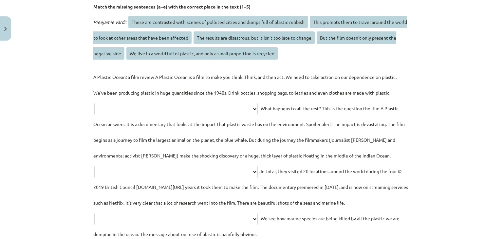
scroll to position [930, 0]
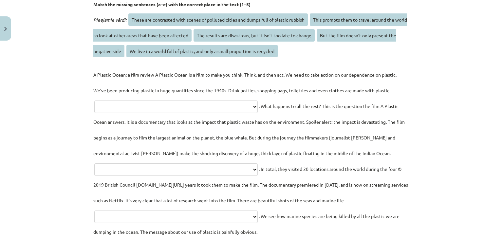
click at [202, 102] on select "**********" at bounding box center [176, 107] width 164 height 12
select select "**********"
click at [94, 101] on select "**********" at bounding box center [176, 107] width 164 height 12
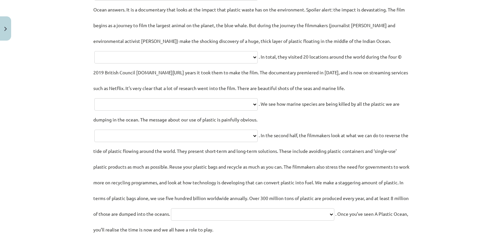
scroll to position [1042, 0]
click at [239, 135] on select "**********" at bounding box center [176, 136] width 164 height 12
select select "**********"
click at [94, 130] on select "**********" at bounding box center [176, 136] width 164 height 12
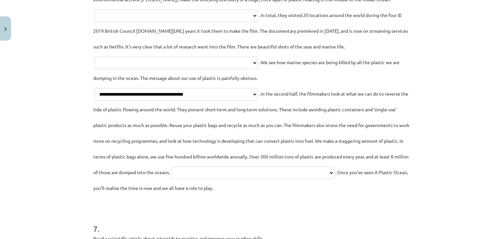
scroll to position [1084, 0]
click at [241, 179] on select "**********" at bounding box center [253, 172] width 164 height 12
select select "**********"
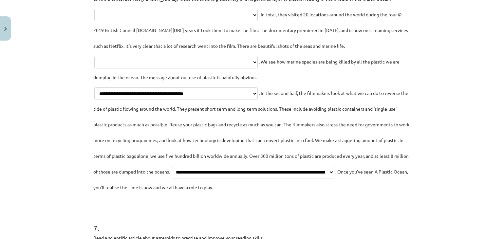
click at [171, 179] on select "**********" at bounding box center [253, 172] width 164 height 12
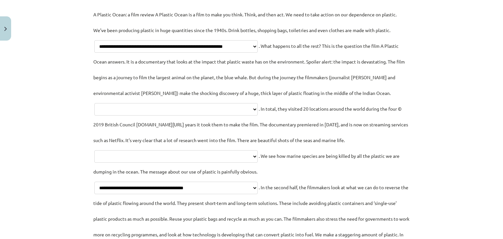
scroll to position [991, 0]
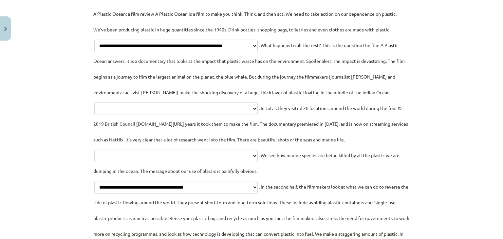
click at [232, 108] on select "**********" at bounding box center [176, 109] width 164 height 12
select select "**********"
click at [107, 103] on select "**********" at bounding box center [176, 109] width 164 height 12
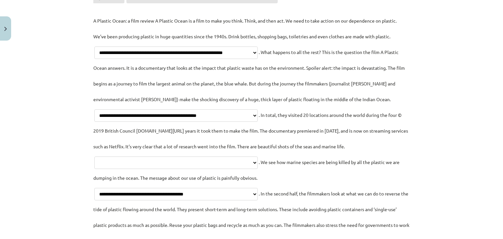
scroll to position [986, 0]
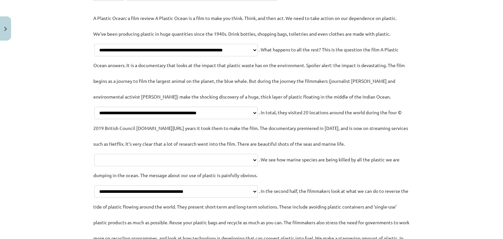
click at [234, 158] on select "**********" at bounding box center [176, 160] width 164 height 12
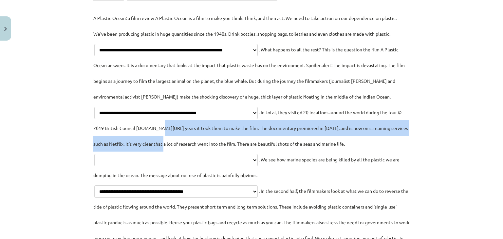
drag, startPoint x: 234, startPoint y: 158, endPoint x: 215, endPoint y: 136, distance: 28.8
click at [215, 136] on p "**********" at bounding box center [251, 151] width 317 height 283
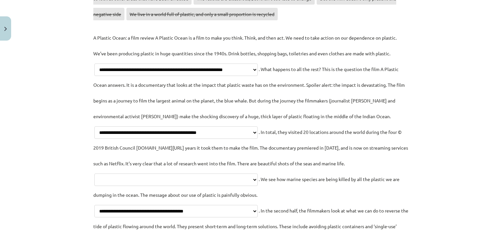
scroll to position [967, 0]
click at [212, 181] on select "**********" at bounding box center [176, 179] width 164 height 12
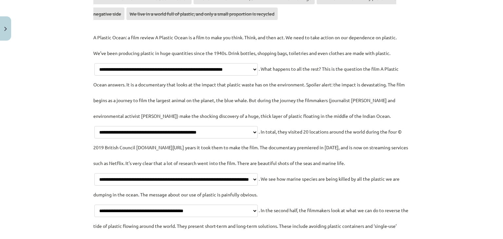
click at [116, 173] on select "**********" at bounding box center [176, 179] width 164 height 12
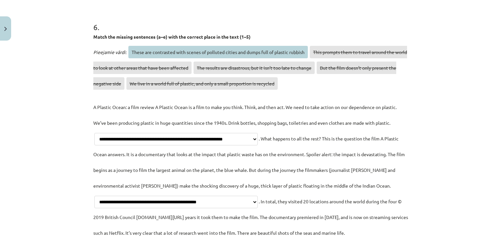
scroll to position [951, 0]
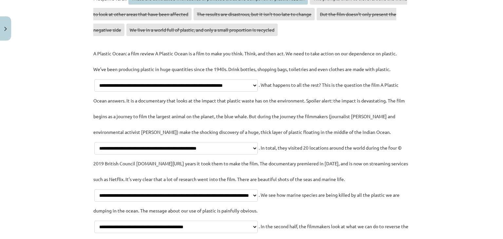
click at [215, 191] on select "**********" at bounding box center [176, 195] width 164 height 12
select select "**********"
click at [116, 189] on select "**********" at bounding box center [176, 195] width 164 height 12
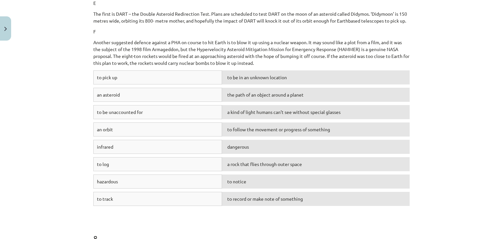
scroll to position [1533, 0]
click at [176, 102] on div "an asteroid" at bounding box center [157, 95] width 129 height 14
click at [238, 167] on span "a rock that flies through outer space" at bounding box center [264, 164] width 75 height 6
drag, startPoint x: 127, startPoint y: 101, endPoint x: 134, endPoint y: 103, distance: 7.4
click at [134, 102] on div "an asteroid" at bounding box center [157, 95] width 129 height 14
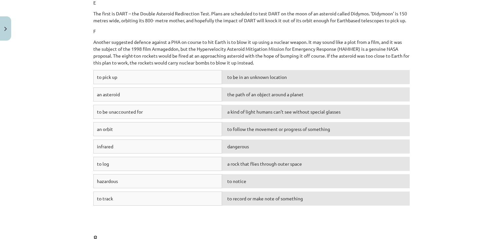
click at [228, 171] on div "a rock that flies through outer space" at bounding box center [316, 164] width 188 height 14
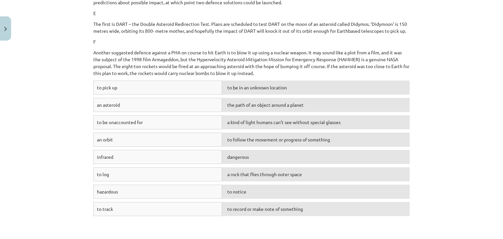
scroll to position [1522, 0]
drag, startPoint x: 171, startPoint y: 217, endPoint x: 156, endPoint y: 162, distance: 56.5
click at [156, 162] on div "to pick up to be in an unknown location an asteroid the path of an object aroun…" at bounding box center [251, 150] width 317 height 139
click at [156, 162] on div "infrared" at bounding box center [157, 158] width 129 height 14
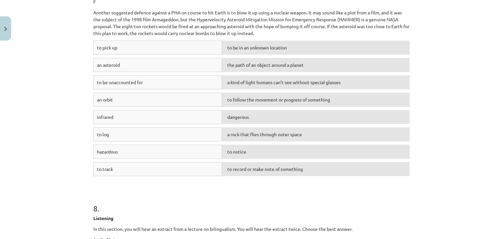
scroll to position [1563, 0]
drag, startPoint x: 104, startPoint y: 54, endPoint x: 190, endPoint y: 54, distance: 86.9
click at [190, 54] on div "to pick up" at bounding box center [157, 47] width 129 height 14
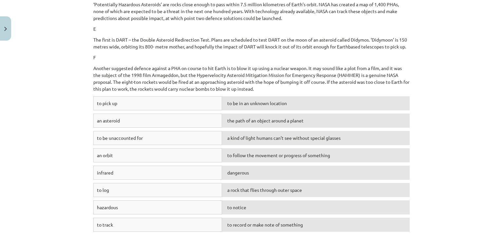
scroll to position [1508, 0]
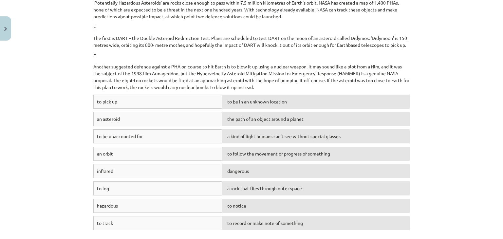
click at [189, 109] on div "to pick up" at bounding box center [157, 102] width 129 height 14
click at [270, 105] on span "to be in an unknown location" at bounding box center [257, 102] width 60 height 6
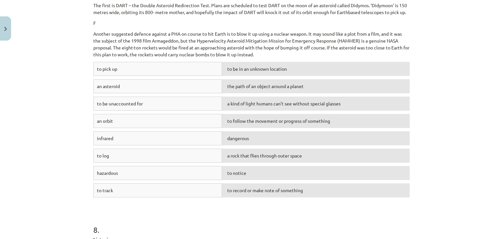
scroll to position [1542, 0]
drag, startPoint x: 205, startPoint y: 74, endPoint x: 257, endPoint y: 75, distance: 52.8
click at [257, 75] on div "to pick up to be in an unknown location" at bounding box center [251, 70] width 317 height 17
click at [257, 71] on span "to be in an unknown location" at bounding box center [257, 69] width 60 height 6
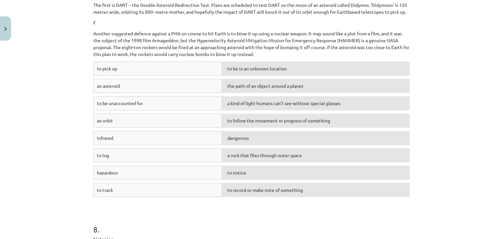
click at [257, 71] on span "to be in an unknown location" at bounding box center [257, 69] width 60 height 6
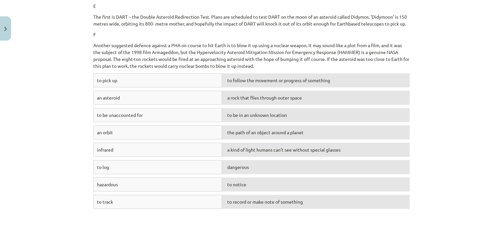
scroll to position [1531, 0]
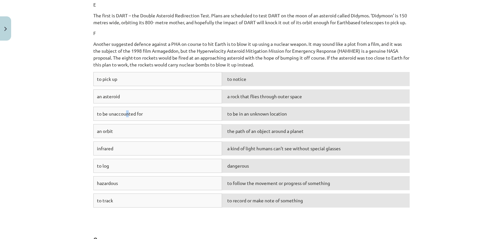
drag, startPoint x: 122, startPoint y: 117, endPoint x: 126, endPoint y: 126, distance: 9.1
click at [126, 121] on div "to be unaccounted for" at bounding box center [157, 114] width 129 height 14
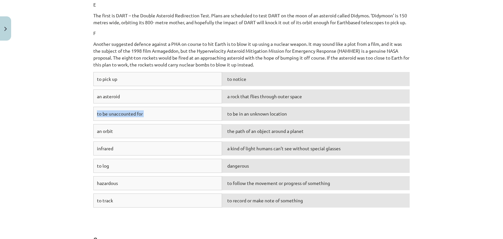
copy div "to be unaccounted for to be in an unknown location"
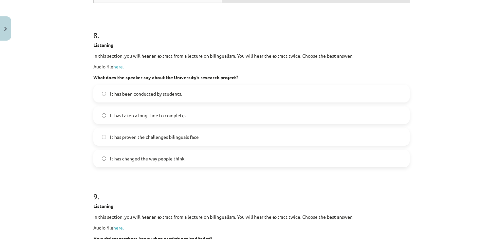
scroll to position [1736, 0]
click at [118, 69] on link "here." at bounding box center [118, 66] width 10 height 6
click at [193, 163] on label "It has changed the way people think." at bounding box center [251, 158] width 315 height 16
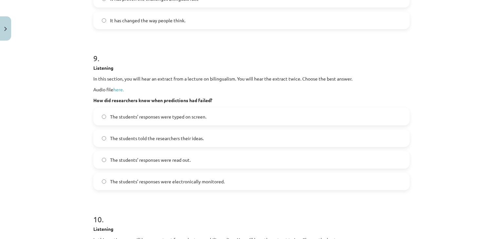
scroll to position [1875, 0]
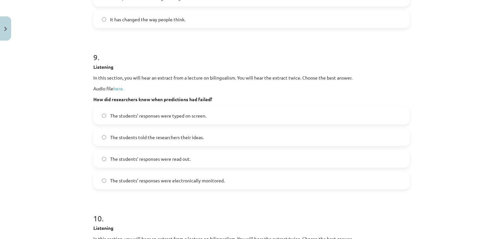
click at [180, 184] on span "The students’ responses were electronically monitored." at bounding box center [167, 180] width 115 height 7
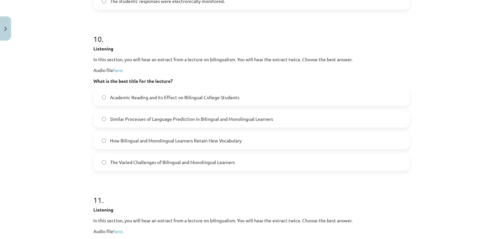
scroll to position [2056, 0]
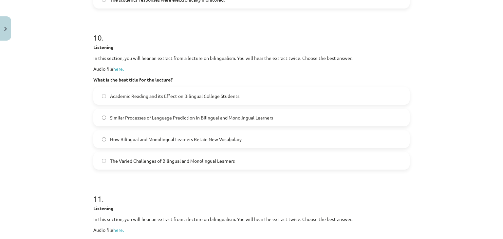
click at [181, 169] on label "The Varied Challenges of Bilingual and Monolingual Learners" at bounding box center [251, 161] width 315 height 16
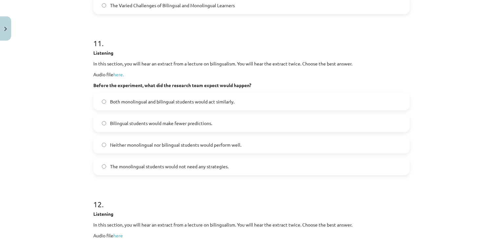
scroll to position [2212, 0]
click at [184, 127] on span "Bilingual students would make fewer predictions." at bounding box center [161, 123] width 102 height 7
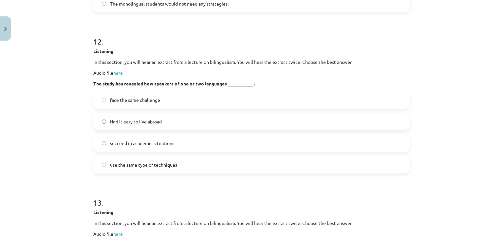
scroll to position [2379, 0]
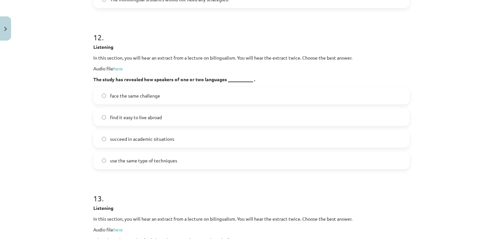
click at [179, 102] on label "face the same challenge" at bounding box center [251, 96] width 315 height 16
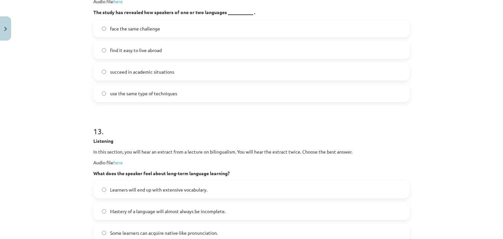
scroll to position [2448, 0]
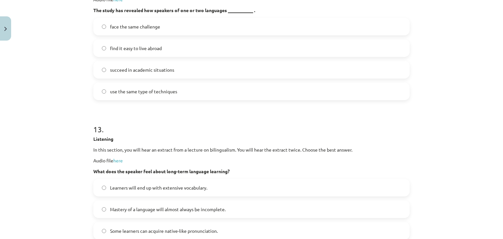
click at [170, 95] on span "use the same type of techniques" at bounding box center [143, 91] width 67 height 7
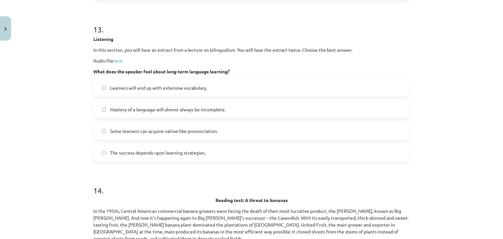
scroll to position [2548, 0]
click at [169, 92] on span "Learners will end up with extensive vocabulary." at bounding box center [158, 88] width 97 height 7
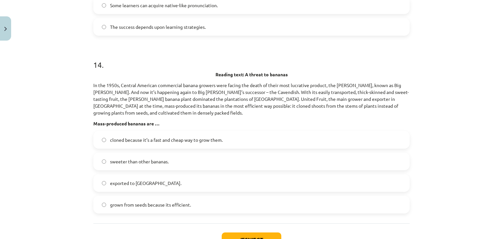
scroll to position [2688, 0]
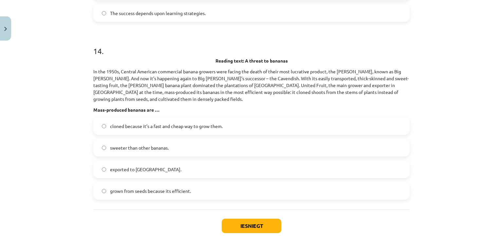
click at [163, 21] on label "The success depends upon learning strategies." at bounding box center [251, 13] width 315 height 16
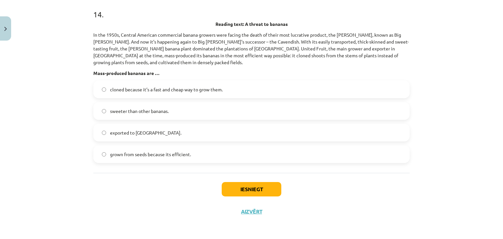
scroll to position [2728, 0]
click at [173, 98] on label "cloned because it’s a fast and cheap way to grow them." at bounding box center [251, 89] width 315 height 16
click at [233, 193] on button "Iesniegt" at bounding box center [252, 189] width 60 height 14
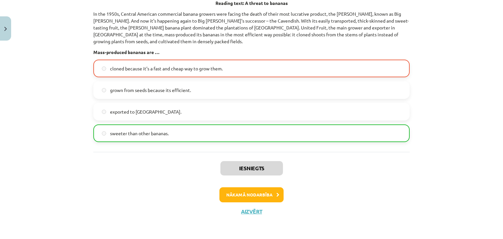
scroll to position [2752, 0]
click at [245, 194] on button "Nākamā nodarbība" at bounding box center [252, 194] width 64 height 15
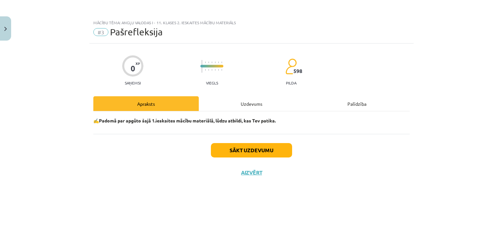
scroll to position [0, 0]
click at [232, 150] on button "Sākt uzdevumu" at bounding box center [251, 150] width 81 height 14
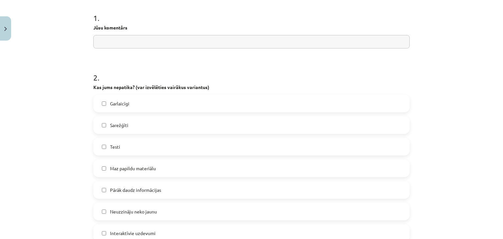
scroll to position [130, 0]
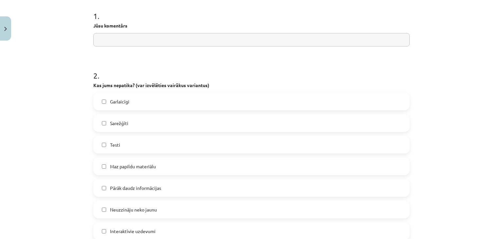
click at [188, 122] on label "Sarežģīti" at bounding box center [251, 123] width 315 height 16
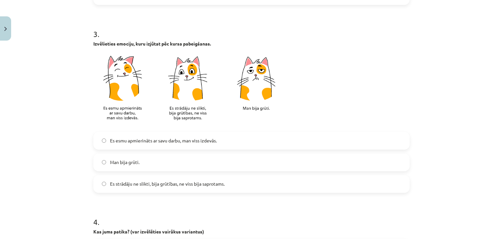
scroll to position [367, 0]
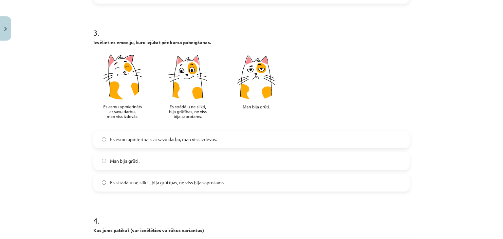
click at [179, 162] on label "Man bija grūti." at bounding box center [251, 161] width 315 height 16
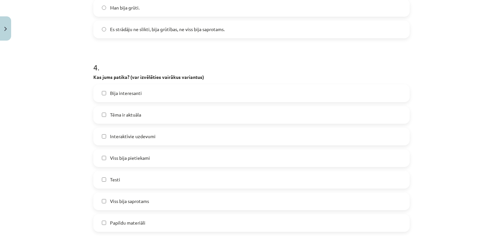
scroll to position [522, 0]
click at [172, 112] on label "Tēma ir aktuāla" at bounding box center [251, 114] width 315 height 16
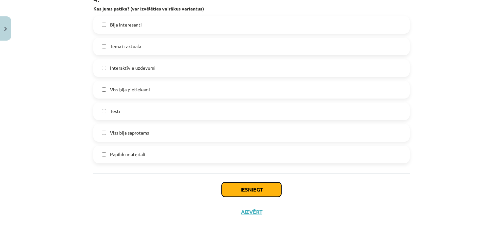
click at [222, 193] on button "Iesniegt" at bounding box center [252, 190] width 60 height 14
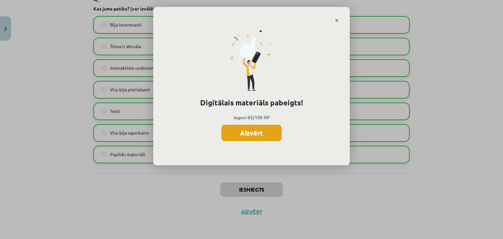
click at [244, 134] on button "Aizvērt" at bounding box center [252, 133] width 60 height 16
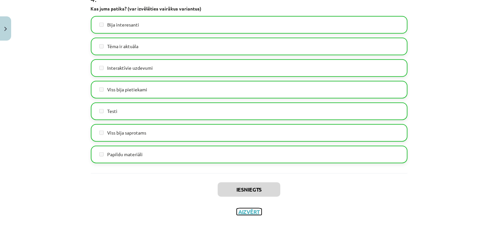
click at [247, 213] on button "Aizvērt" at bounding box center [249, 212] width 25 height 7
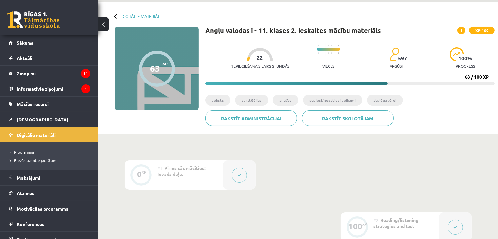
scroll to position [0, 0]
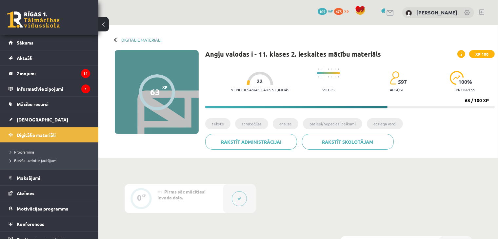
click at [148, 40] on link "Digitālie materiāli" at bounding box center [141, 39] width 40 height 5
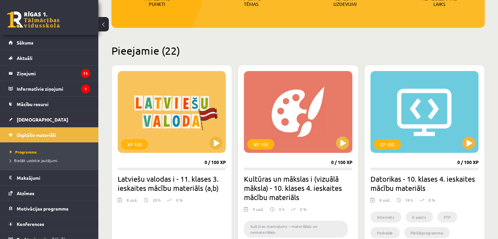
scroll to position [147, 0]
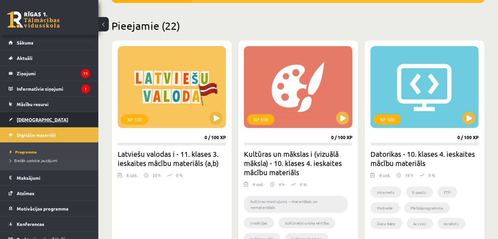
click at [33, 117] on span "[DEMOGRAPHIC_DATA]" at bounding box center [42, 120] width 51 height 6
